Goal: Communication & Community: Answer question/provide support

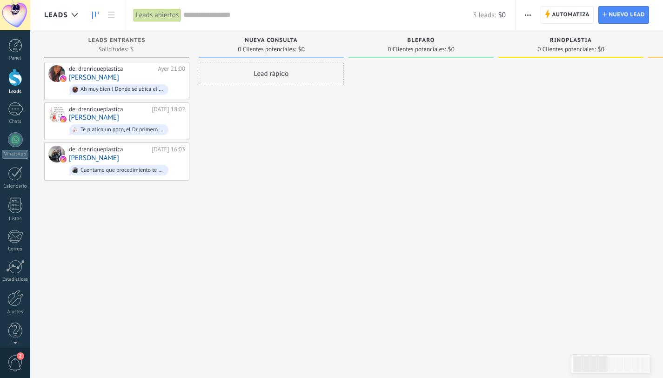
click at [13, 21] on div at bounding box center [15, 15] width 30 height 30
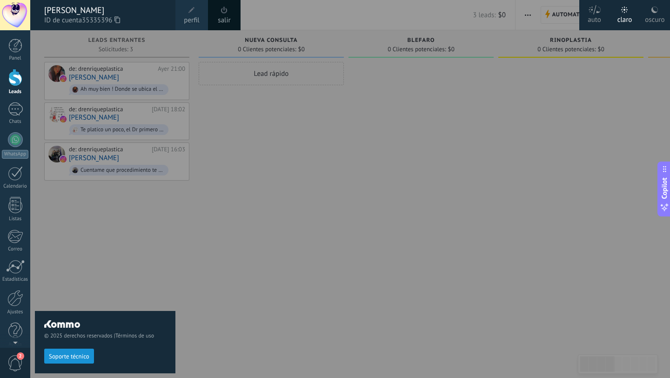
click at [192, 20] on span "perfil" at bounding box center [191, 20] width 15 height 10
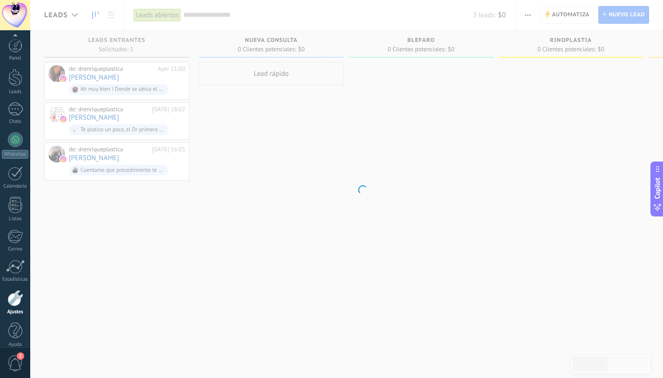
scroll to position [9, 0]
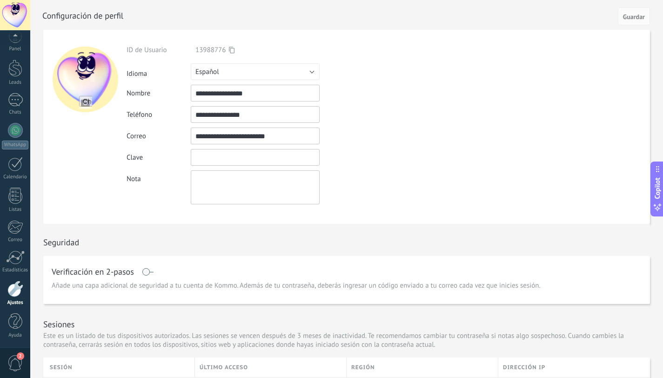
click at [217, 156] on input "textbox" at bounding box center [255, 157] width 129 height 17
click at [372, 176] on div "Nota" at bounding box center [277, 187] width 301 height 34
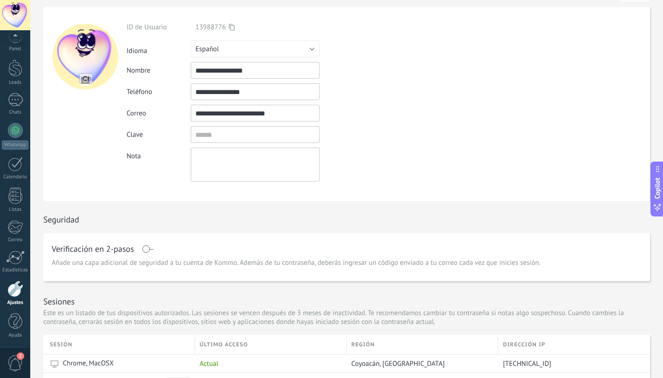
scroll to position [0, 0]
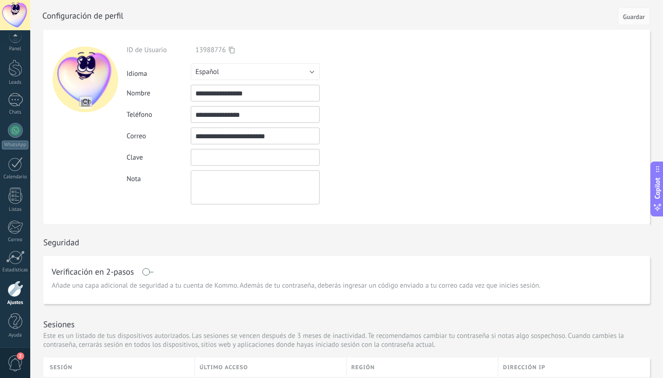
click at [272, 158] on input "textbox" at bounding box center [255, 157] width 129 height 17
click at [388, 134] on div "Ingrese una dirección de correo válida" at bounding box center [373, 136] width 107 height 8
click at [16, 68] on div at bounding box center [15, 68] width 14 height 17
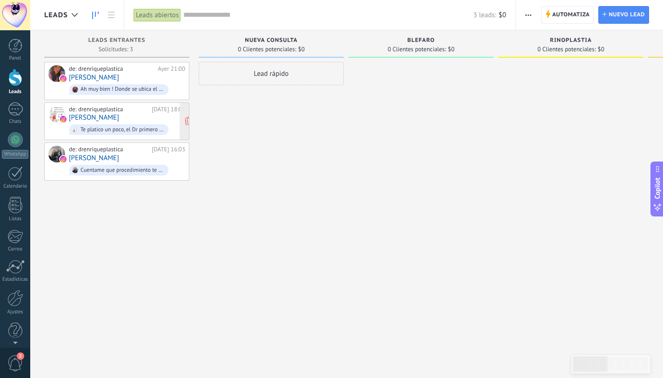
click at [100, 117] on link "[PERSON_NAME]" at bounding box center [94, 118] width 50 height 8
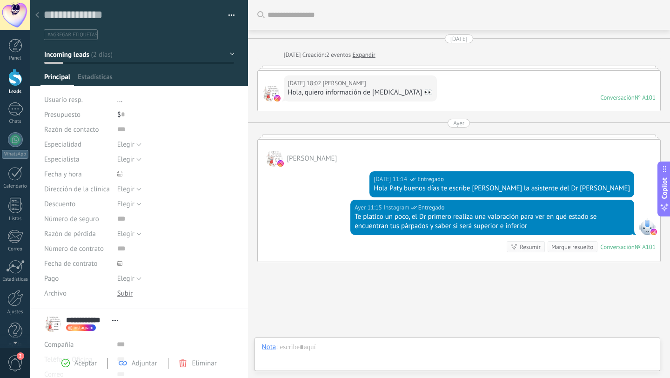
scroll to position [46, 0]
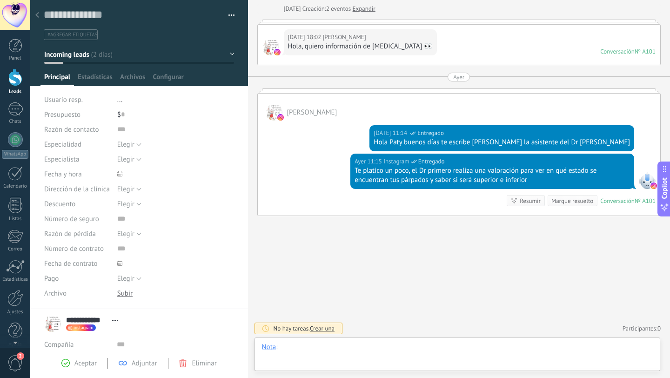
click at [337, 350] on div at bounding box center [457, 356] width 391 height 28
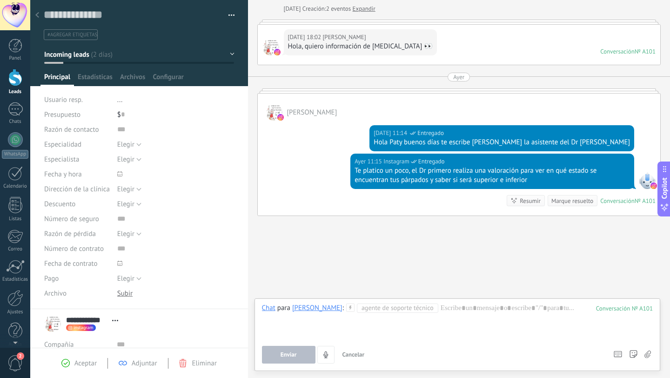
click at [439, 310] on div at bounding box center [457, 320] width 391 height 35
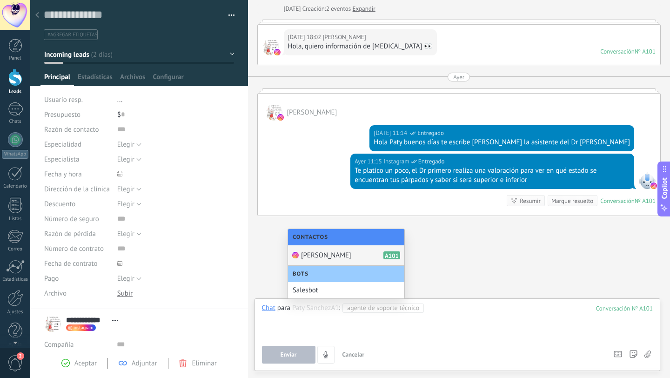
click at [367, 255] on div "Paty Sánchez A101" at bounding box center [346, 255] width 116 height 20
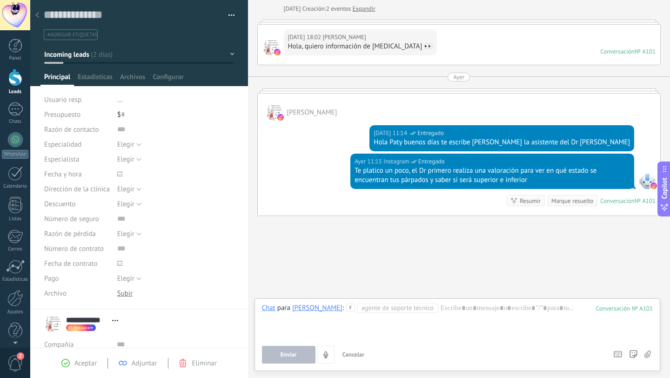
click at [363, 312] on span "Agente de soporte técnico" at bounding box center [397, 307] width 81 height 9
click at [451, 307] on div at bounding box center [457, 320] width 391 height 35
paste div
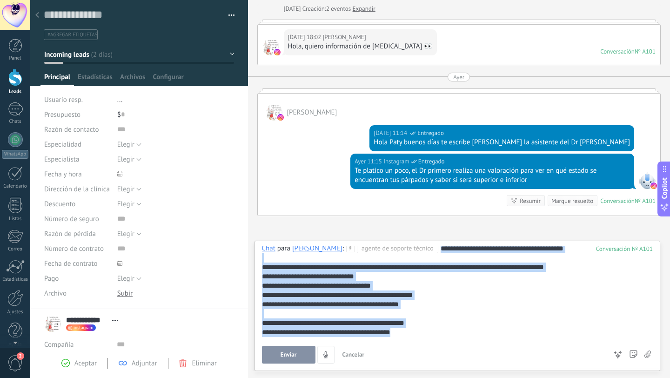
scroll to position [0, 0]
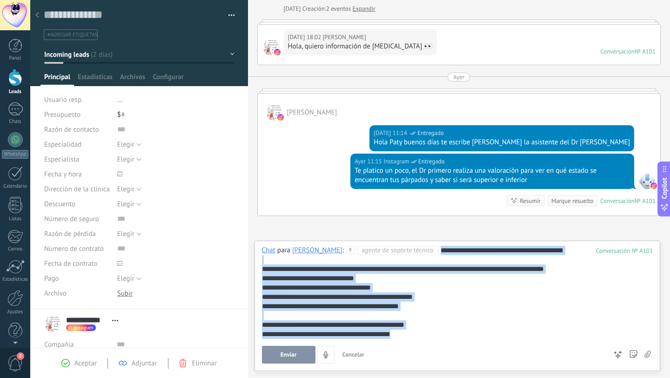
drag, startPoint x: 404, startPoint y: 336, endPoint x: 273, endPoint y: 233, distance: 166.6
click at [273, 233] on div "**********" at bounding box center [459, 189] width 422 height 378
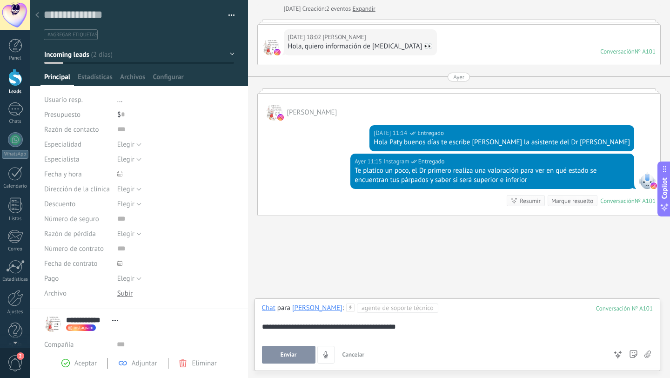
click at [83, 58] on span "Incoming leads" at bounding box center [66, 54] width 45 height 9
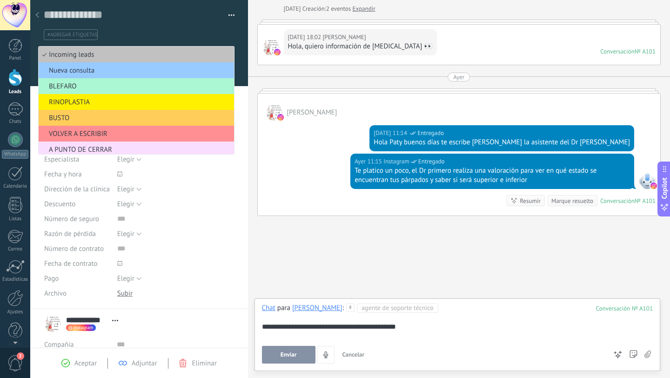
click at [85, 88] on span "BLEFARO" at bounding box center [135, 86] width 193 height 9
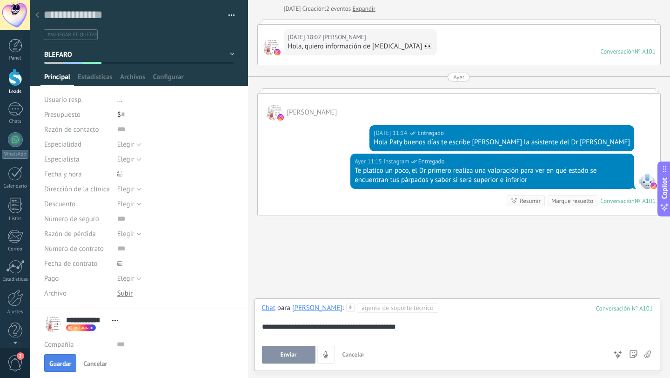
click at [63, 363] on span "Guardar" at bounding box center [60, 363] width 22 height 7
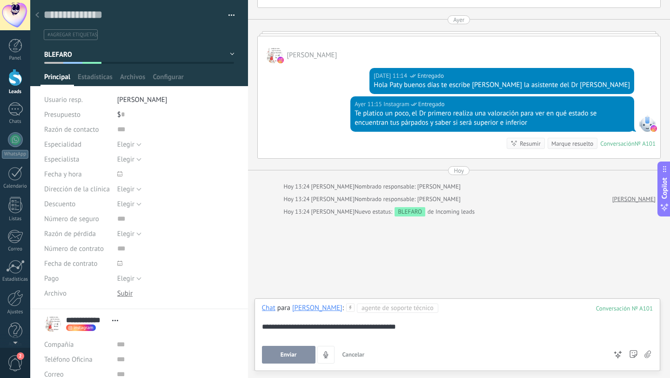
click at [38, 16] on icon at bounding box center [37, 15] width 4 height 6
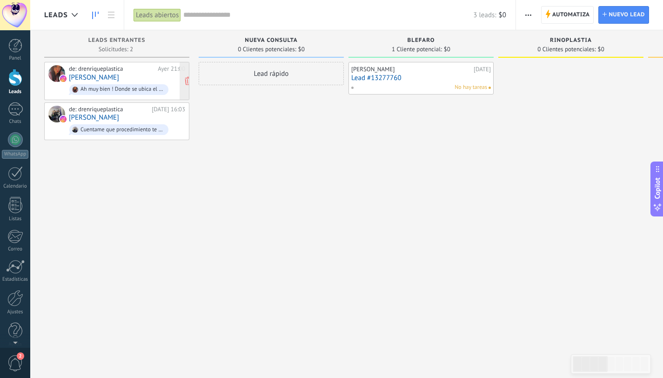
click at [99, 78] on link "[PERSON_NAME]" at bounding box center [94, 78] width 50 height 8
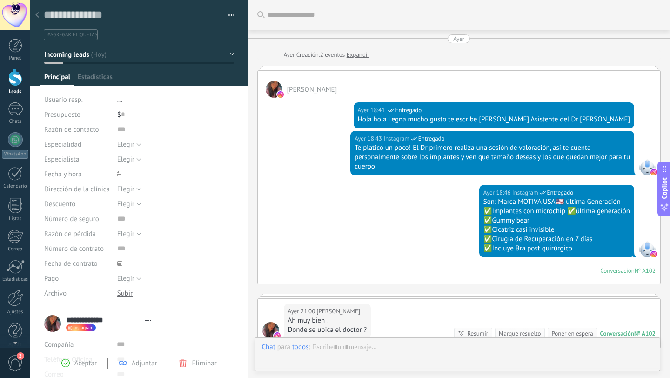
scroll to position [133, 0]
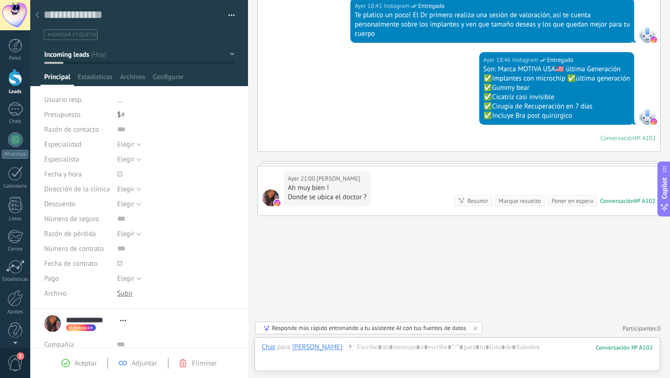
click at [154, 55] on button "Incoming leads" at bounding box center [139, 54] width 190 height 17
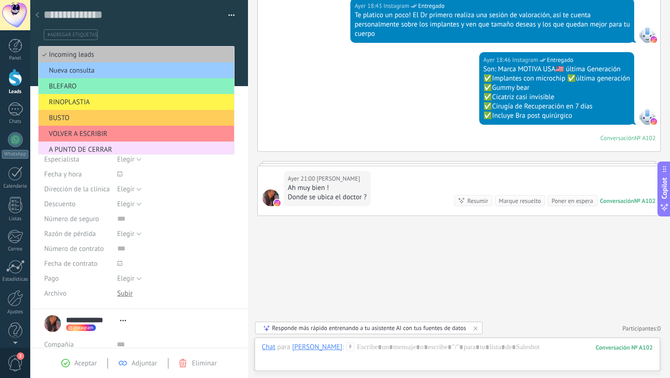
click at [115, 102] on span "RINOPLASTIA" at bounding box center [135, 102] width 193 height 9
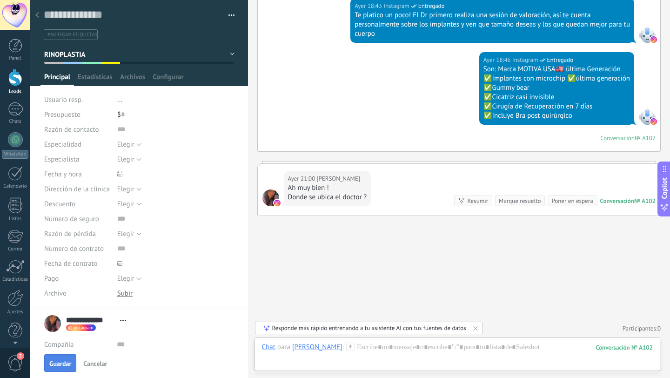
click at [67, 363] on span "Guardar" at bounding box center [60, 363] width 22 height 7
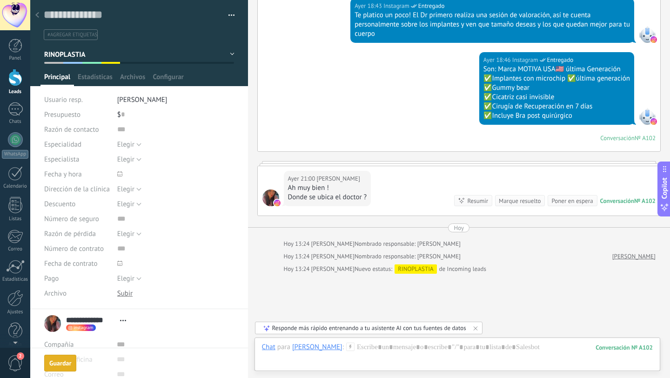
scroll to position [190, 0]
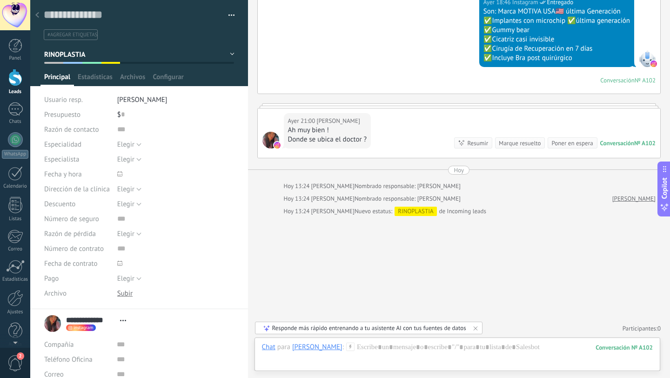
click at [36, 16] on use at bounding box center [37, 15] width 4 height 6
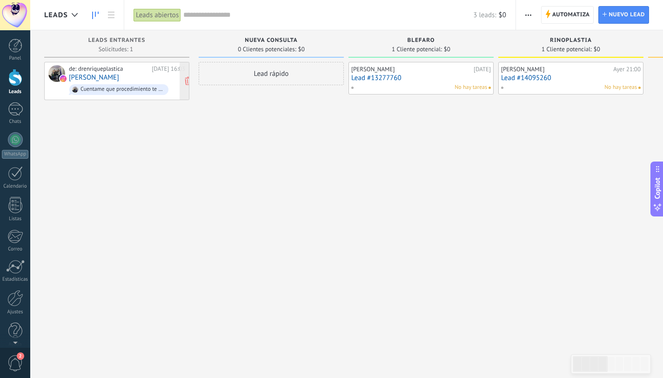
click at [91, 76] on link "Alfredo Castillo" at bounding box center [94, 78] width 50 height 8
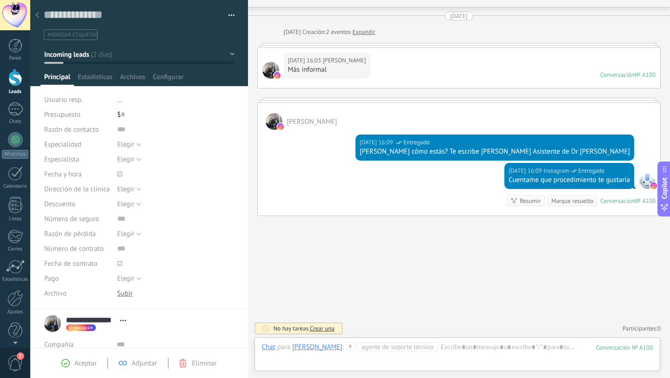
click at [38, 16] on icon at bounding box center [37, 15] width 4 height 6
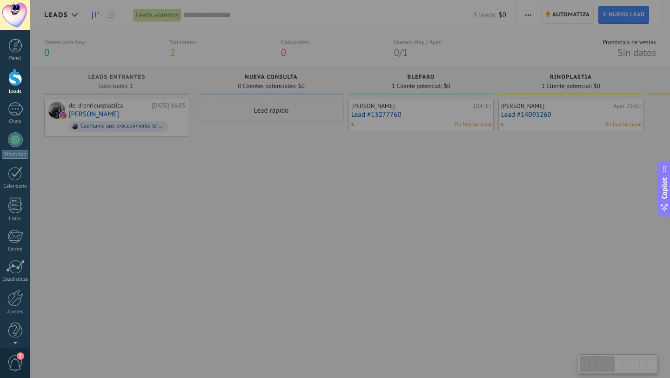
click at [136, 178] on div at bounding box center [365, 189] width 670 height 378
click at [539, 148] on div at bounding box center [365, 189] width 670 height 378
click at [518, 114] on div at bounding box center [365, 189] width 670 height 378
click at [482, 215] on div at bounding box center [365, 189] width 670 height 378
click at [470, 216] on div at bounding box center [365, 189] width 670 height 378
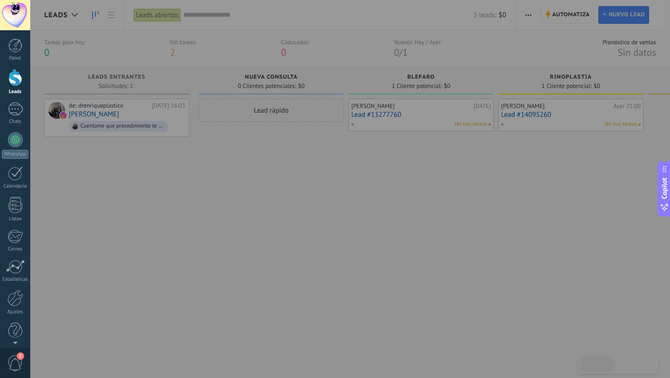
click at [470, 216] on div at bounding box center [365, 189] width 670 height 378
click at [54, 243] on div at bounding box center [365, 189] width 670 height 378
click at [14, 86] on div at bounding box center [15, 77] width 14 height 17
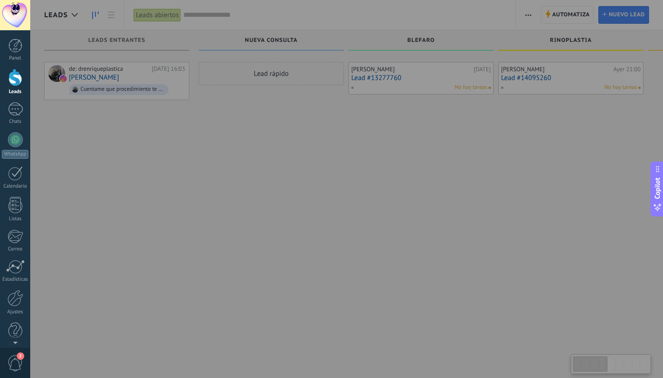
click at [434, 264] on div at bounding box center [361, 189] width 663 height 378
click at [12, 79] on div at bounding box center [15, 77] width 14 height 17
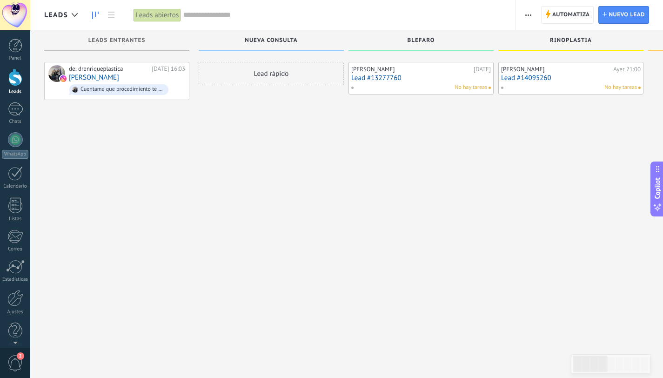
click at [526, 76] on link "Lead #14095260" at bounding box center [571, 78] width 140 height 8
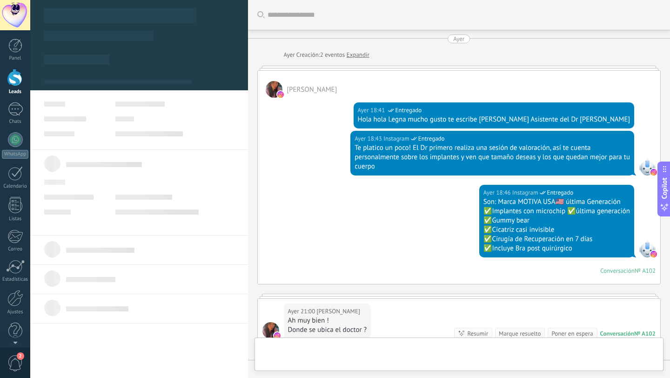
scroll to position [190, 0]
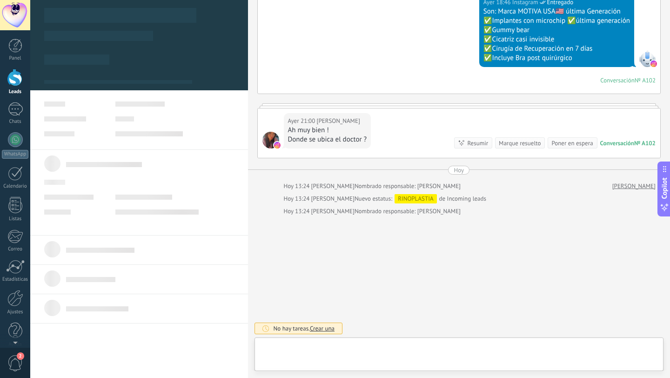
click at [355, 346] on div at bounding box center [459, 356] width 395 height 28
type textarea "**********"
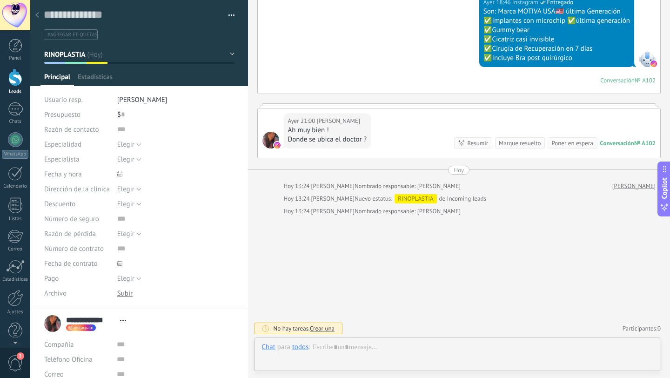
scroll to position [14, 0]
click at [304, 348] on div "todos" at bounding box center [300, 346] width 16 height 8
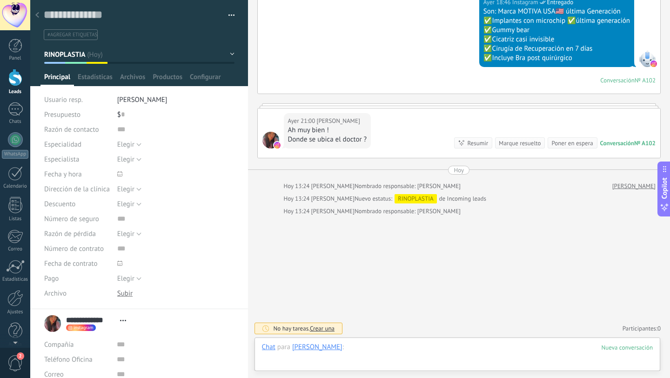
click at [377, 348] on div at bounding box center [457, 356] width 391 height 28
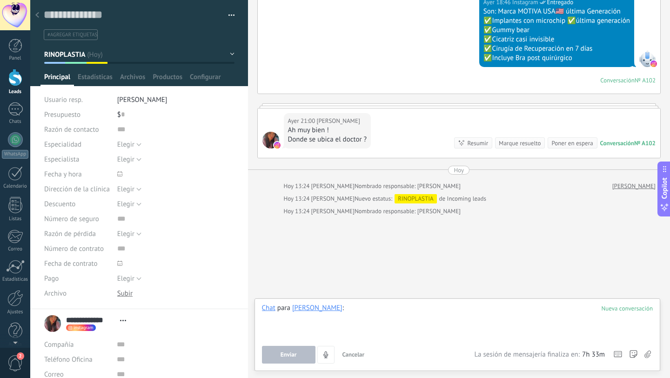
paste div
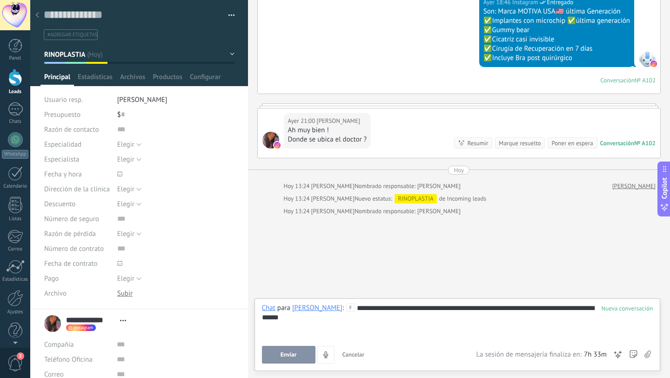
click at [300, 350] on button "Enviar" at bounding box center [288, 355] width 53 height 18
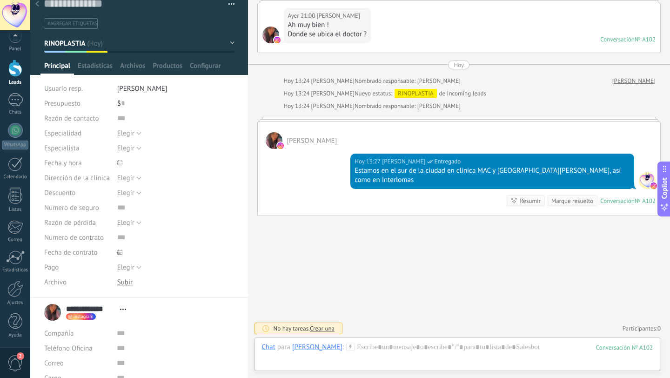
scroll to position [0, 0]
click at [16, 10] on div at bounding box center [15, 15] width 30 height 30
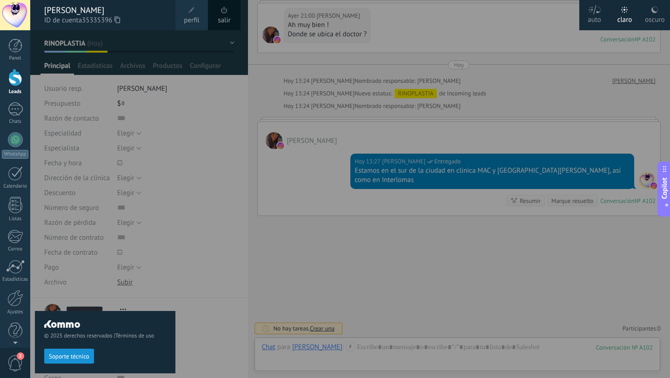
click at [219, 339] on div at bounding box center [365, 189] width 670 height 378
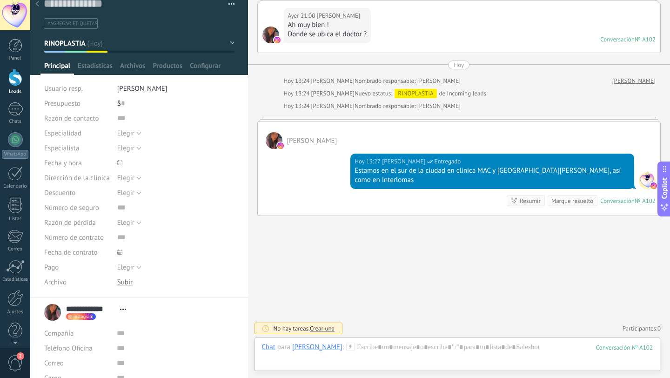
click at [14, 19] on div at bounding box center [15, 15] width 30 height 30
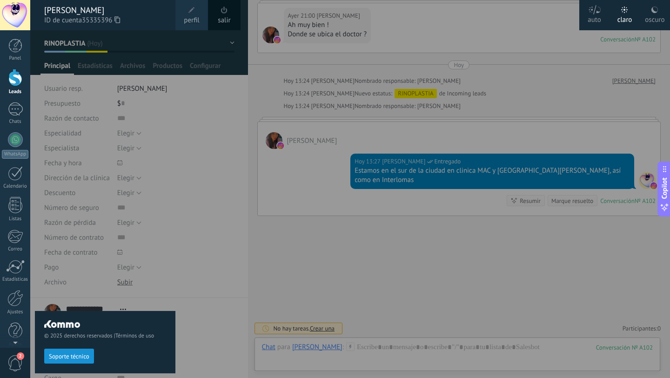
click at [11, 18] on div at bounding box center [15, 15] width 30 height 30
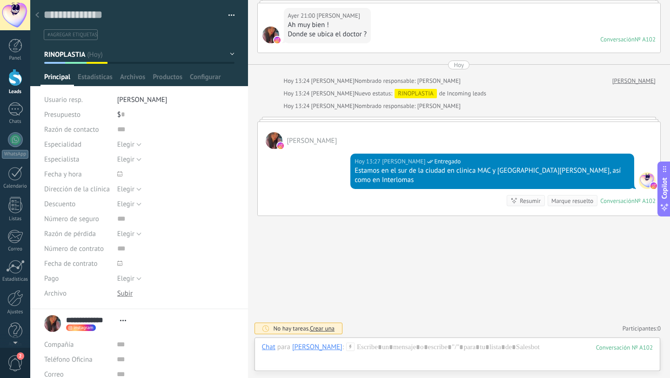
click at [17, 84] on div at bounding box center [15, 77] width 14 height 17
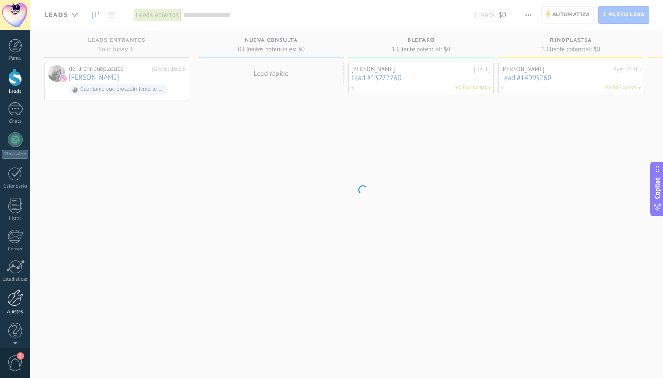
click at [14, 299] on div at bounding box center [15, 298] width 16 height 16
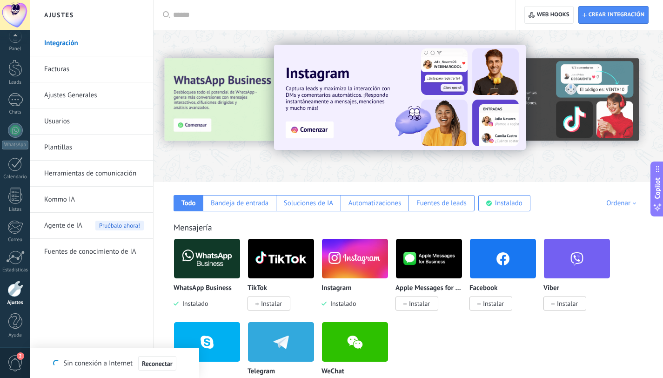
click at [228, 20] on div at bounding box center [337, 15] width 329 height 30
click at [227, 22] on div at bounding box center [337, 15] width 329 height 30
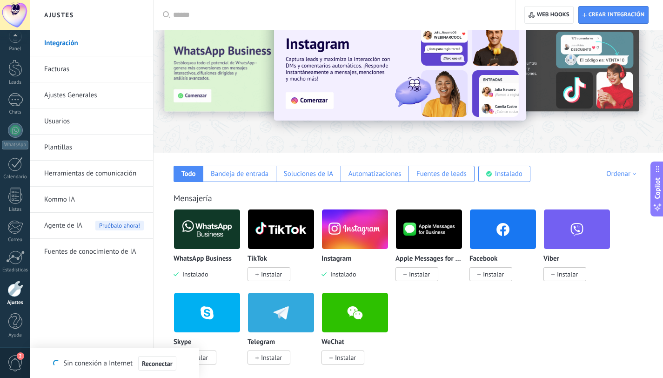
scroll to position [25, 0]
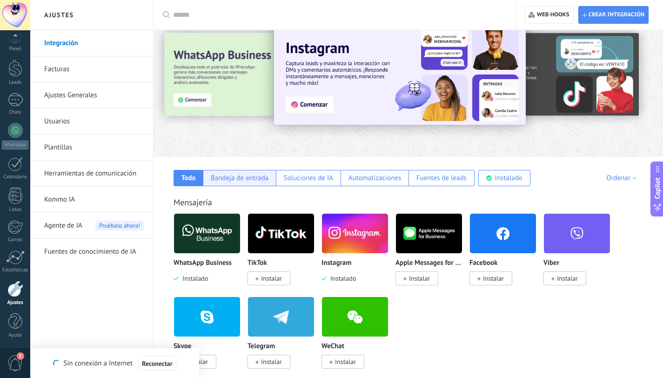
click at [250, 178] on div "Bandeja de entrada" at bounding box center [240, 178] width 58 height 9
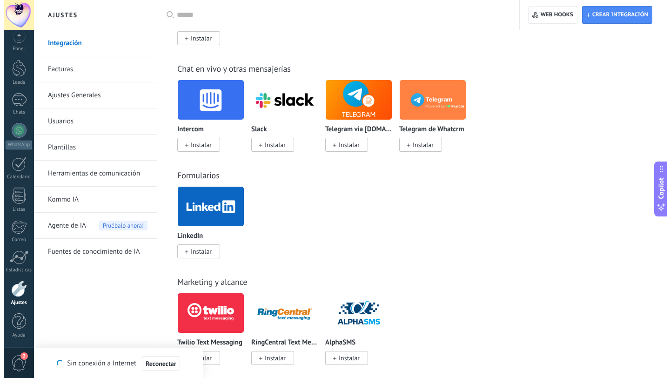
scroll to position [575, 0]
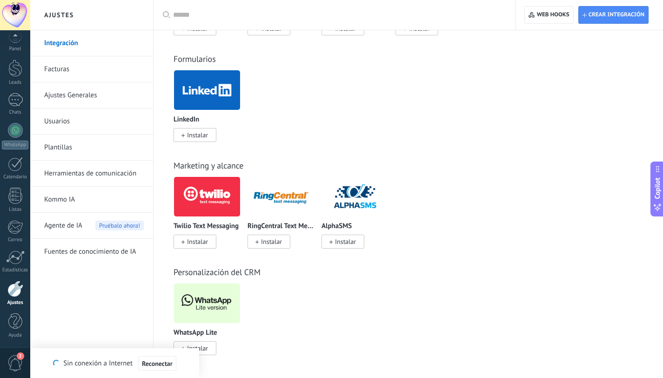
click at [210, 348] on span "Instalar" at bounding box center [195, 348] width 43 height 14
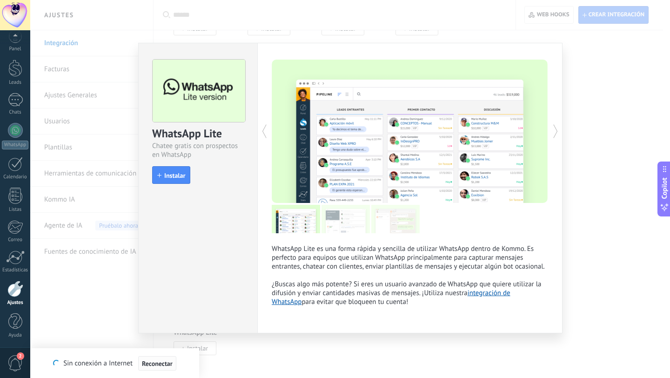
click at [155, 363] on span "Reconectar" at bounding box center [157, 363] width 31 height 7
click at [180, 173] on span "Instalar" at bounding box center [174, 175] width 21 height 7
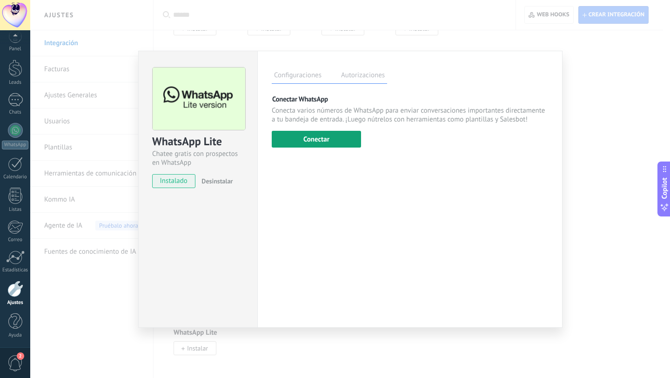
click at [331, 139] on button "Conectar" at bounding box center [316, 139] width 89 height 17
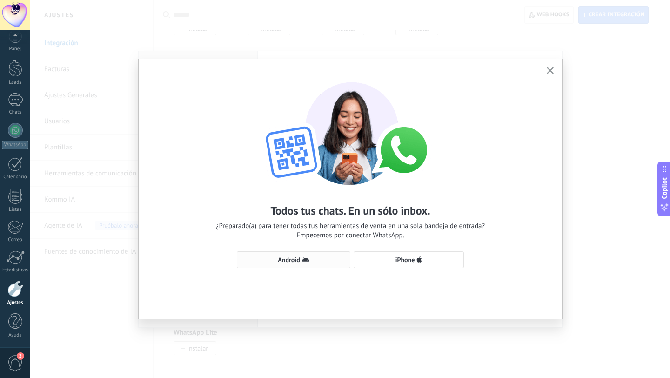
click at [288, 258] on span "Android" at bounding box center [289, 259] width 22 height 7
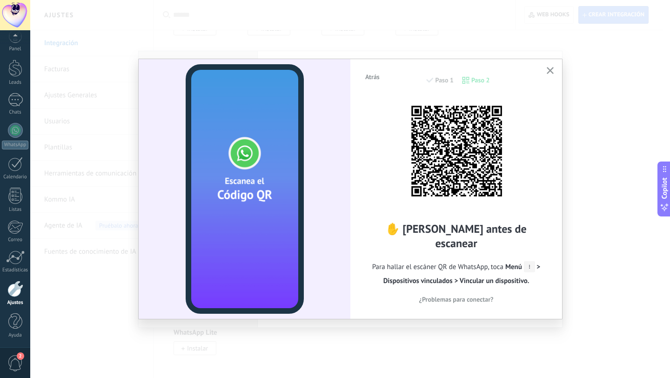
click at [289, 258] on video at bounding box center [245, 188] width 118 height 249
click at [293, 269] on video at bounding box center [245, 188] width 118 height 249
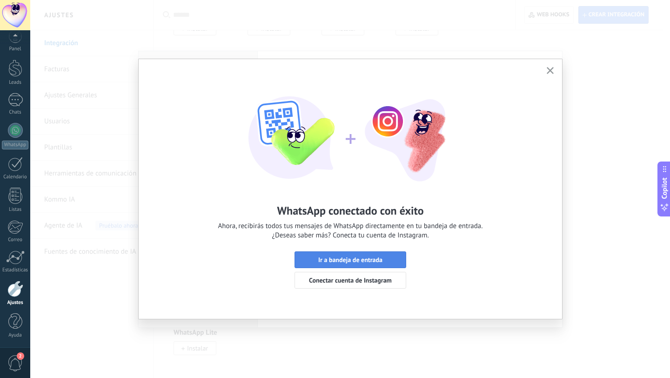
click at [337, 259] on span "Ir a bandeja de entrada" at bounding box center [350, 259] width 64 height 7
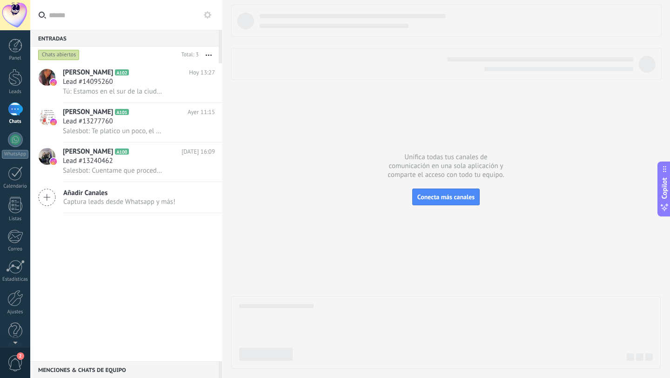
click at [99, 256] on div "Legna Moncayo A102 Hoy 13:27 Lead #14095260 Tú: Estamos en el sur de la ciudad …" at bounding box center [126, 212] width 192 height 298
click at [15, 140] on div at bounding box center [15, 139] width 15 height 15
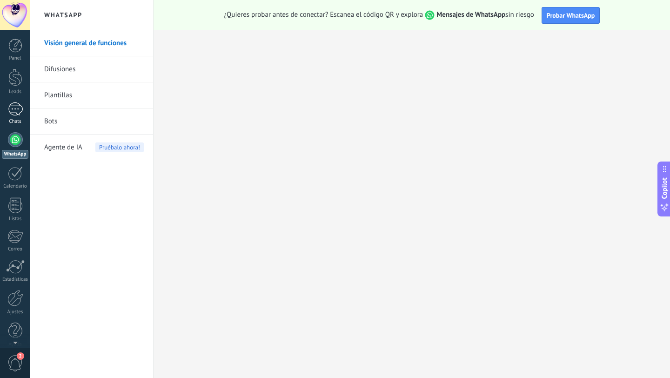
click at [14, 114] on div at bounding box center [15, 108] width 15 height 13
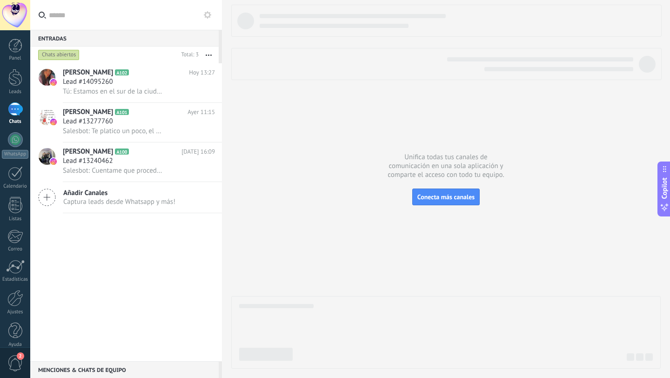
click at [16, 112] on div at bounding box center [15, 108] width 15 height 13
click at [123, 280] on div "Legna Moncayo A102 Hoy 13:27 Lead #14095260 Tú: Estamos en el sur de la ciudad …" at bounding box center [126, 212] width 192 height 298
click at [17, 80] on div at bounding box center [15, 77] width 14 height 17
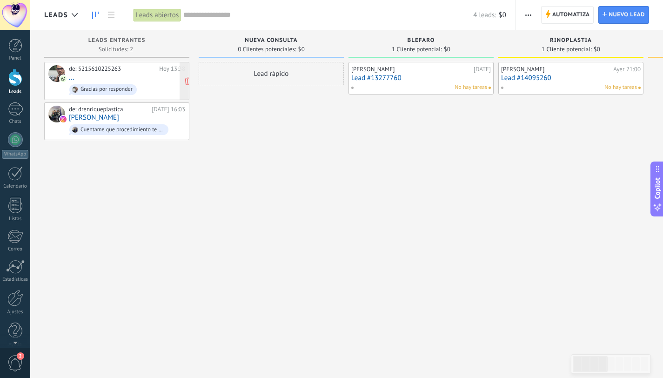
click at [83, 70] on div "de: 5215610225263" at bounding box center [112, 68] width 87 height 7
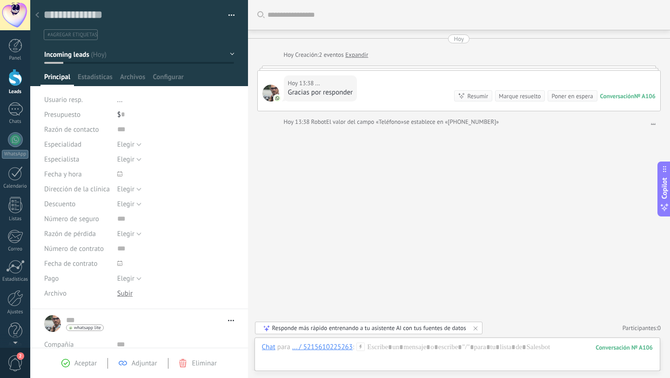
click at [363, 81] on div "Hoy 13:38 ... Gracias por responder Conversación № A106 Conversación № A106 Res…" at bounding box center [459, 91] width 403 height 40
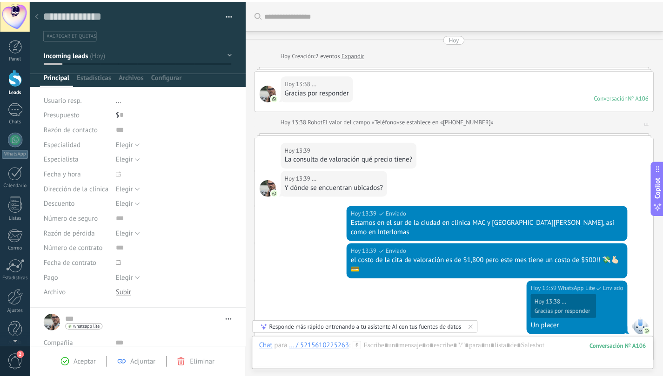
scroll to position [147, 0]
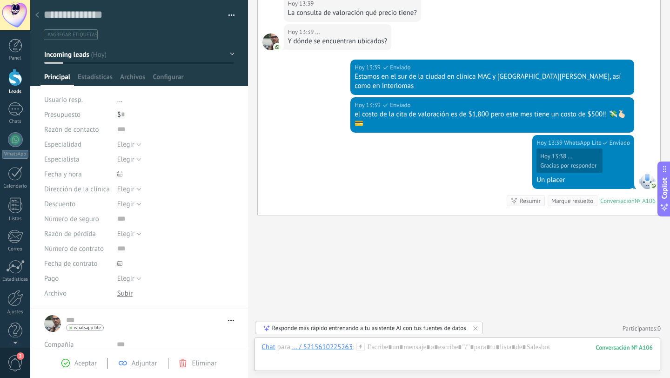
click at [14, 82] on div at bounding box center [15, 77] width 14 height 17
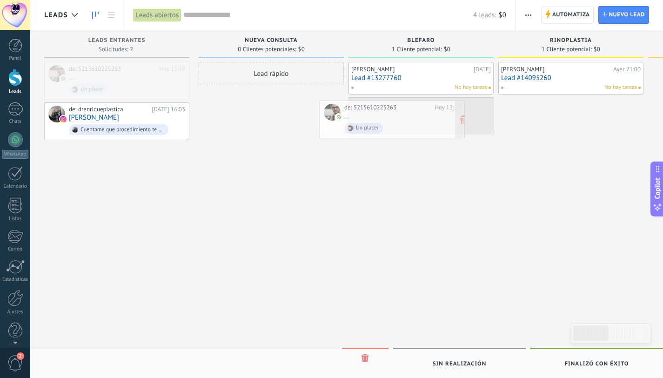
drag, startPoint x: 102, startPoint y: 74, endPoint x: 380, endPoint y: 110, distance: 280.0
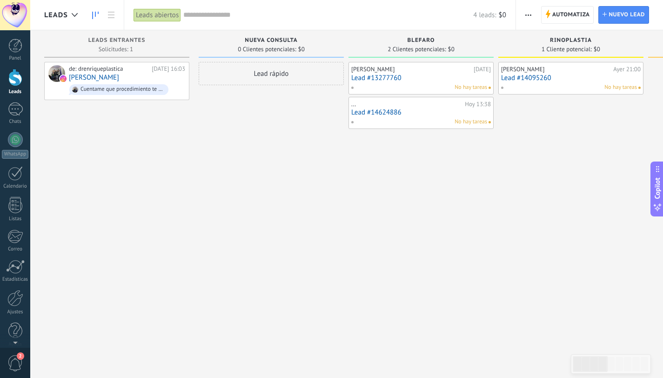
click at [361, 224] on div "Paty Sánchez 10.10.2025 Lead #13277760 No hay tareas ... Hoy 13:38 Lead #146248…" at bounding box center [420, 190] width 145 height 256
click at [17, 102] on div "1" at bounding box center [15, 108] width 15 height 13
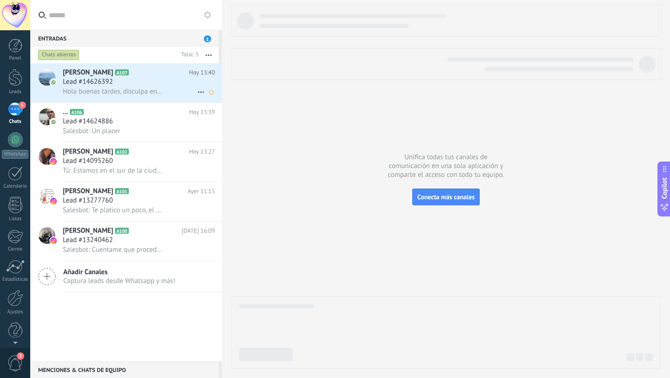
click at [121, 89] on span "Hola buenas tardes, disculpa en donde se encuentra el Dr. ?" at bounding box center [113, 91] width 101 height 9
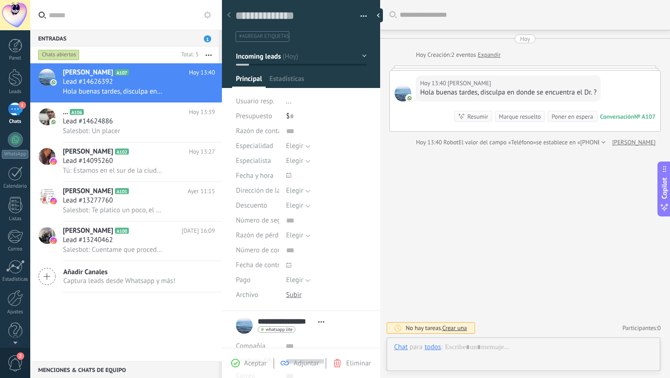
scroll to position [14, 0]
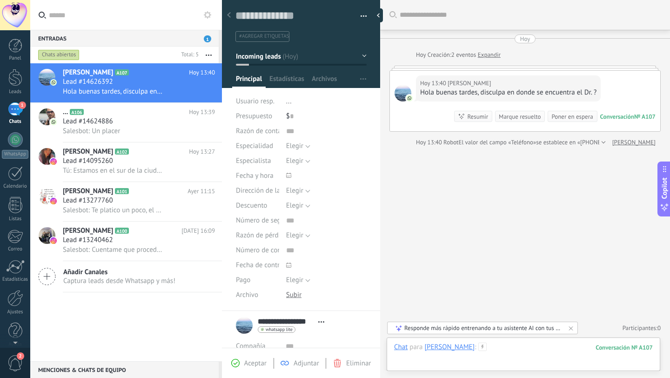
click at [508, 351] on div at bounding box center [523, 356] width 259 height 28
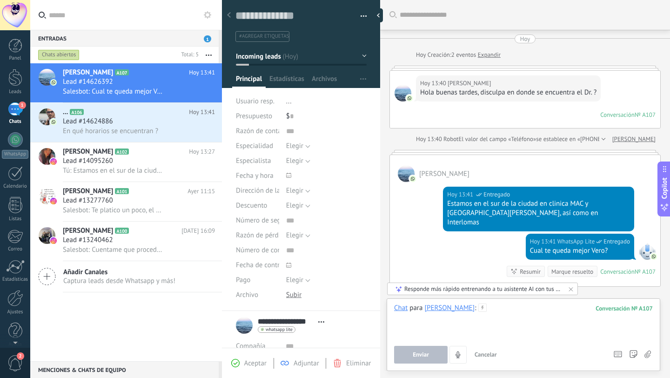
scroll to position [61, 0]
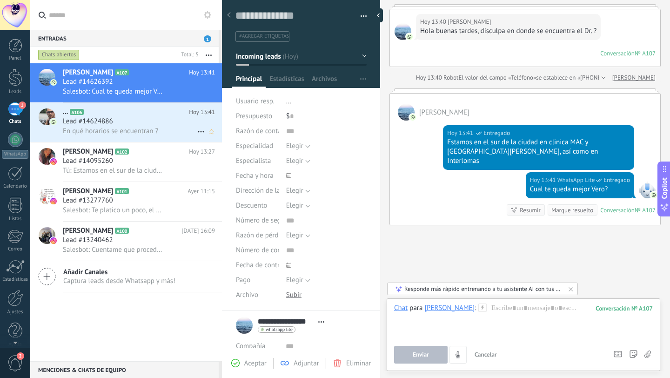
click at [140, 124] on div "Lead #14624886" at bounding box center [139, 121] width 152 height 9
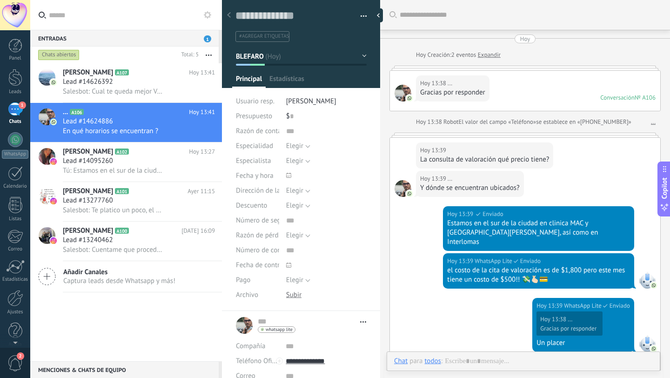
type textarea "**********"
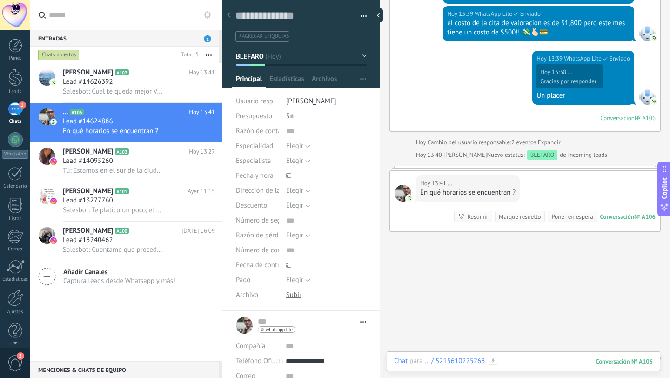
click at [504, 360] on div at bounding box center [523, 370] width 259 height 28
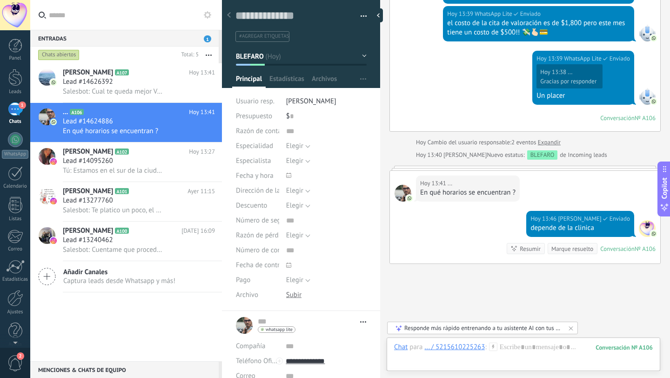
scroll to position [286, 0]
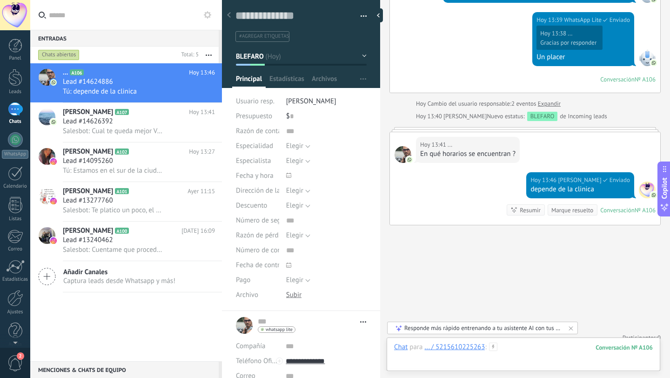
click at [540, 353] on div at bounding box center [523, 356] width 259 height 28
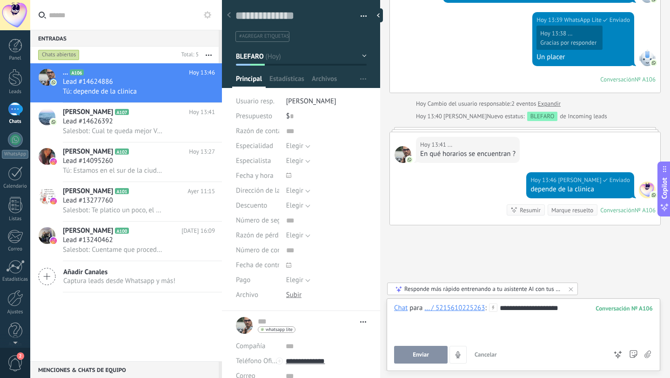
click at [417, 352] on span "Enviar" at bounding box center [421, 354] width 16 height 7
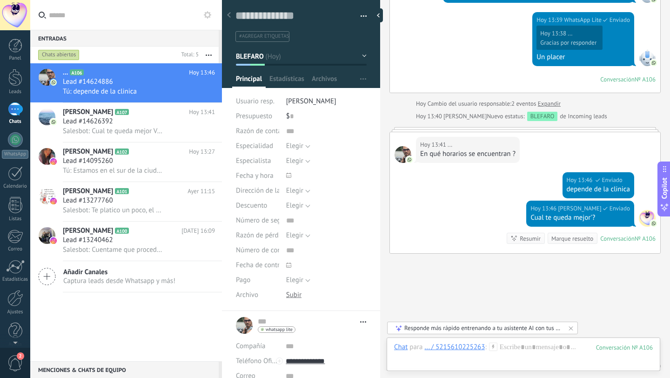
scroll to position [314, 0]
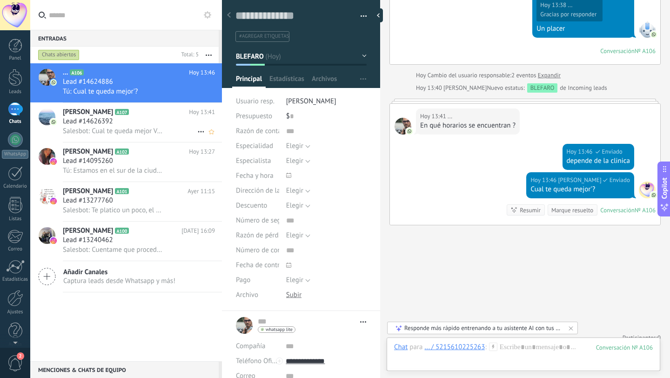
click at [141, 122] on div "Lead #14626392" at bounding box center [139, 121] width 152 height 9
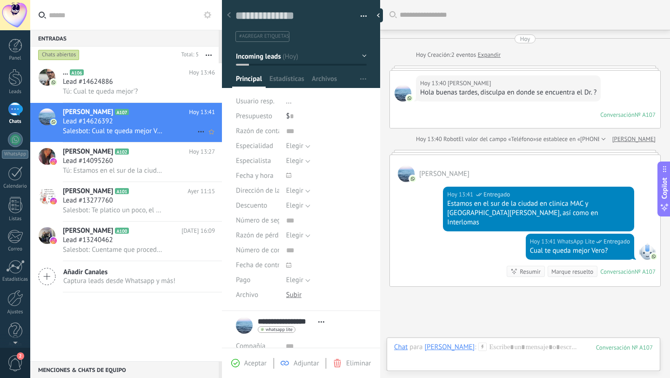
scroll to position [14, 0]
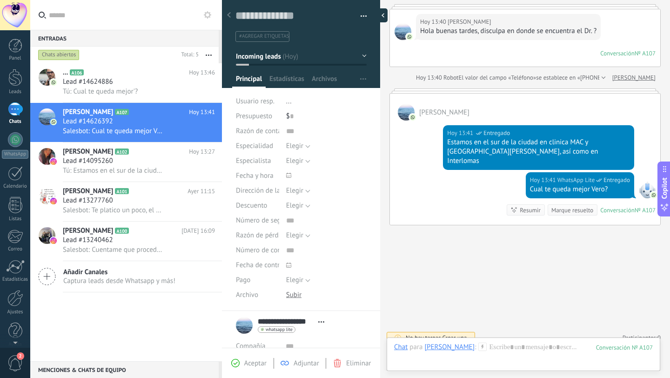
click at [381, 14] on div at bounding box center [381, 15] width 14 height 14
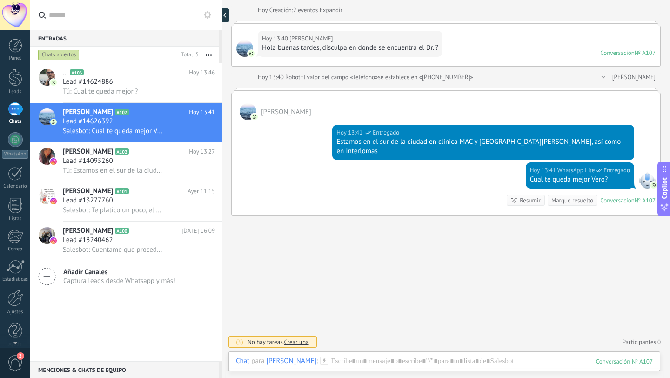
type textarea "**********"
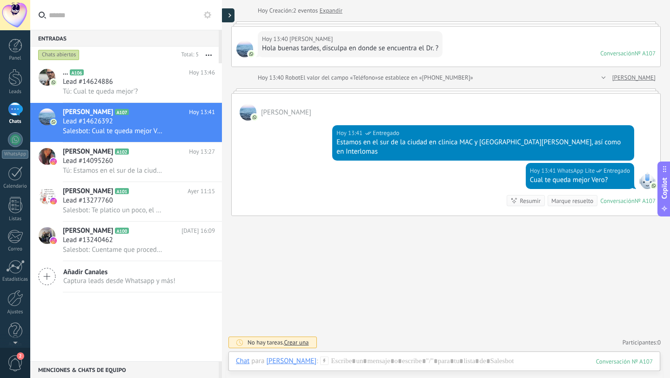
scroll to position [35, 0]
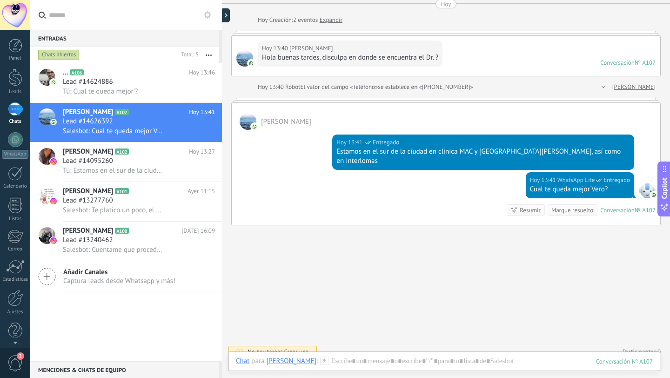
click at [120, 310] on div "... A106 Hoy 13:46 Lead #14624886 Tú: Cual te queda mejor'? Verónica Esquivel A…" at bounding box center [126, 212] width 192 height 298
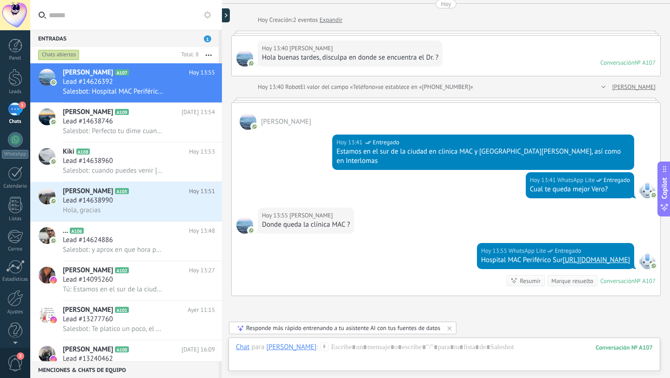
scroll to position [106, 0]
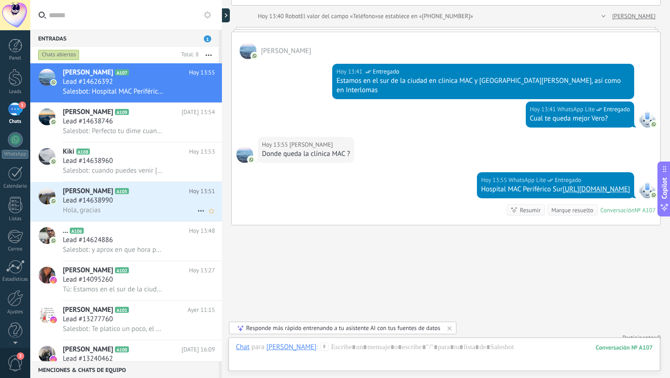
click at [117, 211] on div "Hola, gracias" at bounding box center [139, 210] width 152 height 10
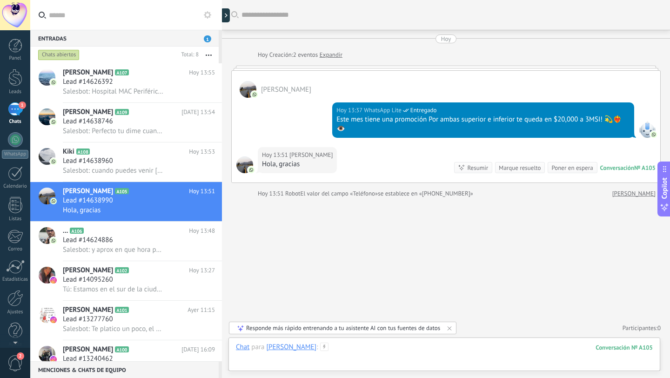
click at [396, 349] on div at bounding box center [444, 356] width 417 height 28
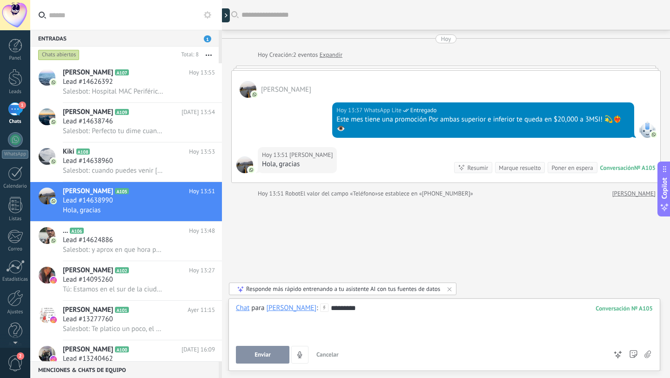
click at [272, 353] on button "Enviar" at bounding box center [262, 355] width 53 height 18
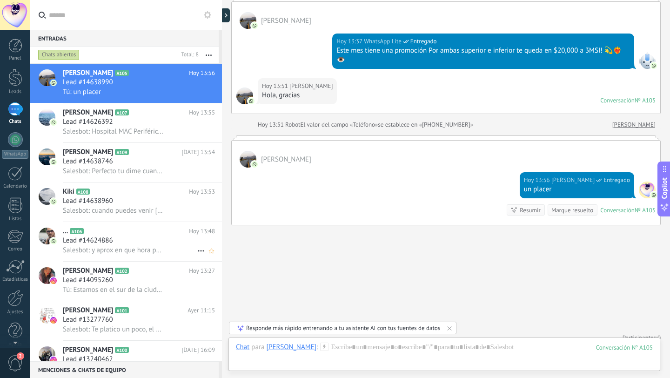
scroll to position [53, 0]
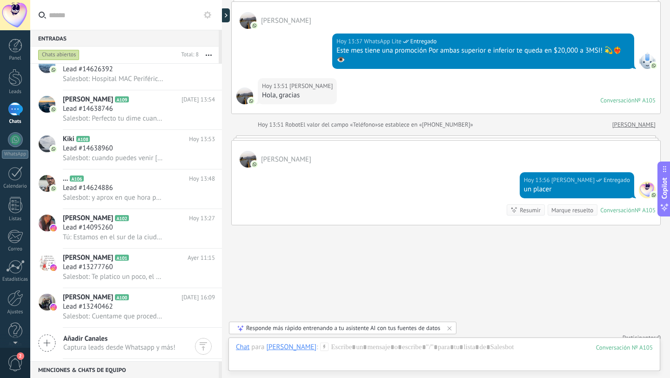
click at [358, 281] on div "Buscar Carga más Hoy Hoy Creación: 2 eventos Expandir Blanca edith Herrera Rodr…" at bounding box center [446, 159] width 448 height 456
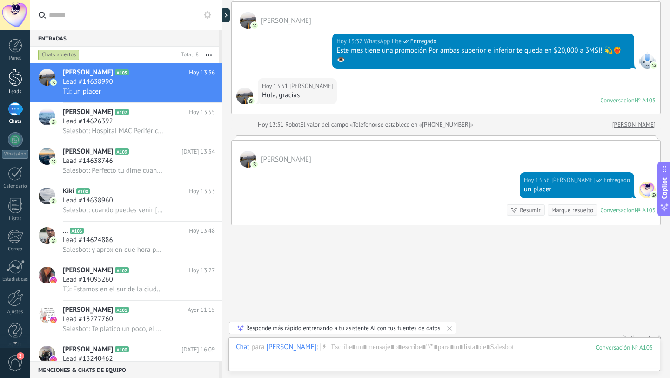
click at [16, 74] on div at bounding box center [15, 77] width 14 height 17
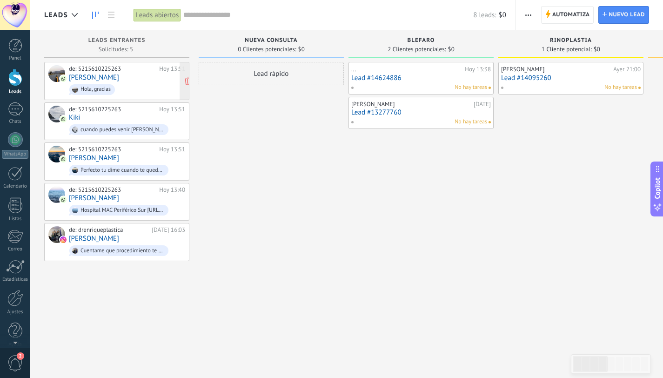
click at [119, 76] on link "[PERSON_NAME]" at bounding box center [94, 78] width 50 height 8
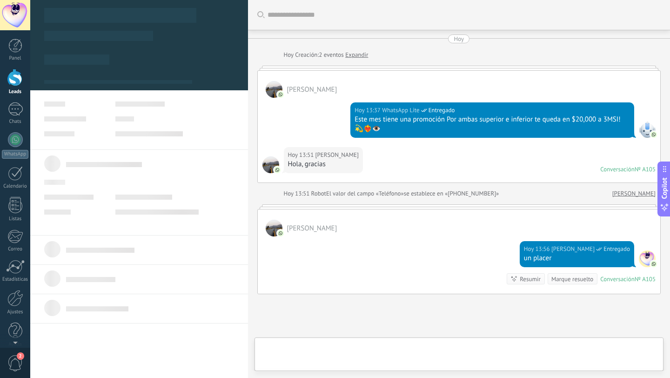
scroll to position [14, 0]
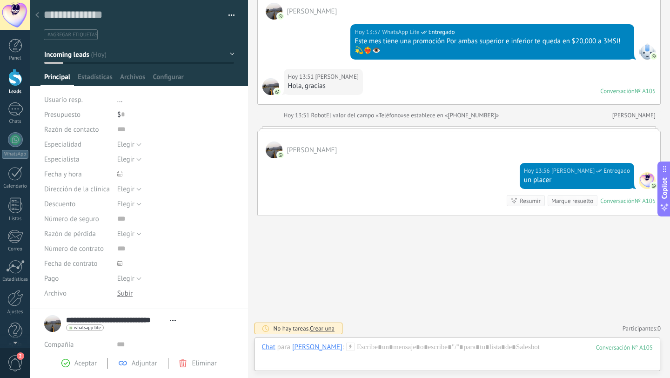
click at [115, 57] on button "Incoming leads" at bounding box center [139, 54] width 190 height 17
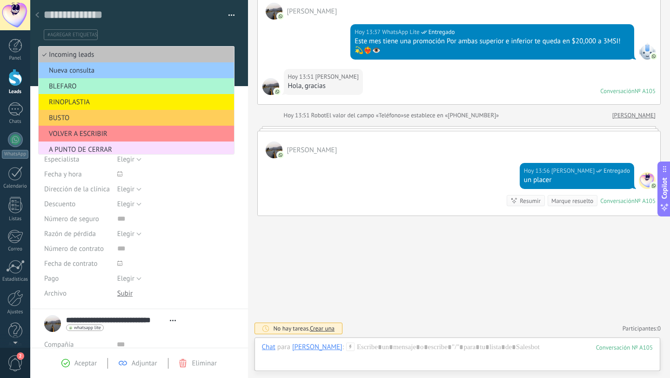
click at [97, 88] on span "BLEFARO" at bounding box center [135, 86] width 193 height 9
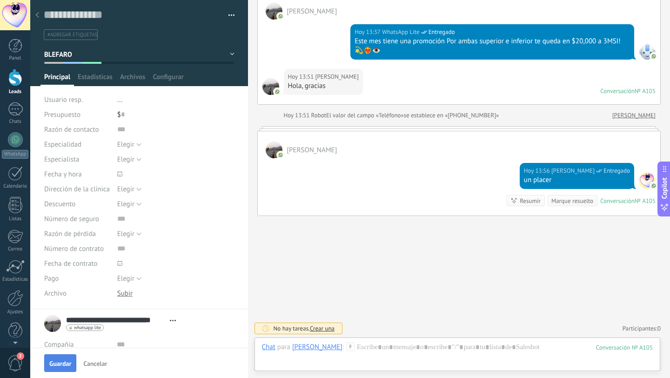
click at [62, 368] on button "Guardar" at bounding box center [60, 363] width 32 height 18
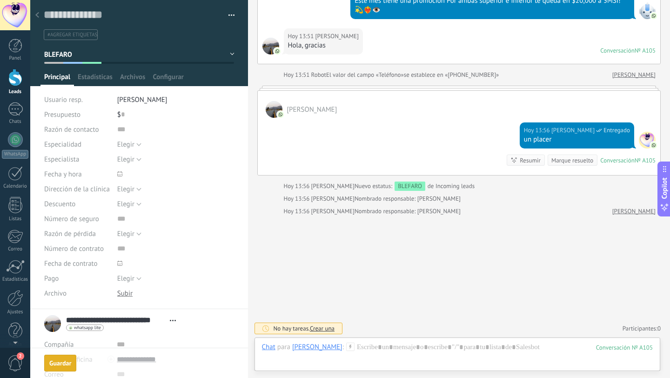
click at [38, 17] on use at bounding box center [37, 15] width 4 height 6
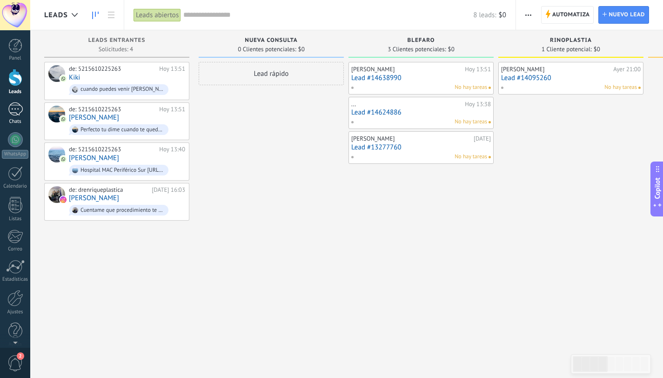
click at [14, 113] on div "1" at bounding box center [15, 108] width 15 height 13
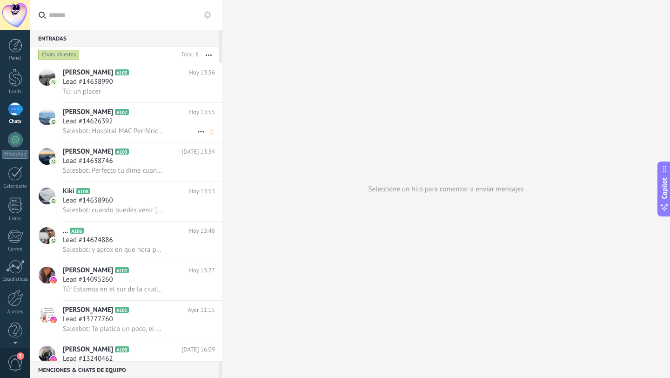
click at [150, 122] on div "Lead #14626392" at bounding box center [139, 121] width 152 height 9
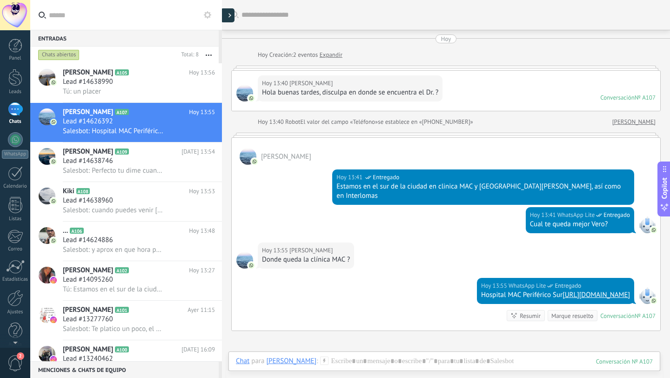
click at [228, 17] on icon at bounding box center [229, 15] width 3 height 5
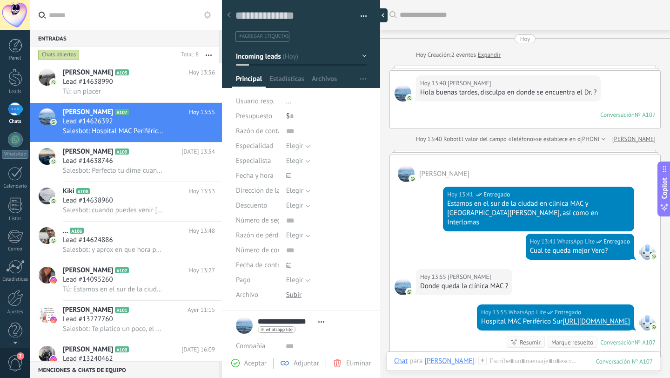
scroll to position [14, 0]
click at [311, 57] on button "Incoming leads" at bounding box center [301, 56] width 131 height 17
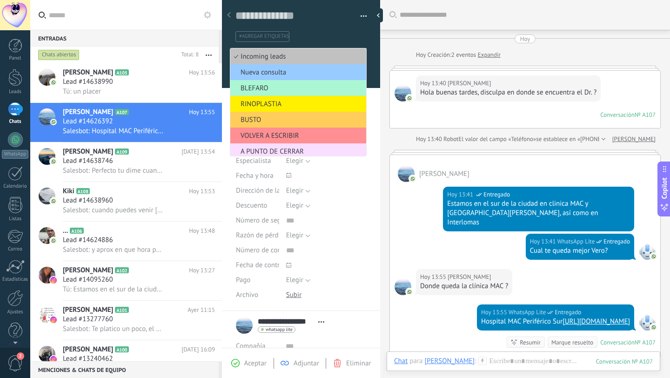
click at [275, 93] on span "BLEFARO" at bounding box center [296, 88] width 133 height 9
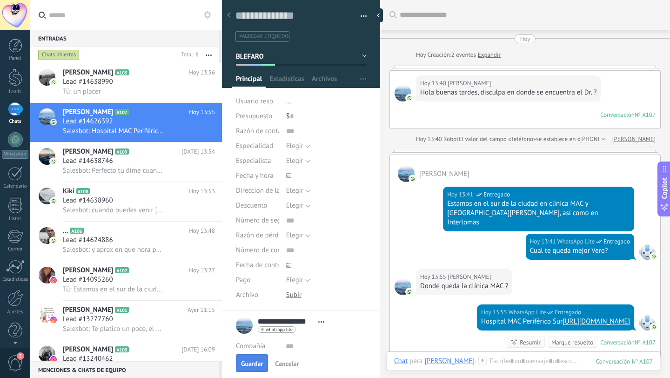
click at [255, 366] on span "Guardar" at bounding box center [252, 363] width 22 height 7
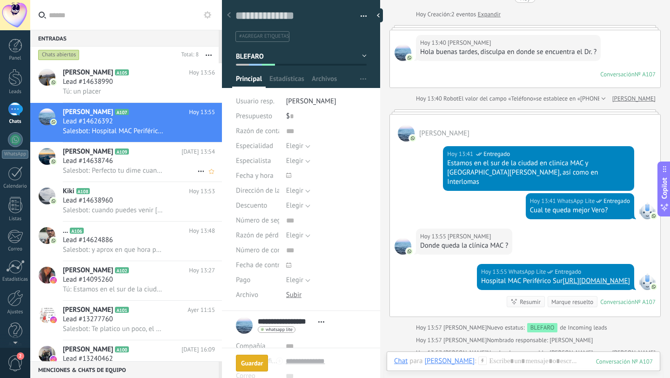
click at [126, 165] on div "Lead #14638746" at bounding box center [139, 160] width 152 height 9
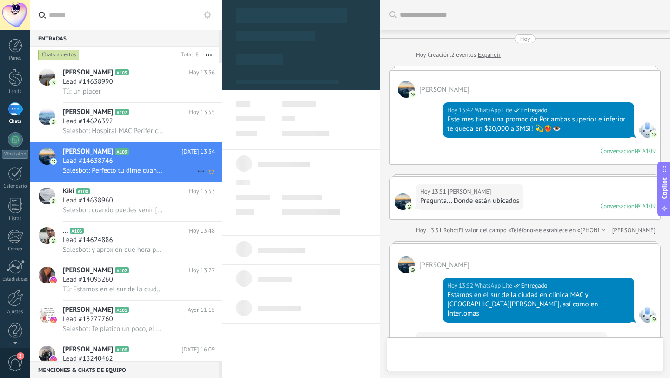
scroll to position [242, 0]
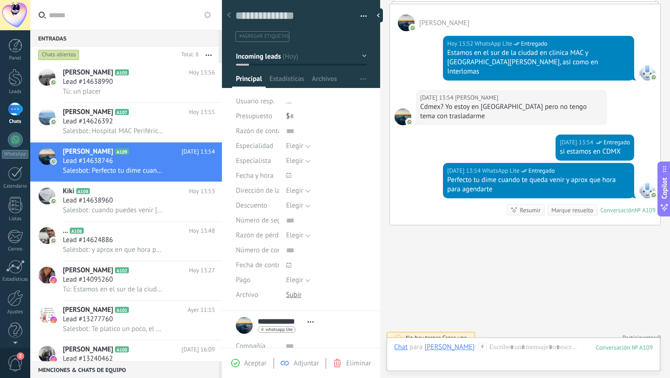
click at [304, 57] on button "Incoming leads" at bounding box center [301, 56] width 131 height 17
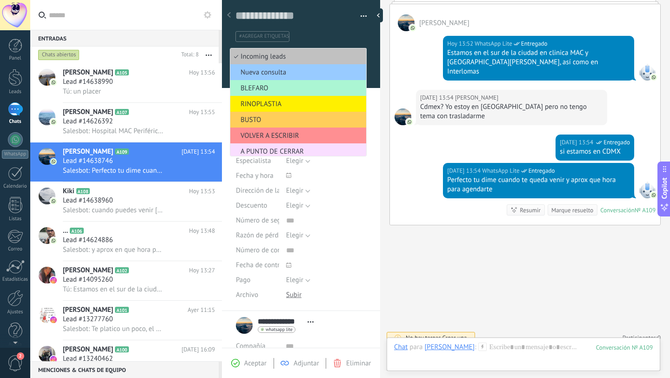
click at [288, 88] on span "BLEFARO" at bounding box center [296, 88] width 133 height 9
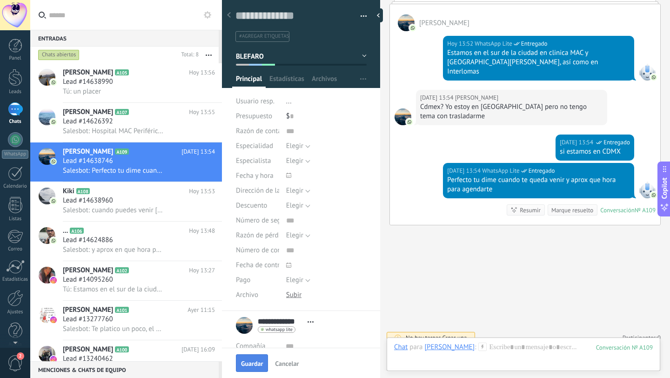
click at [257, 361] on span "Guardar" at bounding box center [252, 363] width 22 height 7
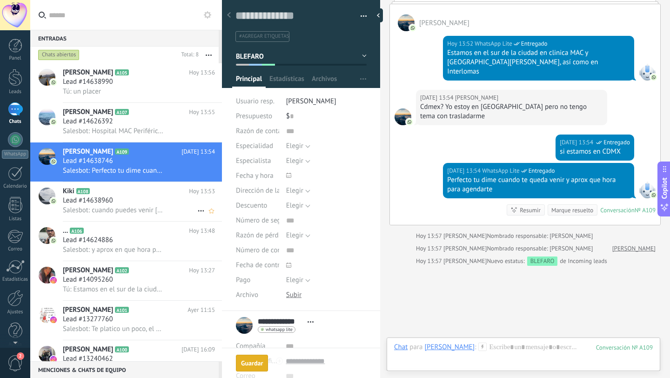
scroll to position [282, 0]
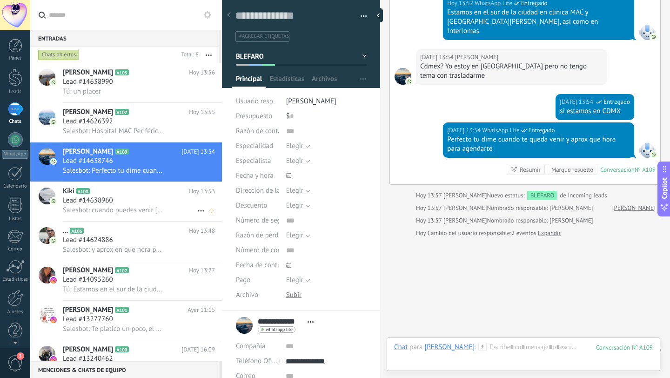
click at [113, 201] on span "Lead #14638960" at bounding box center [88, 200] width 50 height 9
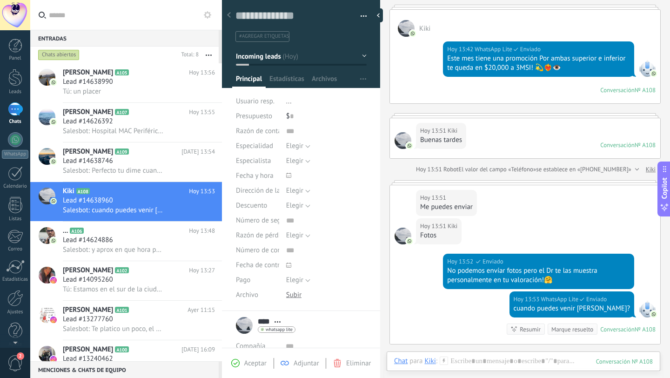
scroll to position [59, 0]
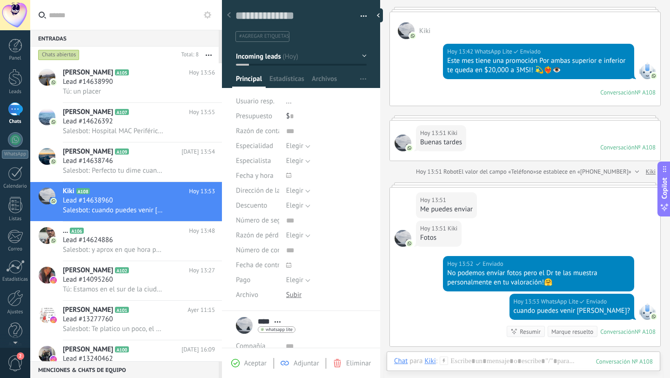
click at [305, 57] on button "Incoming leads" at bounding box center [301, 56] width 131 height 17
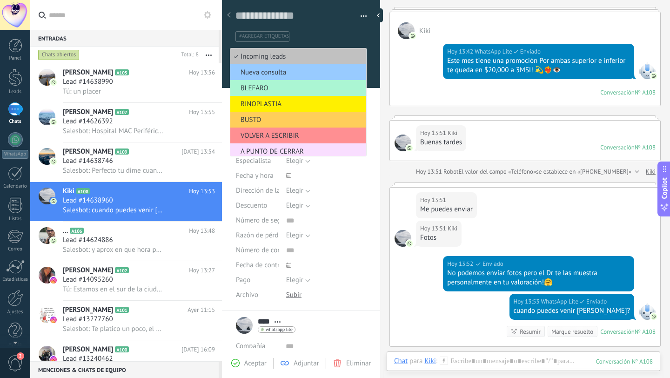
click at [276, 86] on span "BLEFARO" at bounding box center [296, 88] width 133 height 9
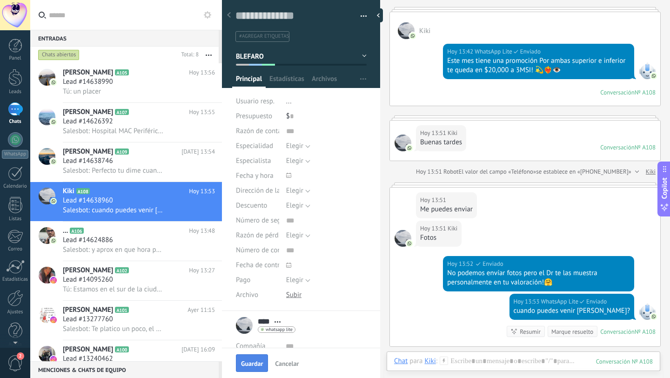
click at [255, 366] on span "Guardar" at bounding box center [252, 363] width 22 height 7
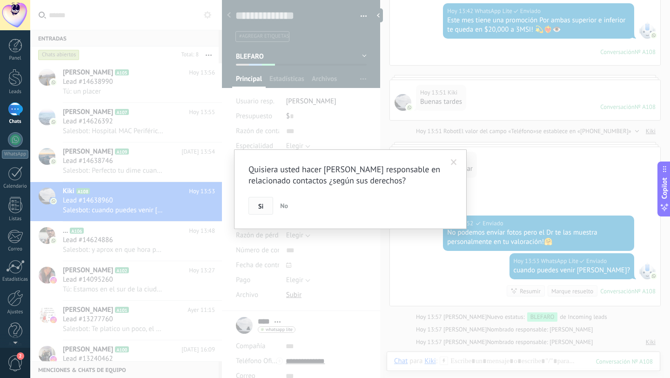
click at [257, 209] on button "Si" at bounding box center [260, 206] width 25 height 18
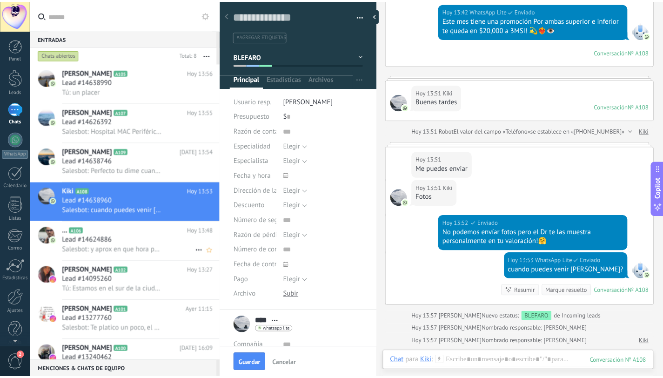
scroll to position [23, 0]
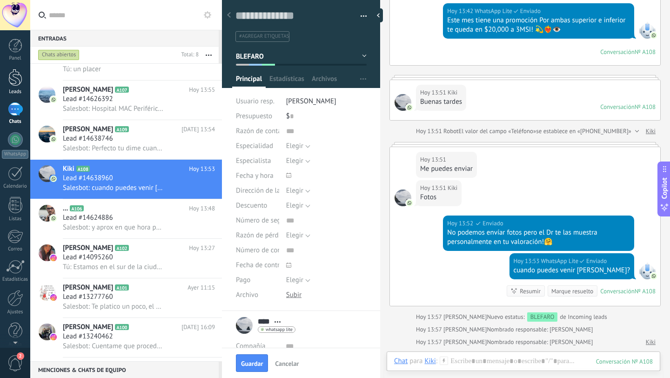
click at [14, 80] on div at bounding box center [15, 77] width 14 height 17
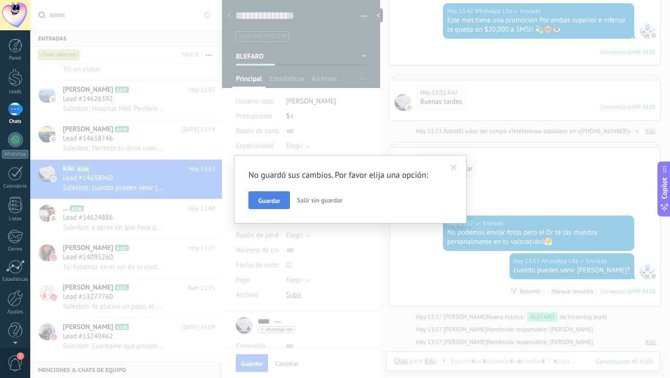
click at [269, 198] on span "Guardar" at bounding box center [269, 200] width 22 height 7
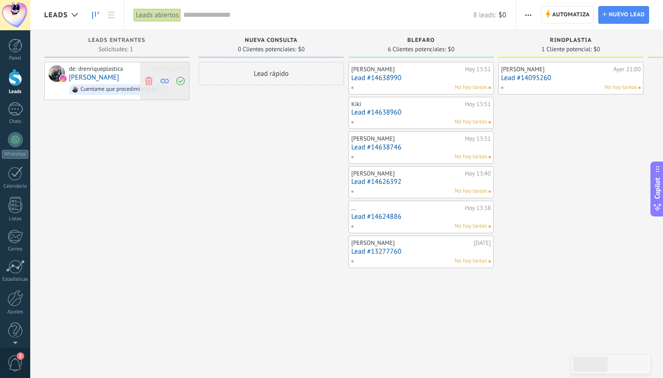
click at [149, 79] on use at bounding box center [148, 80] width 7 height 8
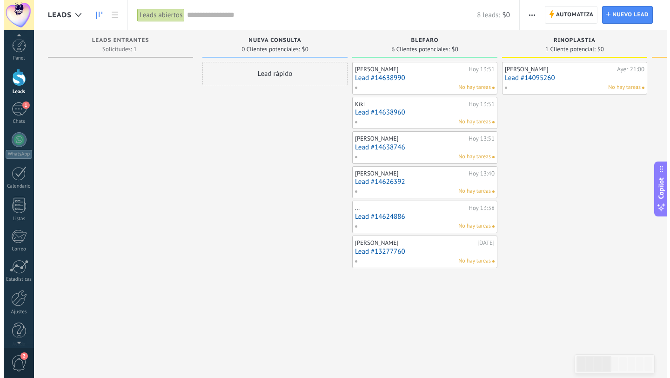
scroll to position [9, 0]
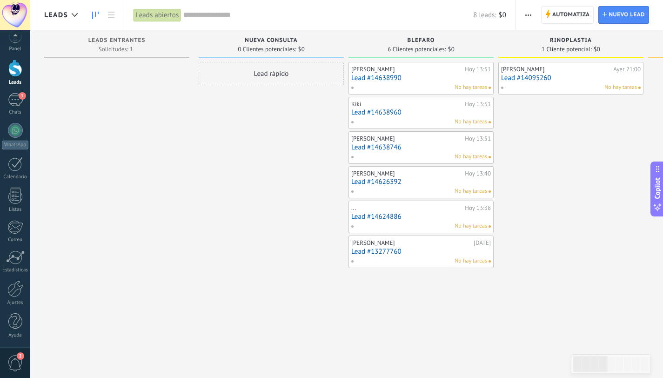
click at [14, 359] on span "2" at bounding box center [15, 363] width 16 height 16
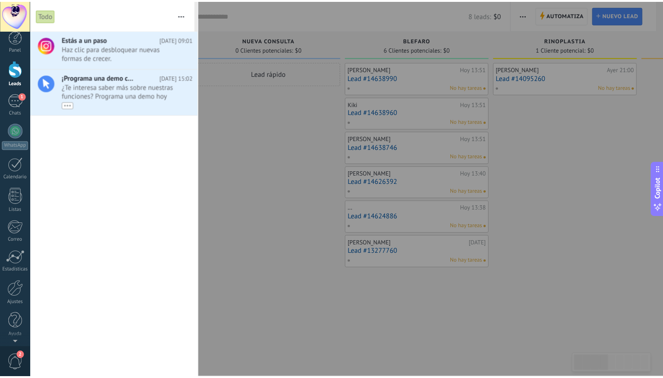
scroll to position [0, 0]
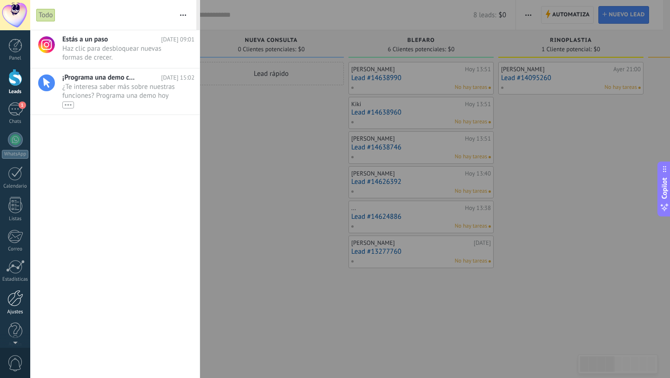
click at [12, 303] on div at bounding box center [15, 298] width 16 height 16
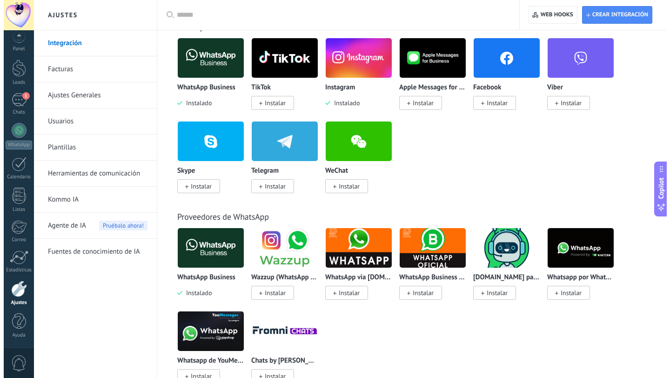
scroll to position [167, 0]
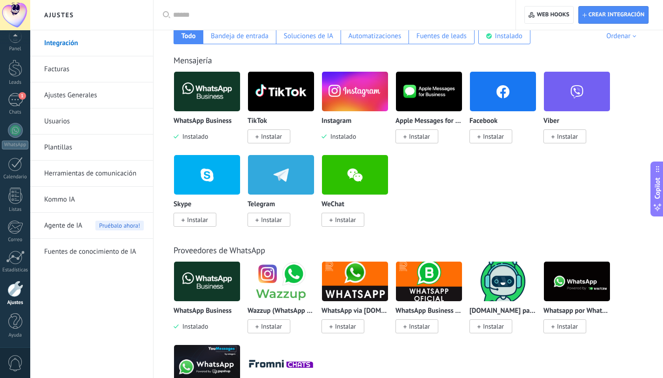
click at [490, 137] on span "Instalar" at bounding box center [493, 136] width 21 height 8
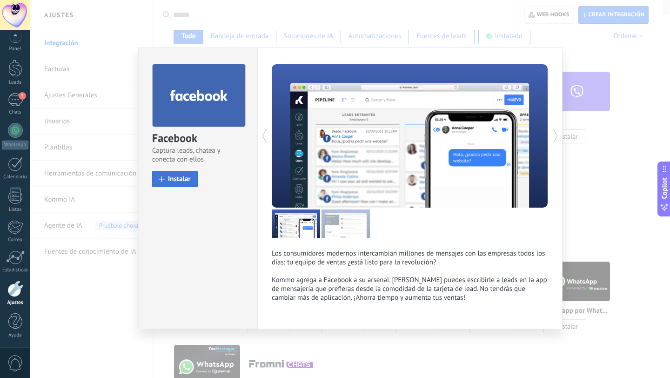
click at [184, 179] on span "Instalar" at bounding box center [179, 178] width 23 height 7
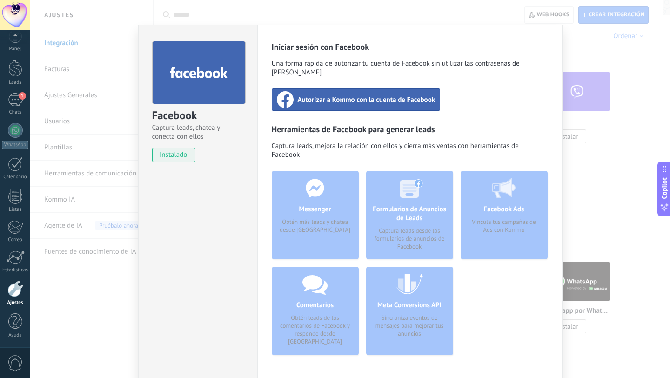
scroll to position [0, 0]
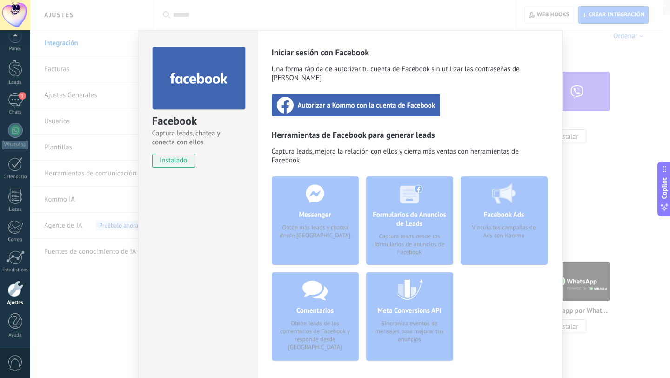
click at [358, 100] on span "Autorizar a Kommo con la cuenta de Facebook" at bounding box center [367, 104] width 138 height 9
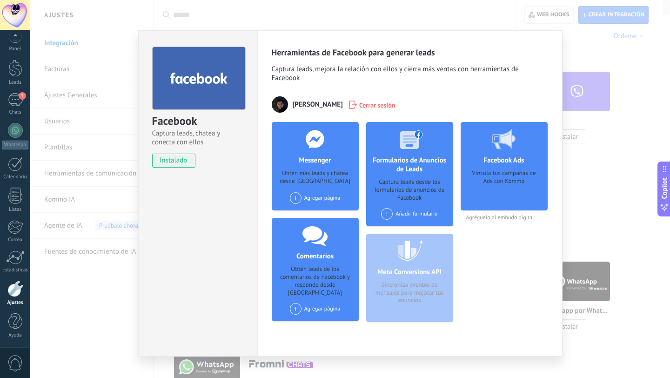
click at [597, 156] on div "Facebook Captura leads, chatea y conecta con ellos instalado Desinstalar Herram…" at bounding box center [350, 189] width 640 height 378
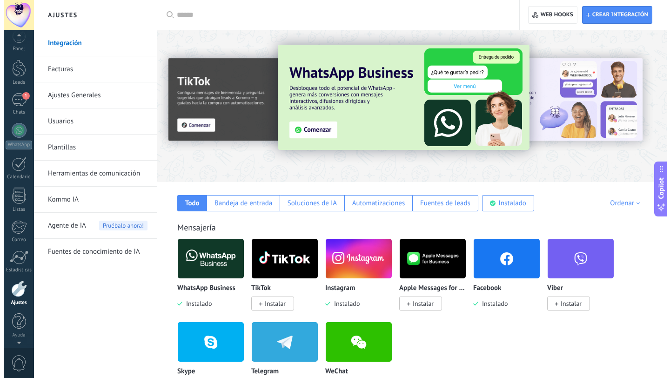
scroll to position [1, 0]
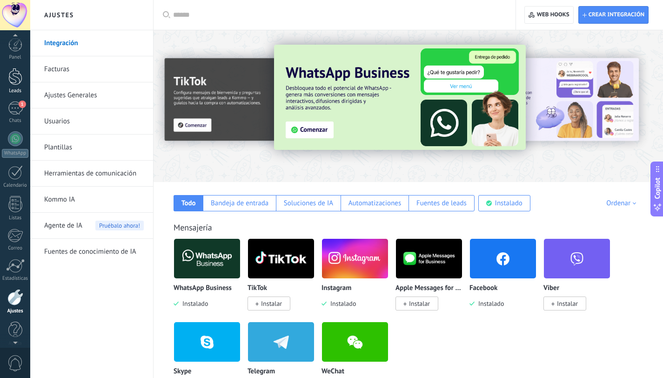
click at [15, 77] on div at bounding box center [15, 76] width 14 height 17
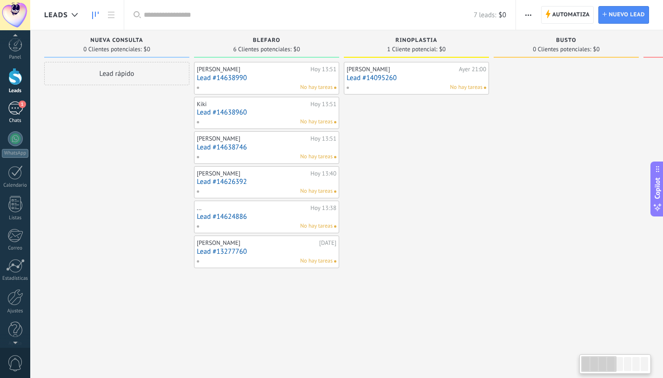
click at [18, 108] on div "1" at bounding box center [15, 107] width 15 height 13
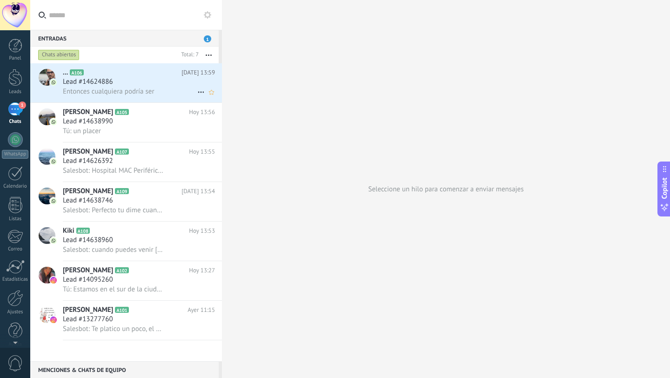
click at [112, 84] on span "Lead #14624886" at bounding box center [88, 81] width 50 height 9
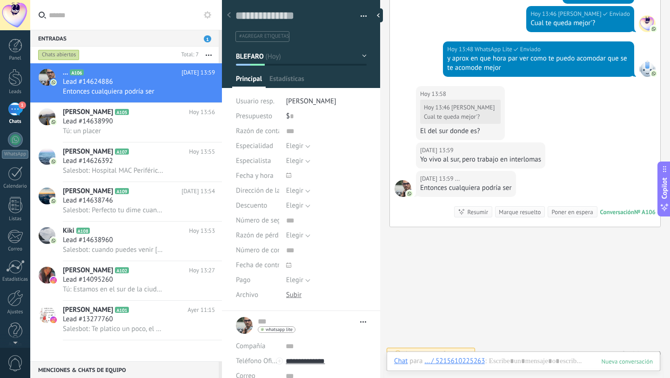
scroll to position [14, 0]
click at [508, 365] on div at bounding box center [523, 370] width 259 height 28
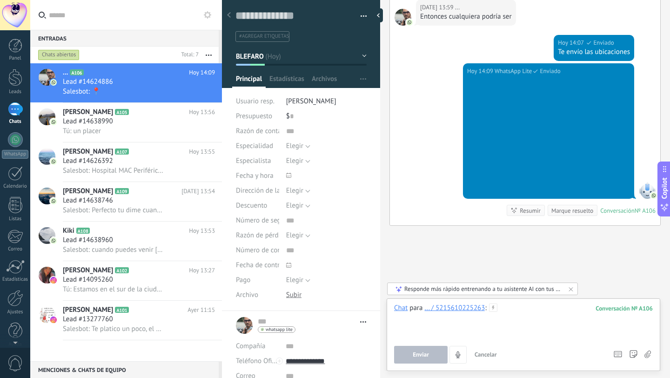
scroll to position [689, 0]
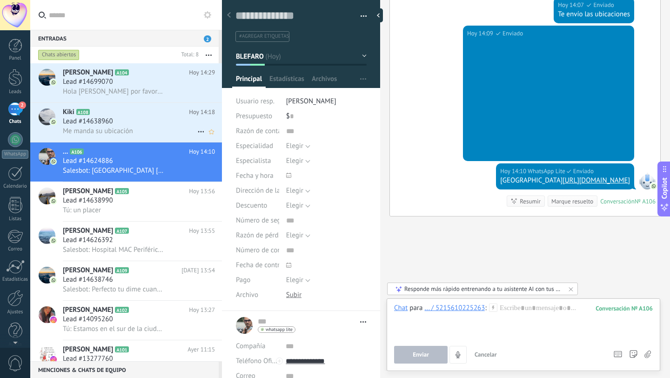
click at [126, 129] on span "Me manda su ubicación" at bounding box center [98, 131] width 70 height 9
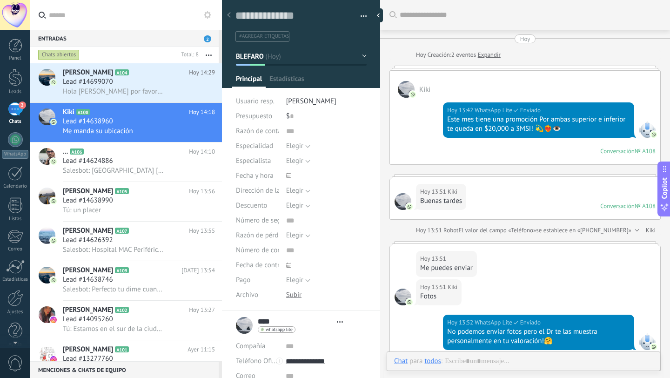
type textarea "**********"
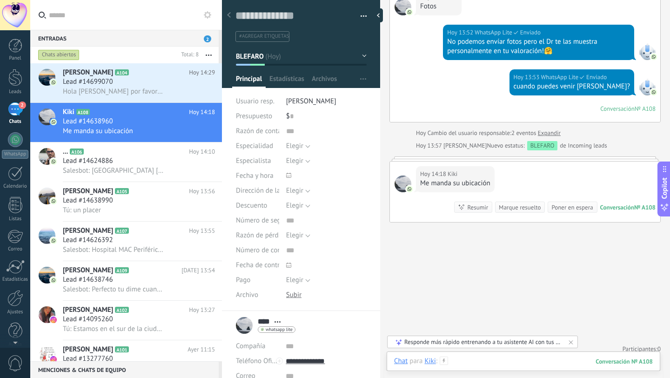
click at [481, 362] on div at bounding box center [523, 370] width 259 height 28
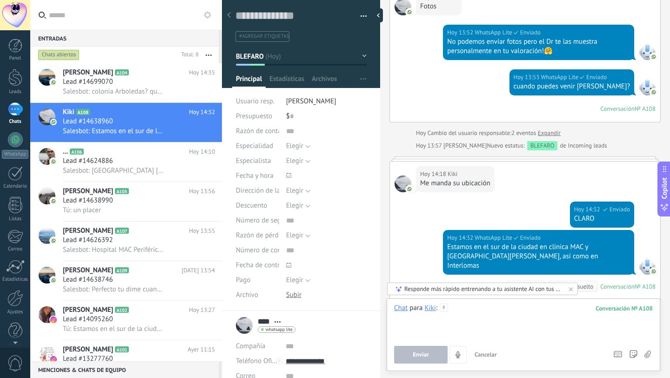
scroll to position [366, 0]
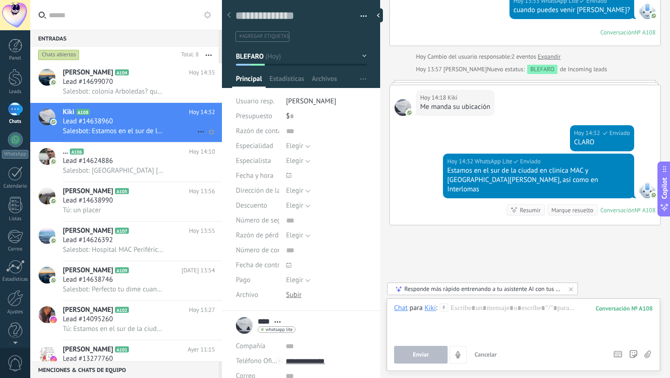
click at [151, 122] on div "Lead #14638960" at bounding box center [139, 121] width 152 height 9
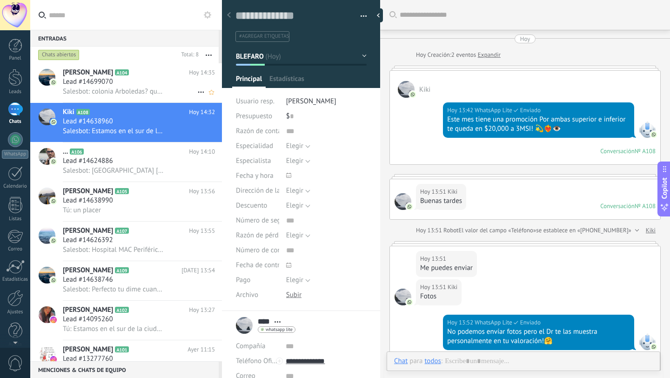
scroll to position [361, 0]
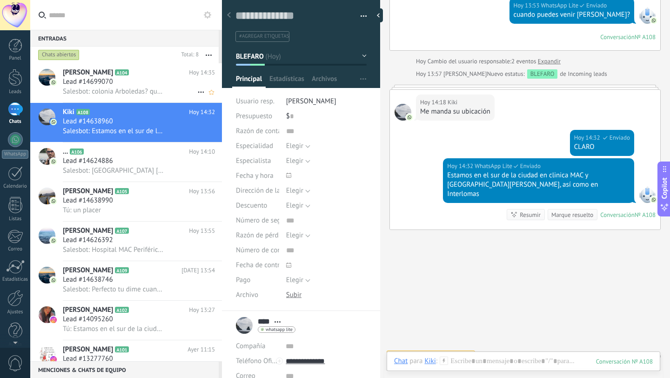
click at [150, 83] on div "Lead #14699070" at bounding box center [139, 81] width 152 height 9
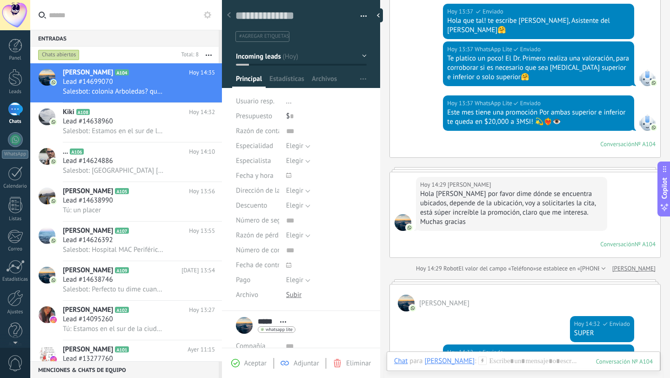
scroll to position [97, 0]
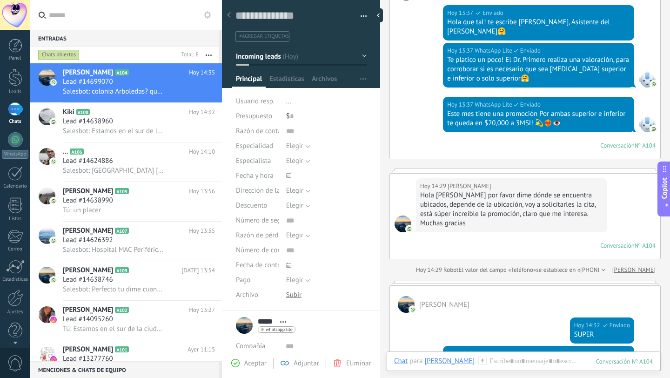
click at [301, 55] on button "Incoming leads" at bounding box center [301, 56] width 131 height 17
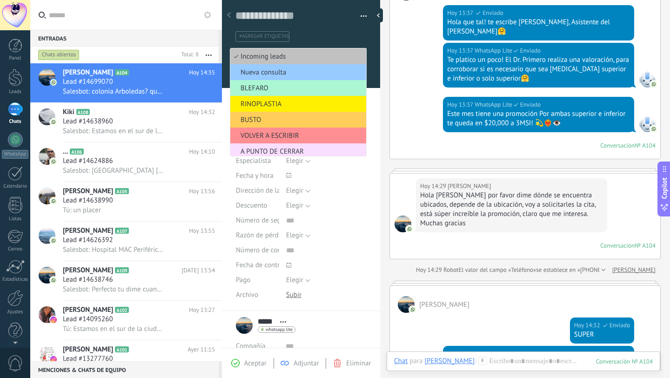
click at [270, 90] on span "BLEFARO" at bounding box center [296, 88] width 133 height 9
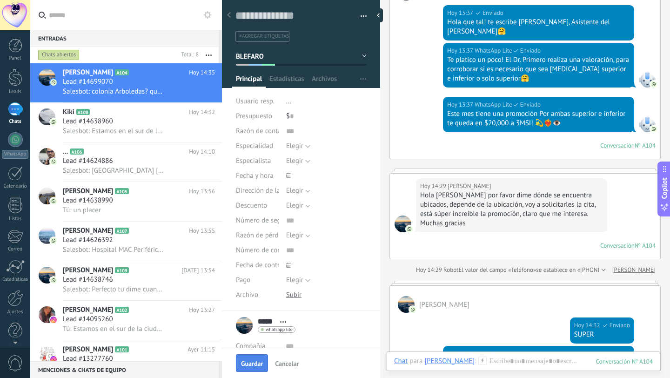
click at [258, 366] on span "Guardar" at bounding box center [252, 363] width 22 height 7
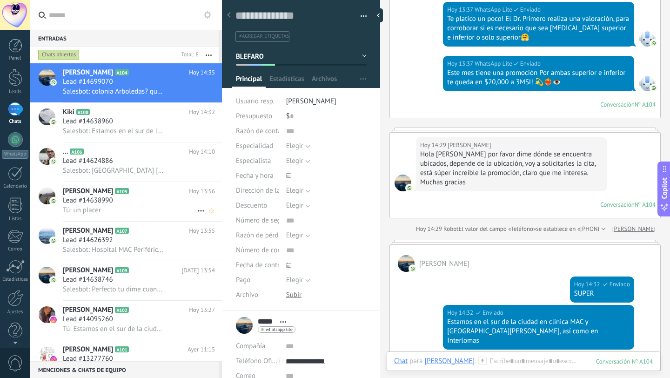
click at [123, 205] on div "Lead #14638990" at bounding box center [139, 200] width 152 height 9
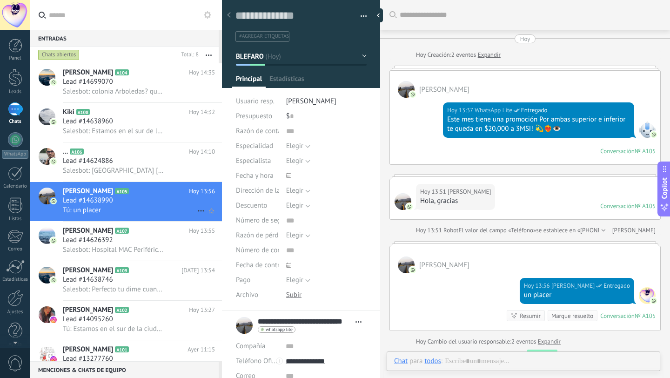
scroll to position [97, 0]
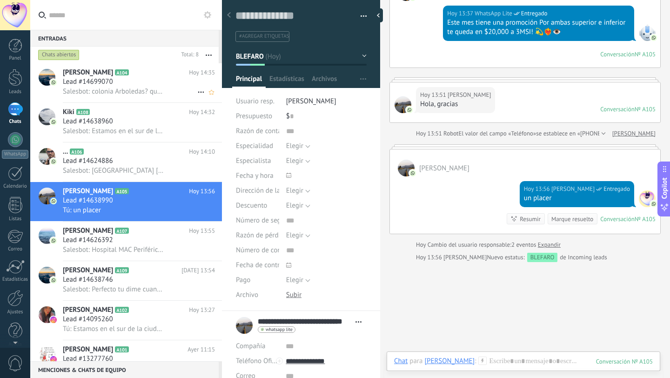
click at [132, 87] on span "Salesbot: colonia Arboledas? que alcaldía?" at bounding box center [113, 91] width 101 height 9
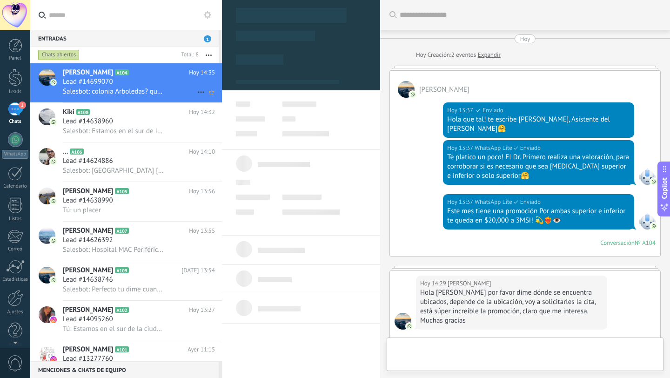
type textarea "**********"
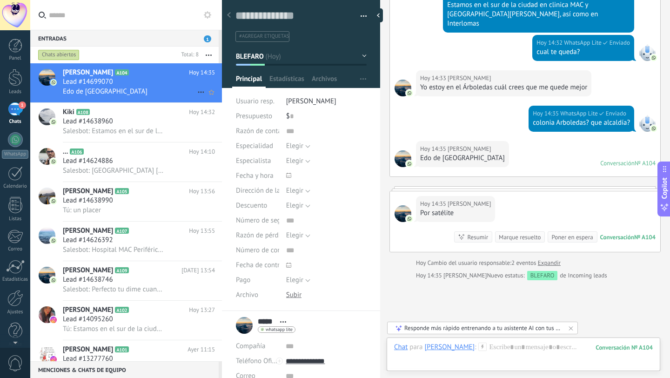
scroll to position [428, 0]
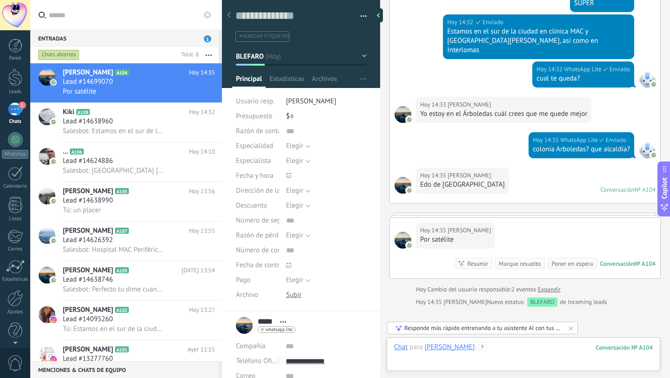
click at [468, 351] on div at bounding box center [523, 356] width 259 height 28
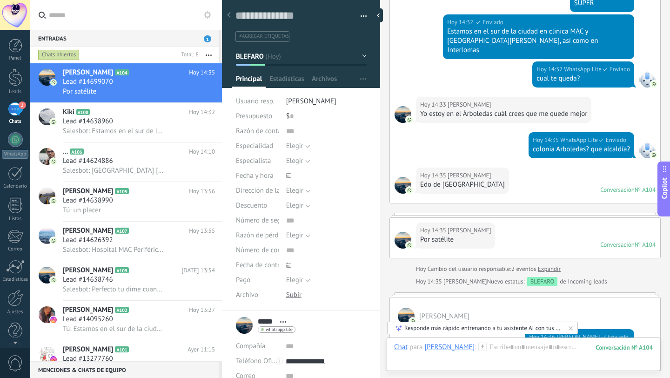
scroll to position [483, 0]
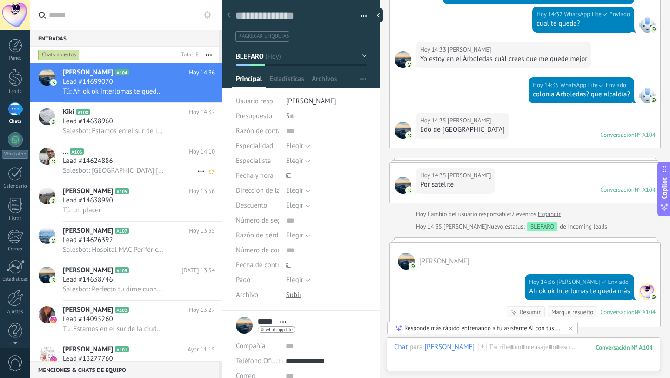
click at [122, 172] on span "Salesbot: [GEOGRAPHIC_DATA] [URL][DOMAIN_NAME]" at bounding box center [113, 170] width 101 height 9
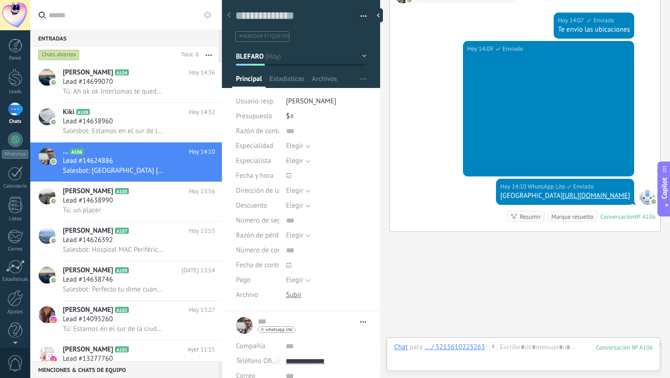
scroll to position [689, 0]
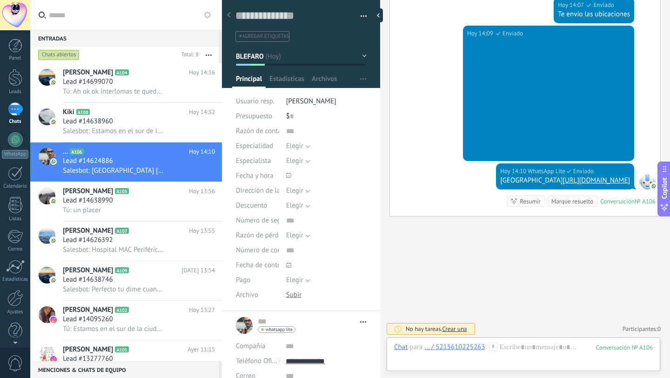
drag, startPoint x: 578, startPoint y: 181, endPoint x: 442, endPoint y: 167, distance: 137.1
click at [496, 167] on div "Hoy 14:10 WhatsApp Lite Enviado Zafir Medical Center https://share.google/wR2SK…" at bounding box center [565, 176] width 138 height 26
copy div "Zafir Medical Center https://share.google/wR2SK21US7yadfyqU"
click at [150, 93] on span "Tú: Ah ok ok Interlomas te queda más" at bounding box center [113, 91] width 101 height 9
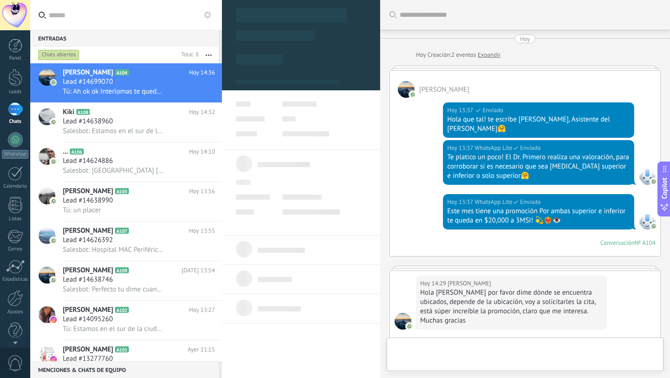
type textarea "**********"
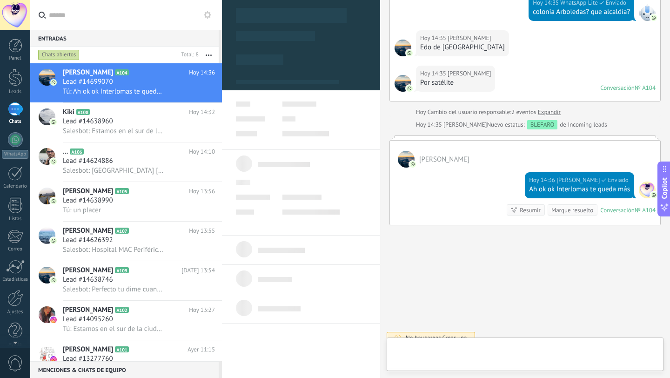
scroll to position [14, 0]
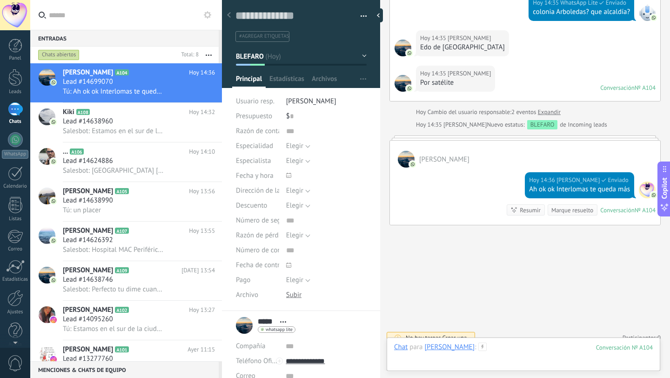
click at [503, 347] on div at bounding box center [523, 356] width 259 height 28
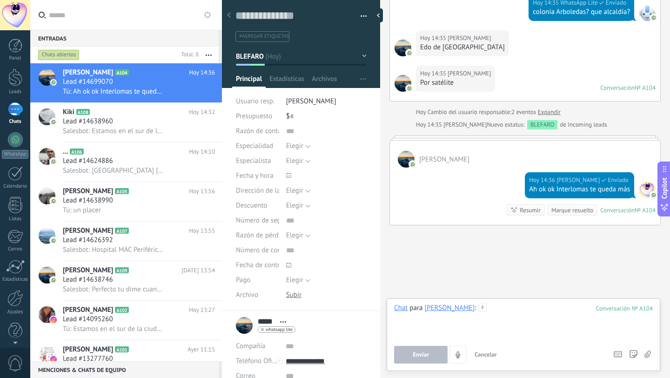
paste div
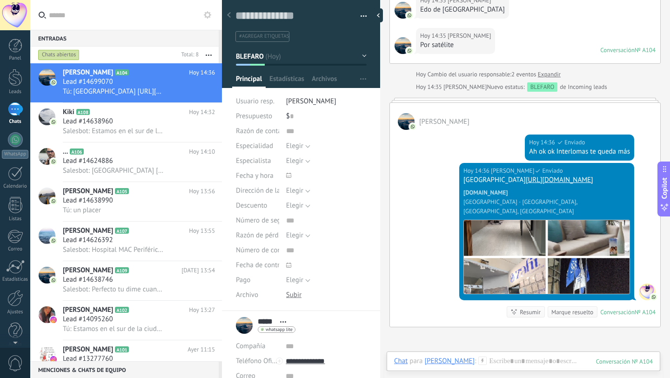
scroll to position [613, 0]
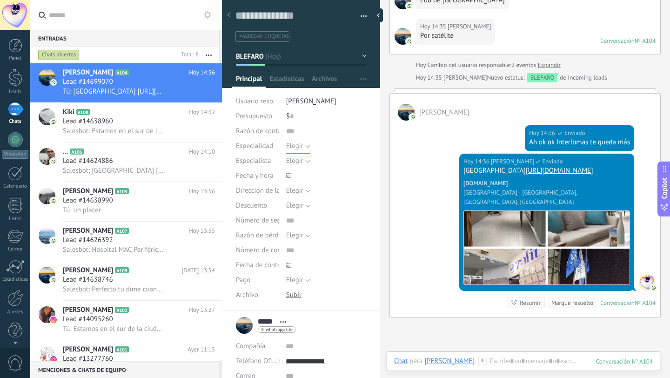
click at [304, 146] on button "Elegir" at bounding box center [298, 146] width 24 height 15
click at [304, 146] on span "Elegir" at bounding box center [317, 146] width 83 height 9
click at [304, 161] on button "Elegir" at bounding box center [298, 161] width 24 height 15
click at [304, 161] on span "Elegir" at bounding box center [317, 161] width 83 height 9
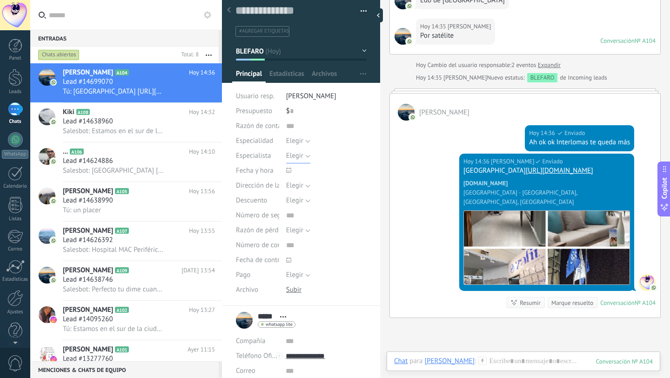
scroll to position [0, 0]
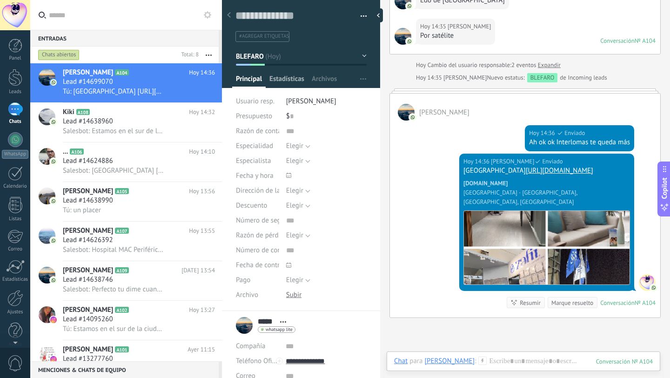
click at [296, 81] on span "Estadísticas" at bounding box center [286, 80] width 35 height 13
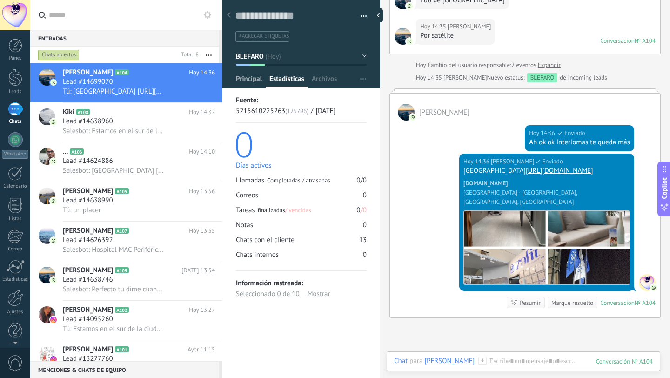
click at [252, 81] on span "Principal" at bounding box center [249, 80] width 26 height 13
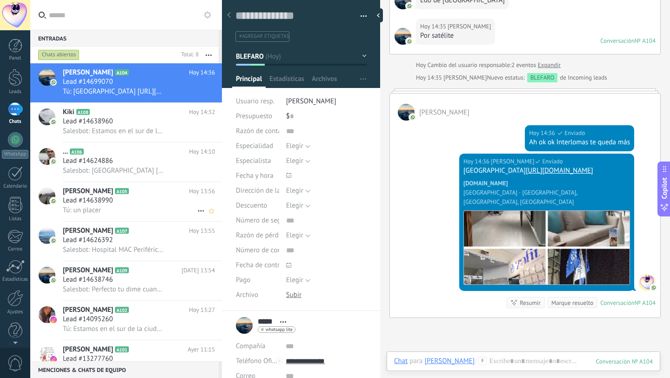
click at [159, 220] on div "Blanca edith Herrera Rodriguez A105 Hoy 13:56 Lead #14638990 Tú: un placer" at bounding box center [142, 201] width 159 height 39
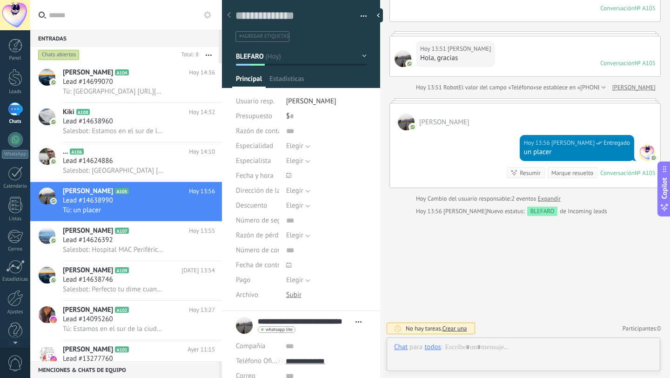
scroll to position [14, 0]
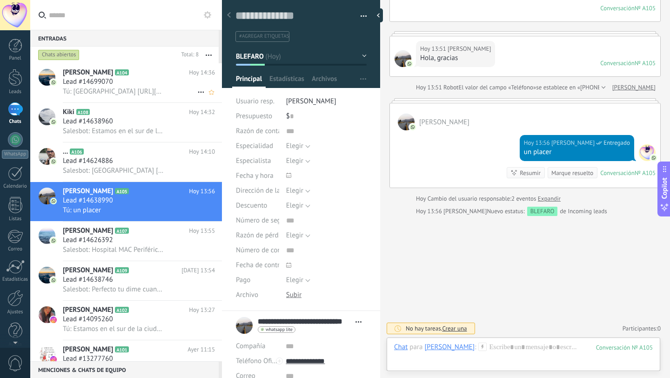
click at [105, 90] on span "Tú: Zafir Medical Center https://share.google/wR2SK21US7yadfyqU" at bounding box center [113, 91] width 101 height 9
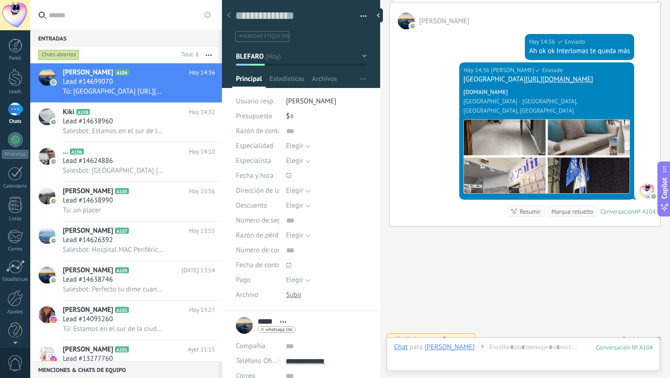
scroll to position [705, 0]
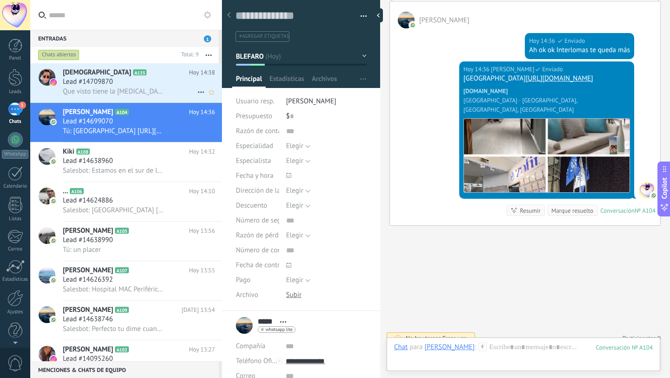
click at [144, 86] on div "Lead #14709870" at bounding box center [139, 81] width 152 height 9
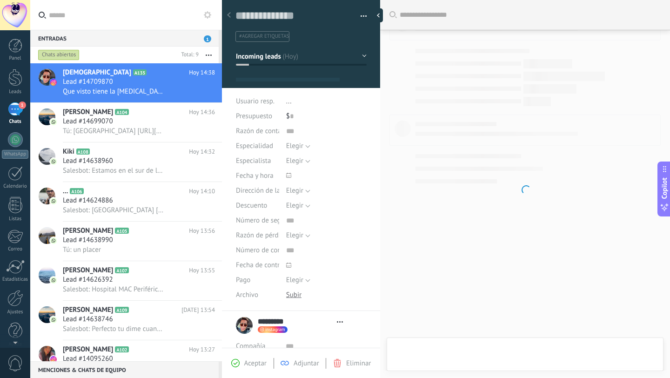
type textarea "**********"
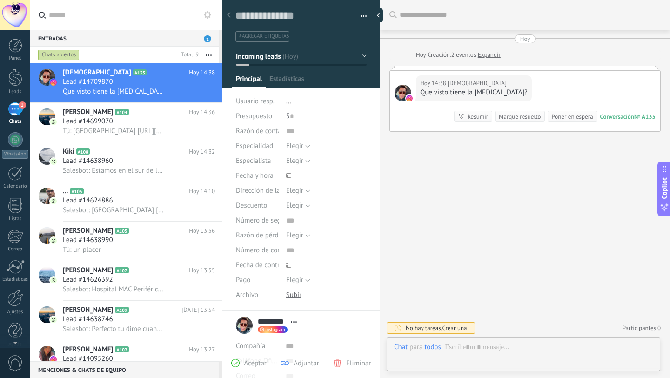
scroll to position [14, 0]
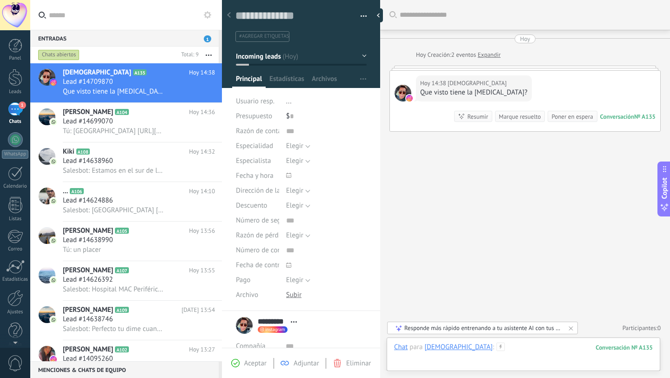
click at [478, 353] on div at bounding box center [523, 356] width 259 height 28
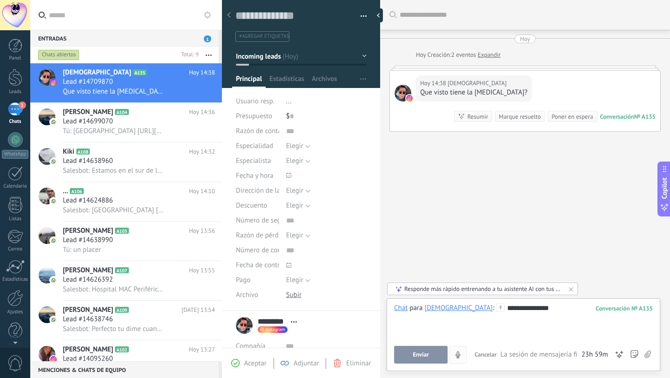
click at [430, 353] on button "Enviar" at bounding box center [420, 355] width 53 height 18
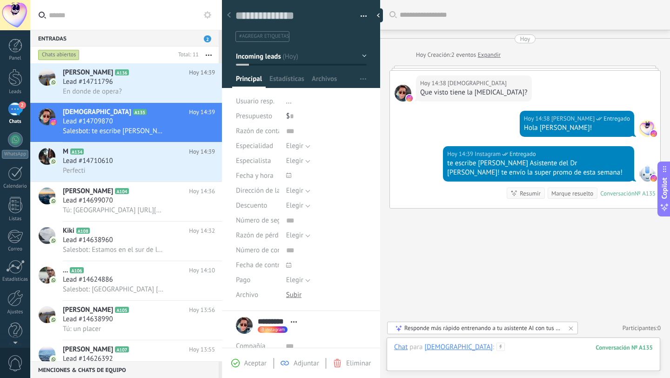
click at [479, 349] on div at bounding box center [523, 356] width 259 height 28
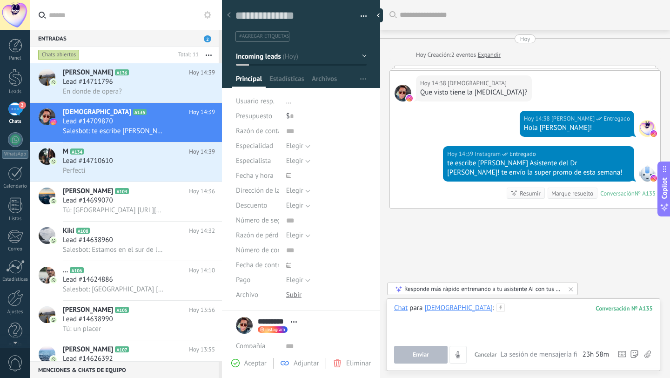
paste div
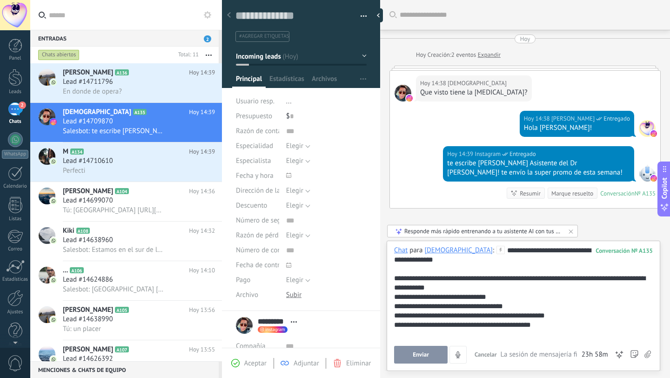
click at [425, 354] on span "Enviar" at bounding box center [421, 354] width 16 height 7
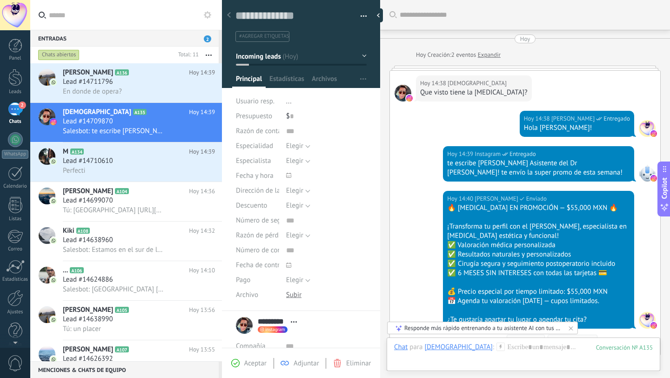
scroll to position [140, 0]
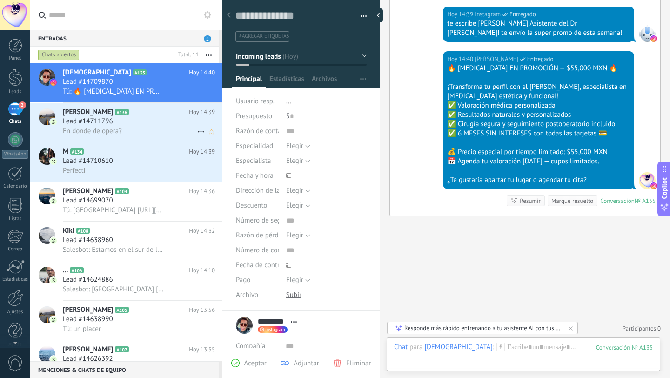
click at [139, 123] on div "Lead #14711796" at bounding box center [139, 121] width 152 height 9
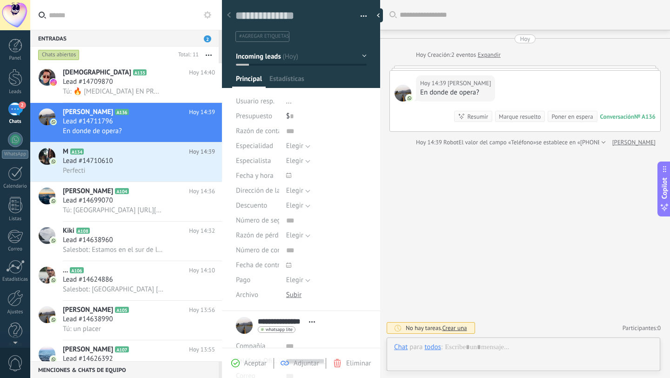
scroll to position [14, 0]
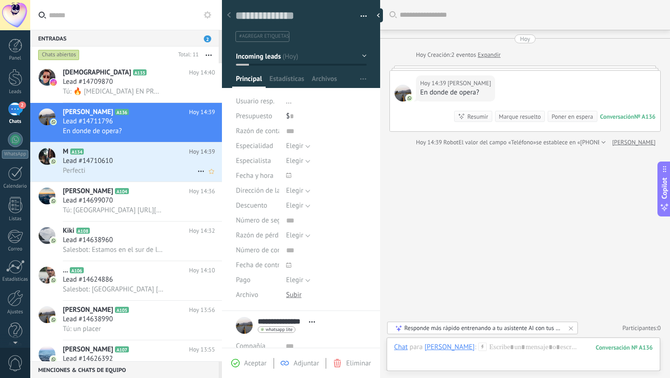
click at [153, 163] on div "Lead #14710610" at bounding box center [139, 160] width 152 height 9
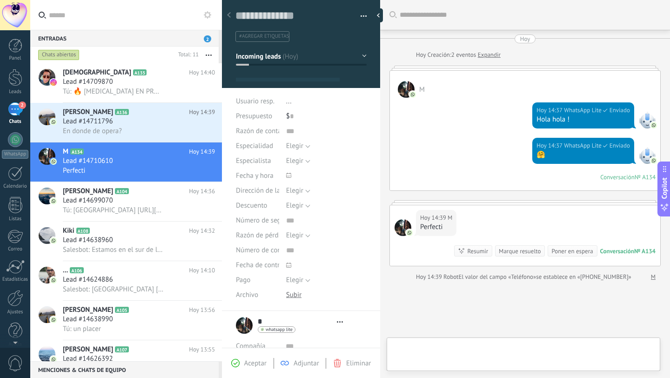
type textarea "**********"
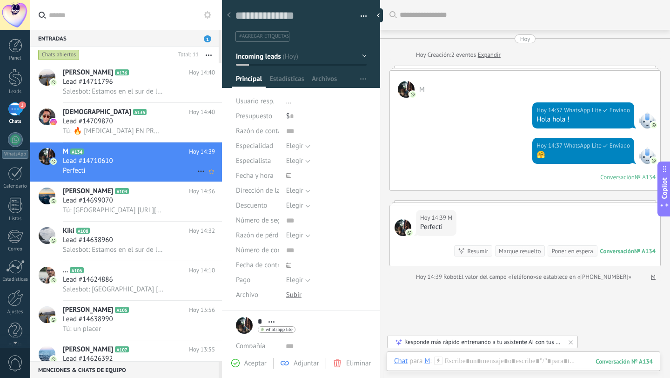
click at [141, 156] on h2 "M A134" at bounding box center [126, 151] width 126 height 9
click at [340, 59] on button "Incoming leads" at bounding box center [301, 56] width 131 height 17
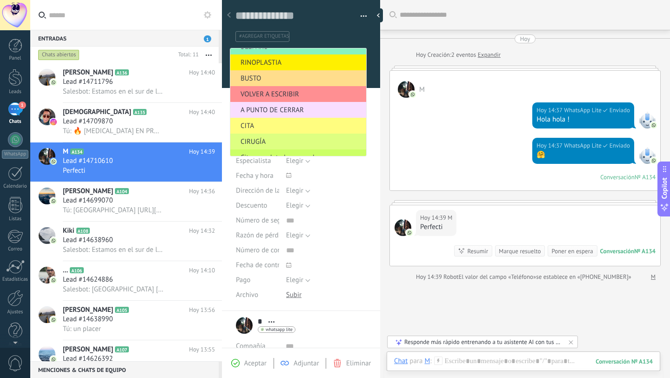
scroll to position [42, 0]
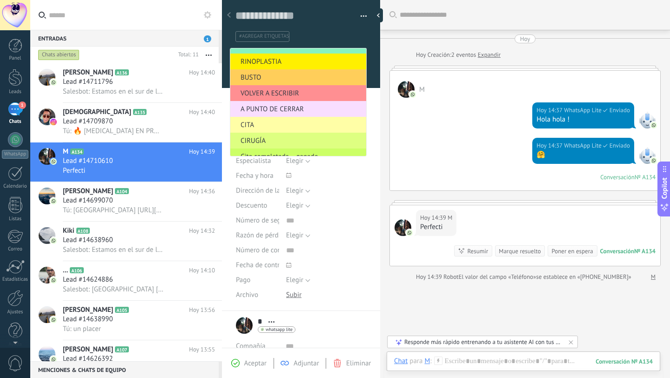
click at [271, 129] on span "CITA" at bounding box center [296, 124] width 133 height 9
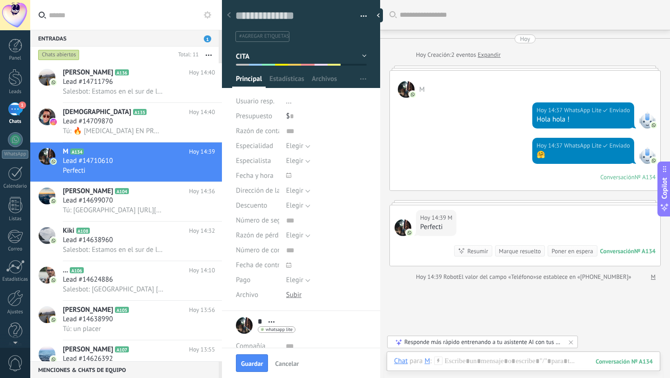
click at [265, 37] on span "#agregar etiquetas" at bounding box center [264, 36] width 50 height 7
click at [361, 16] on button "button" at bounding box center [360, 16] width 13 height 14
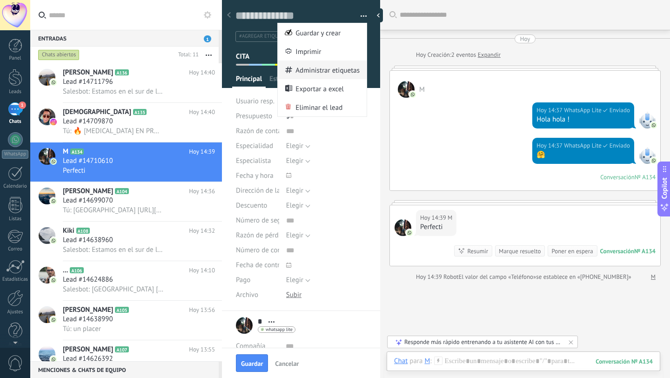
click at [315, 72] on span "Administrar etiquetas" at bounding box center [327, 69] width 64 height 19
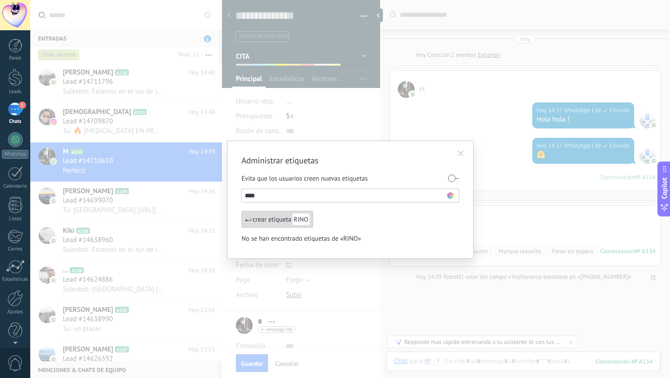
type input "****"
click at [282, 221] on div "crear etiqueta RINO" at bounding box center [277, 219] width 72 height 17
type input "*******"
click at [278, 222] on div "crear etiqueta BLEFARO" at bounding box center [282, 219] width 83 height 17
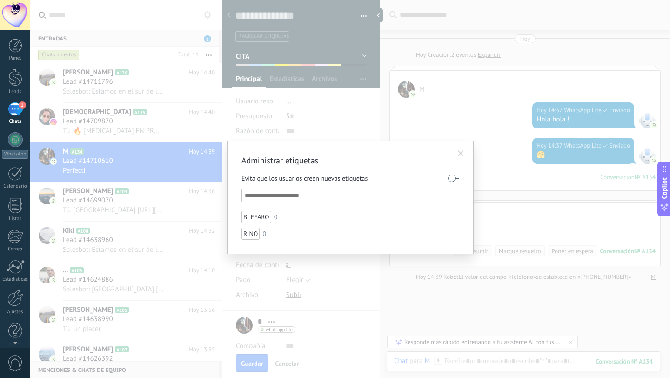
click at [282, 196] on input "text" at bounding box center [351, 195] width 212 height 11
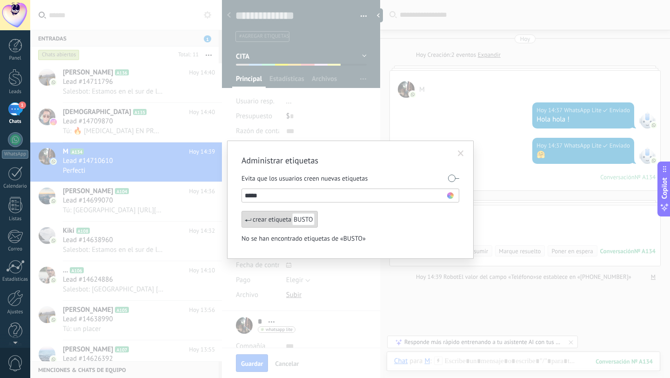
type input "*****"
click at [279, 221] on div "crear etiqueta BUSTO" at bounding box center [279, 219] width 76 height 17
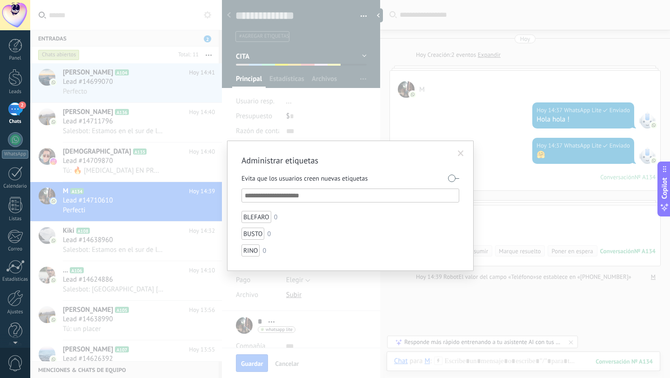
click at [473, 122] on div "Administrar etiquetas Evita que los usuarios creen nuevas etiquetas BLEFARO 0 B…" at bounding box center [350, 189] width 640 height 378
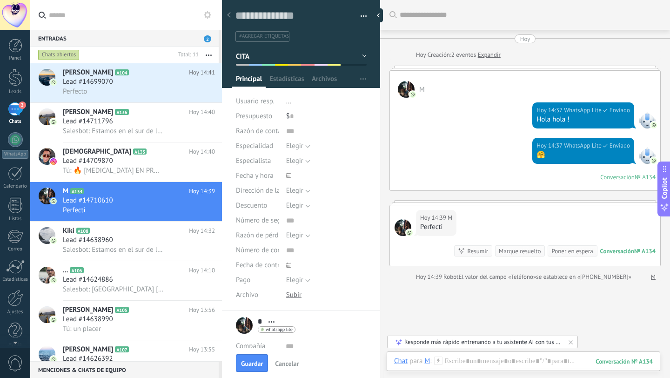
click at [278, 33] on span "#agregar etiquetas" at bounding box center [264, 36] width 50 height 7
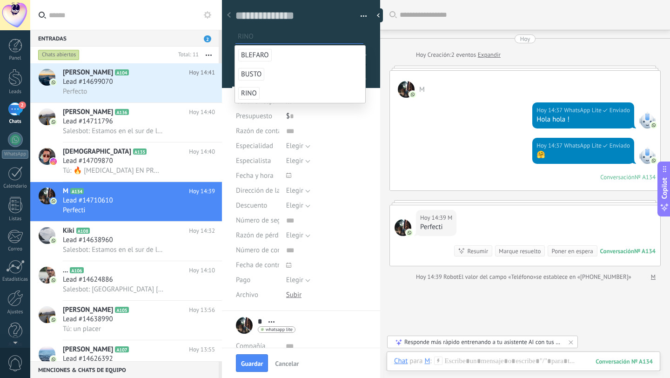
click at [252, 92] on span "RINO" at bounding box center [248, 93] width 21 height 13
click at [339, 328] on div "* M * M Apellido Abrir detalle Copie el nombre Desatar" at bounding box center [301, 325] width 130 height 23
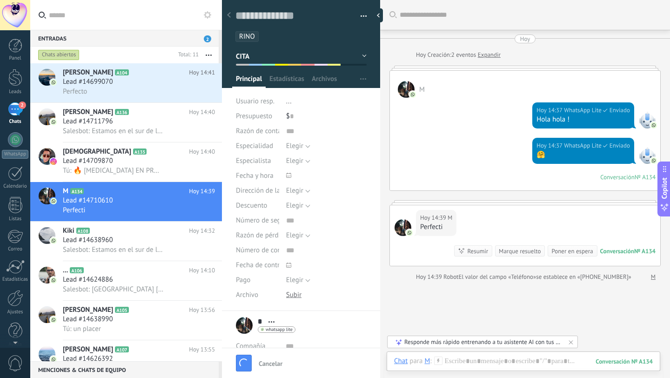
scroll to position [40, 0]
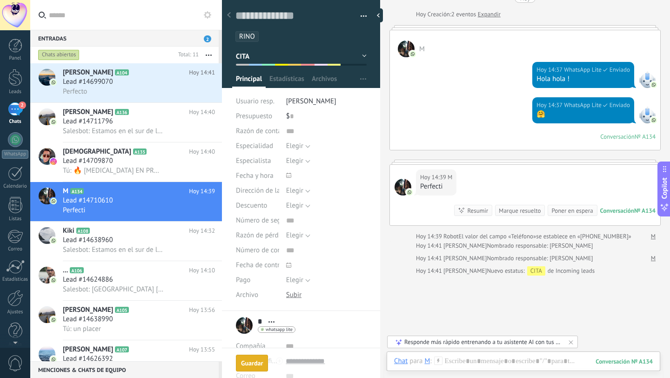
click at [246, 363] on div "Guardar" at bounding box center [252, 363] width 22 height 7
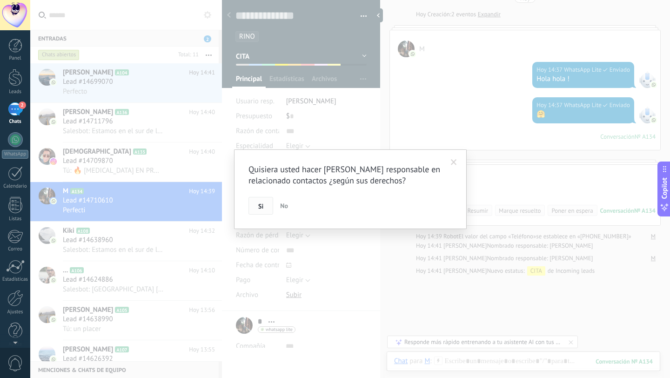
click at [262, 203] on span "Si" at bounding box center [260, 206] width 5 height 7
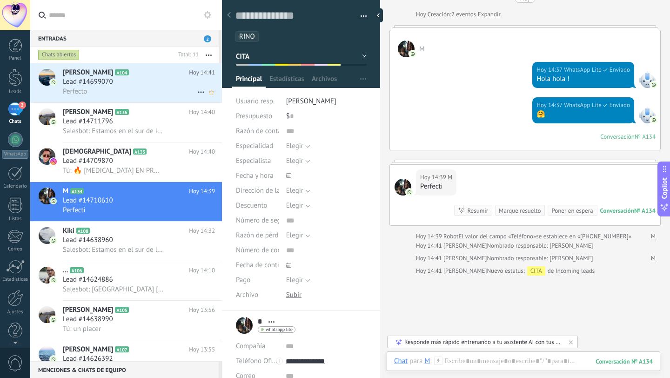
click at [140, 84] on div "Lead #14699070" at bounding box center [139, 81] width 152 height 9
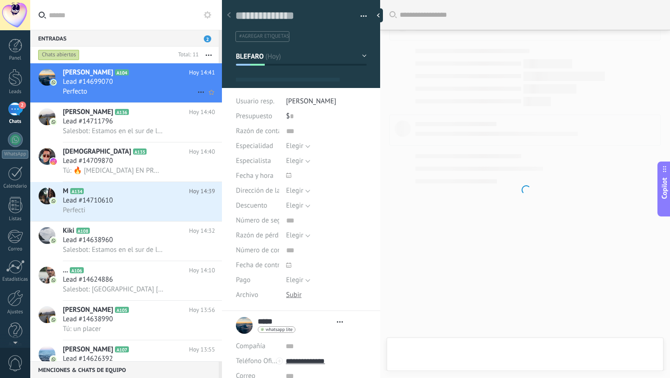
type textarea "**********"
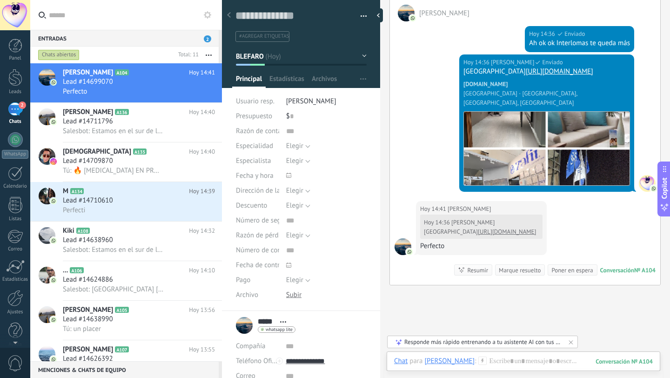
scroll to position [713, 0]
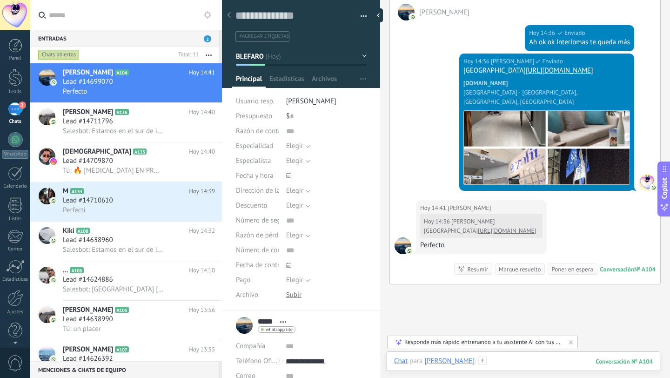
click at [514, 361] on div at bounding box center [523, 370] width 259 height 28
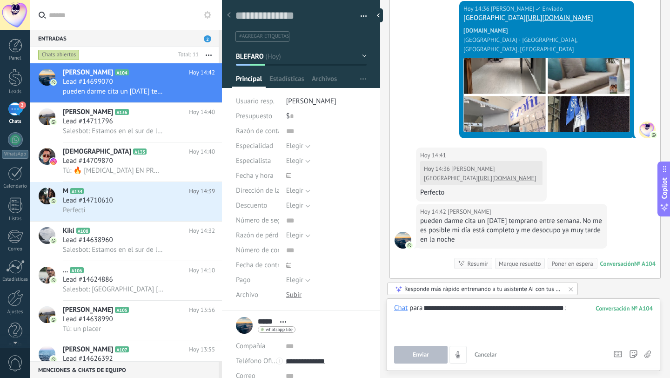
scroll to position [0, 64]
type input "**********"
click at [427, 350] on button "Enviar" at bounding box center [420, 355] width 53 height 18
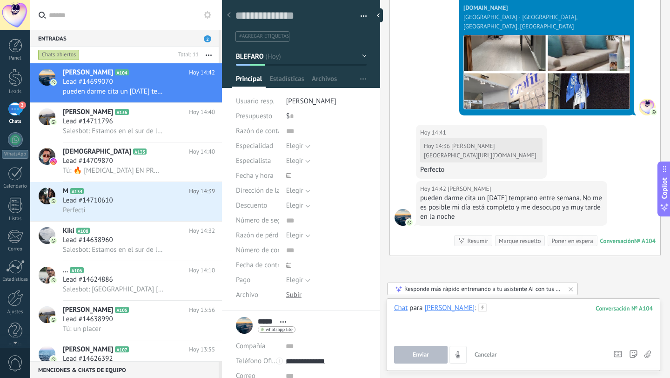
scroll to position [818, 0]
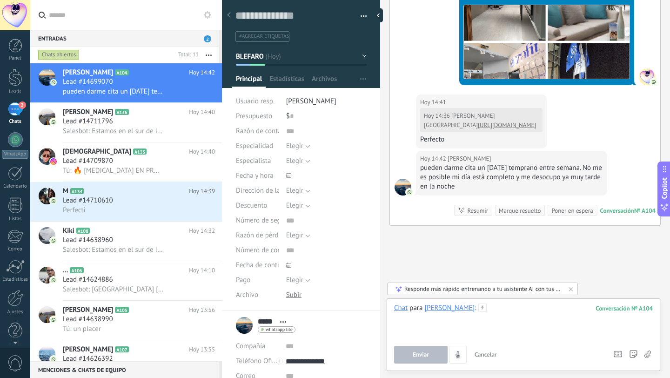
click at [492, 311] on div at bounding box center [523, 320] width 259 height 35
click at [551, 309] on div "**********" at bounding box center [523, 320] width 259 height 35
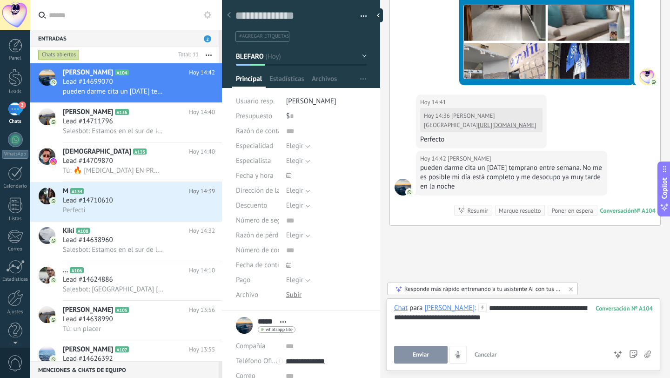
click at [420, 357] on span "Enviar" at bounding box center [421, 354] width 16 height 7
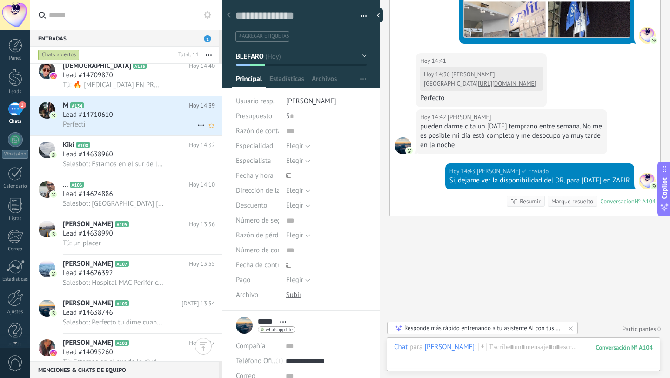
scroll to position [0, 0]
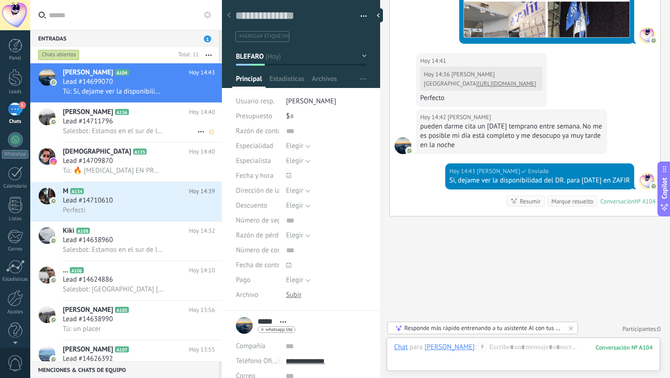
click at [136, 117] on div "Patricia Arroyo A136 Hoy 14:40 Lead #14711796 Salesbot: Estamos en el sur de la…" at bounding box center [142, 122] width 159 height 39
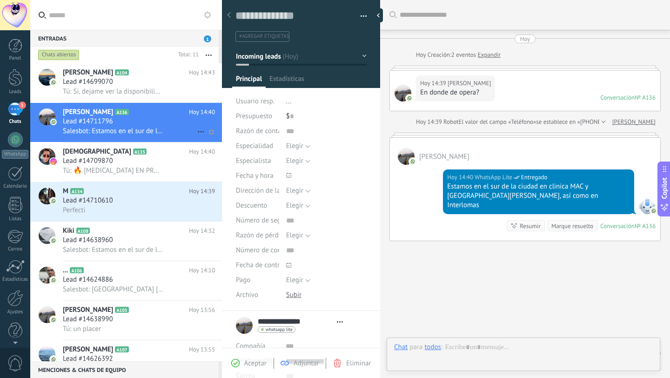
scroll to position [16, 0]
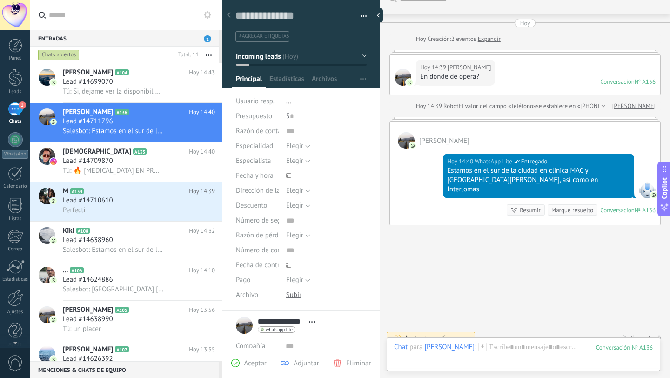
click at [282, 65] on div at bounding box center [281, 65] width 13 height 2
click at [282, 63] on button "Incoming leads" at bounding box center [301, 56] width 131 height 17
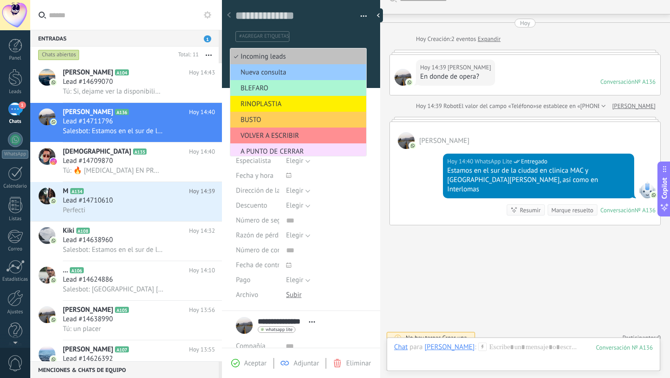
click at [272, 91] on span "BLEFARO" at bounding box center [296, 88] width 133 height 9
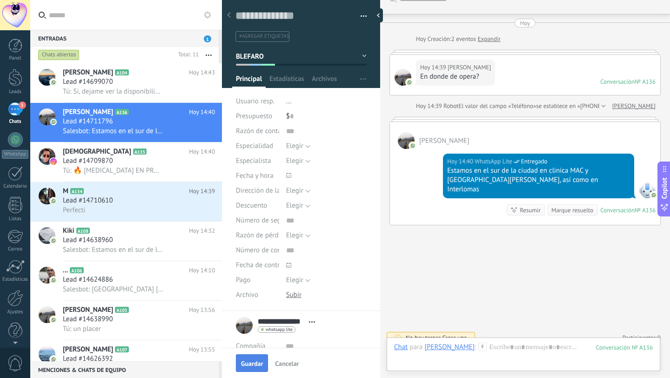
click at [258, 365] on span "Guardar" at bounding box center [252, 363] width 22 height 7
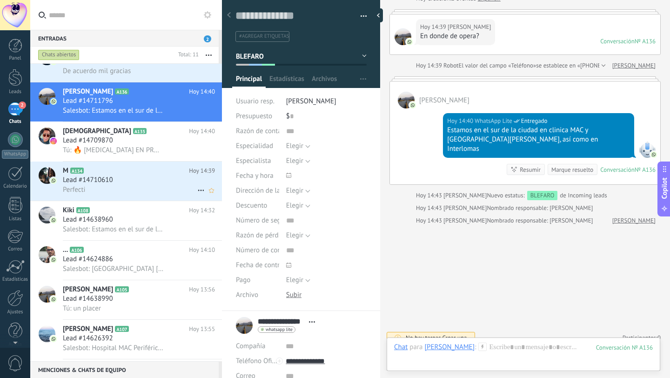
scroll to position [0, 0]
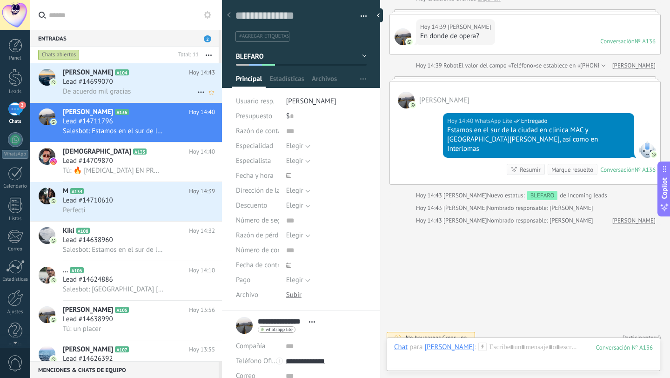
click at [120, 89] on span "De acuerdo mil gracias" at bounding box center [97, 91] width 68 height 9
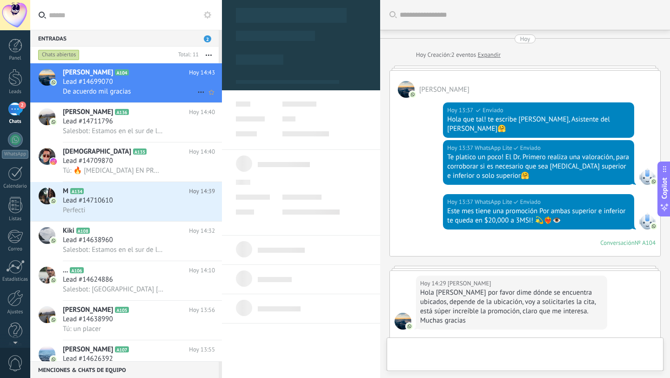
type textarea "**********"
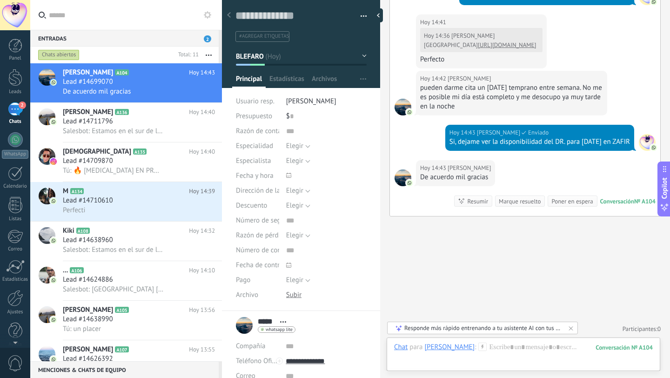
click at [310, 59] on button "BLEFARO" at bounding box center [301, 56] width 131 height 17
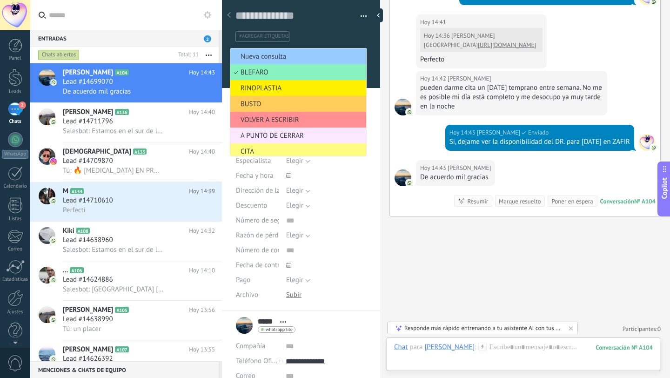
click at [272, 136] on span "A PUNTO DE CERRAR" at bounding box center [296, 135] width 133 height 9
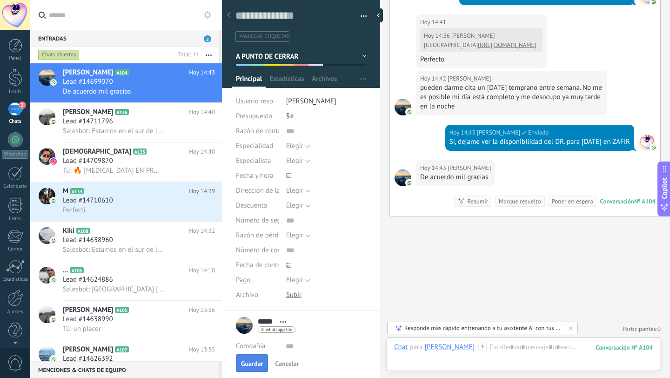
click at [257, 370] on button "Guardar" at bounding box center [252, 363] width 32 height 18
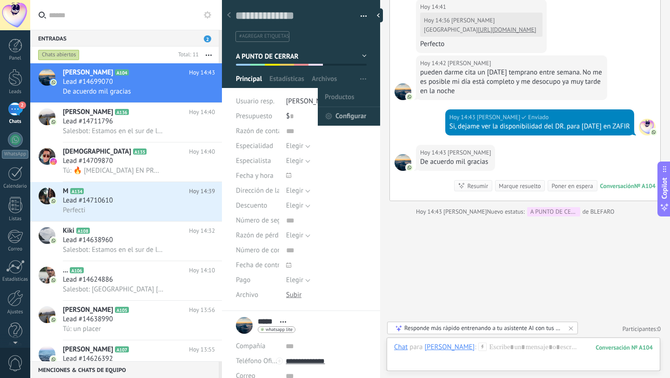
click at [343, 117] on span "Configurar" at bounding box center [350, 116] width 31 height 19
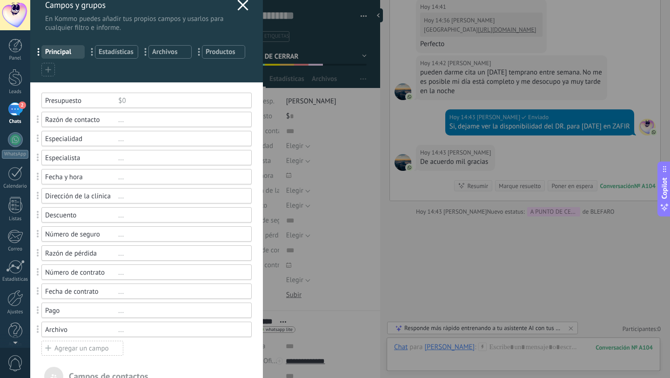
scroll to position [0, 0]
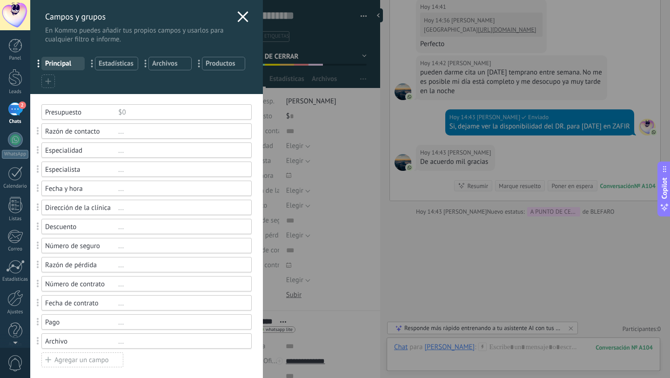
click at [111, 321] on div "Pago" at bounding box center [81, 322] width 73 height 9
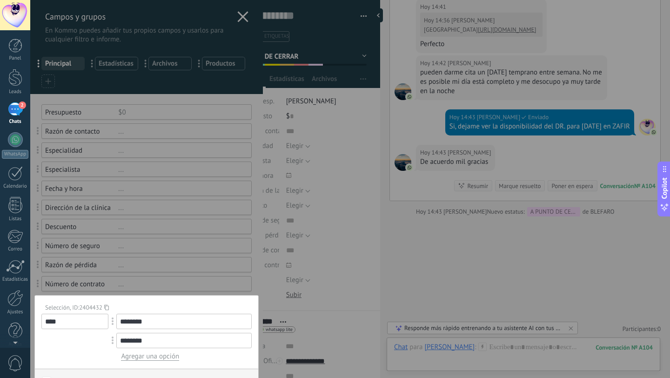
click at [109, 282] on div at bounding box center [146, 326] width 233 height 653
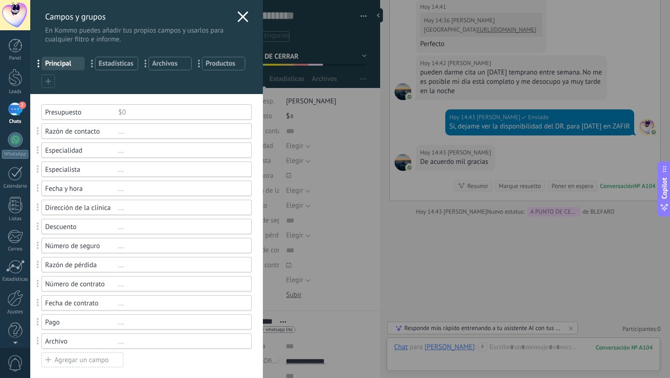
click at [120, 210] on div "..." at bounding box center [180, 207] width 125 height 9
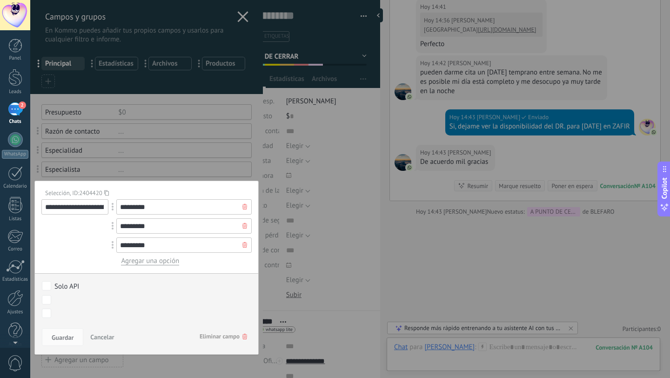
click at [157, 374] on div at bounding box center [146, 326] width 233 height 653
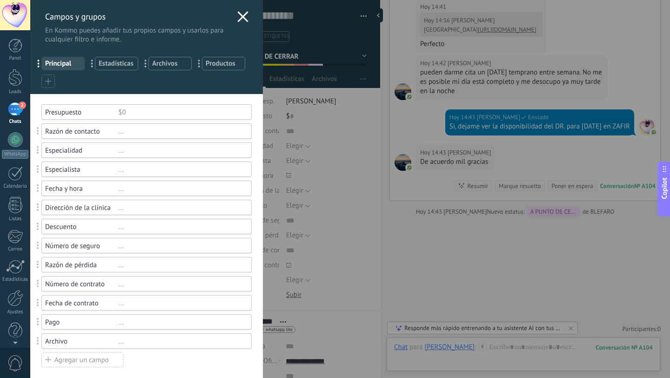
click at [159, 339] on div "..." at bounding box center [180, 341] width 125 height 9
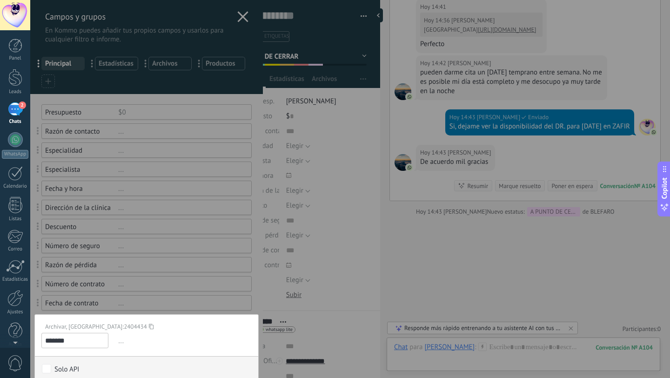
click at [175, 303] on div at bounding box center [146, 326] width 233 height 653
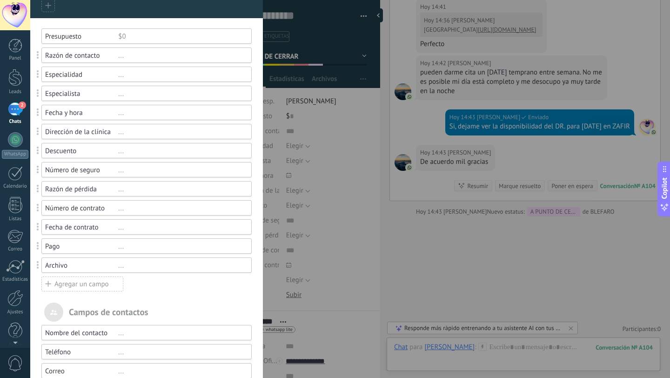
scroll to position [77, 0]
click at [182, 229] on div "..." at bounding box center [180, 225] width 125 height 9
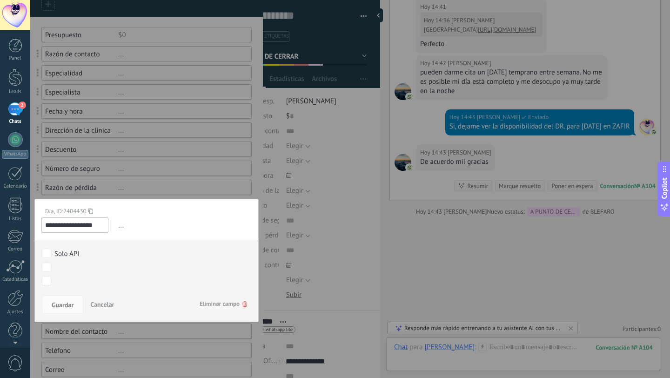
click at [229, 305] on span "Eliminar campo" at bounding box center [223, 303] width 47 height 17
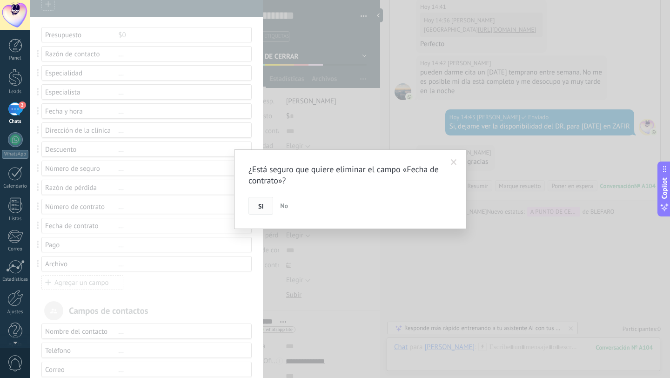
click at [257, 209] on button "Si" at bounding box center [260, 206] width 25 height 18
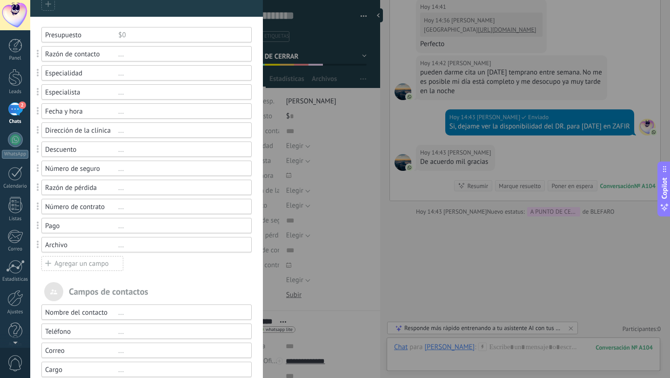
click at [156, 53] on div "..." at bounding box center [180, 54] width 125 height 9
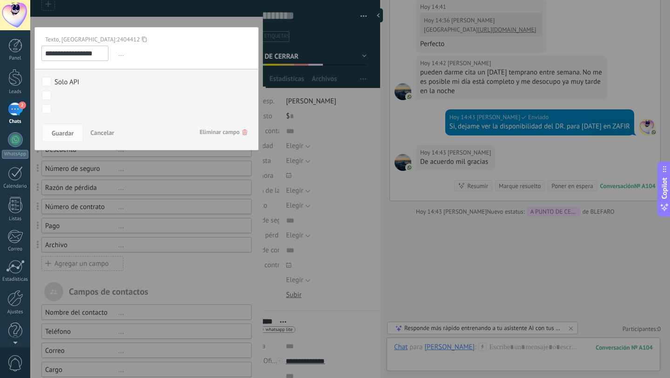
click at [212, 134] on span "Eliminar campo" at bounding box center [223, 132] width 47 height 17
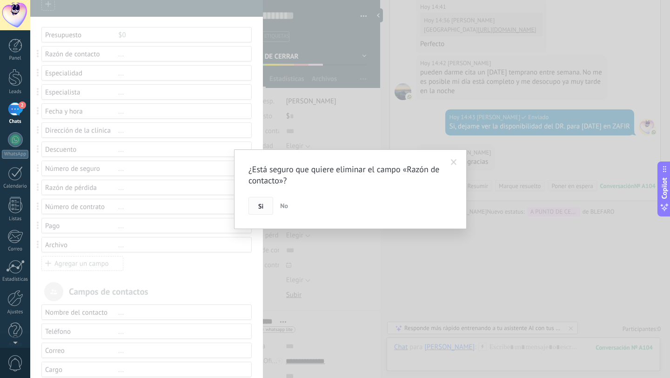
click at [264, 208] on button "Si" at bounding box center [260, 206] width 25 height 18
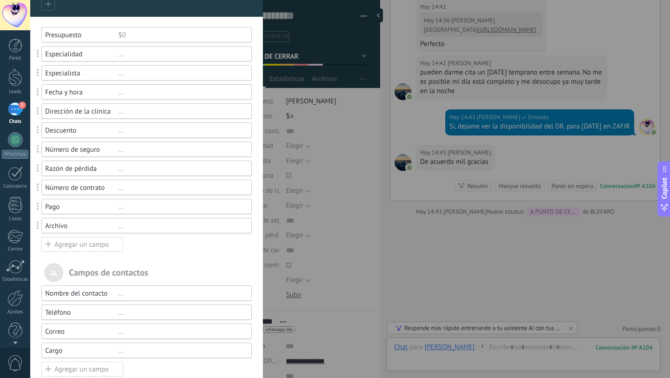
click at [166, 76] on div "..." at bounding box center [180, 73] width 125 height 9
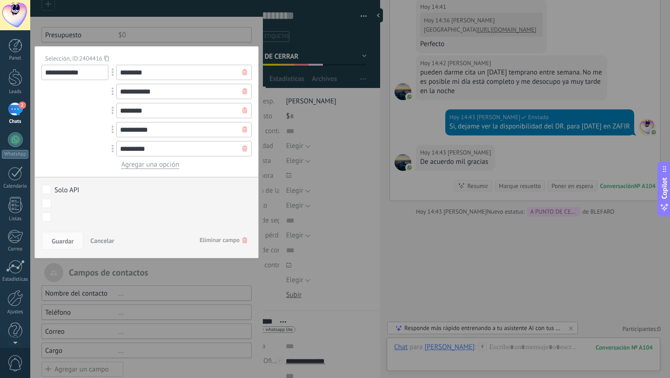
click at [207, 241] on span "Eliminar campo" at bounding box center [223, 240] width 47 height 17
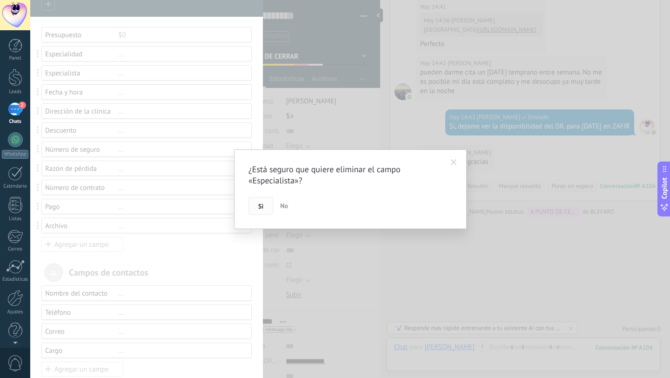
click at [260, 205] on span "Si" at bounding box center [260, 206] width 5 height 7
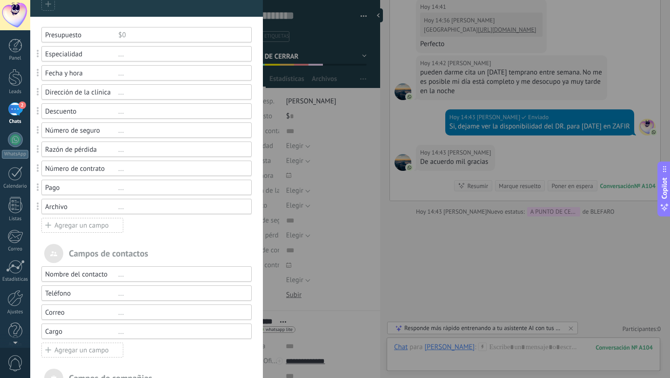
click at [142, 132] on div "..." at bounding box center [180, 130] width 125 height 9
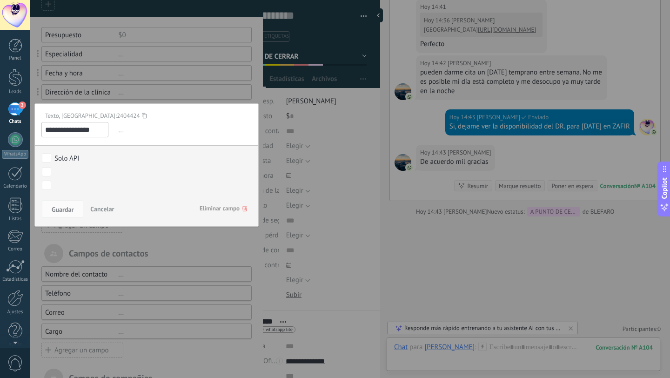
click at [201, 210] on span "Eliminar campo" at bounding box center [223, 208] width 47 height 17
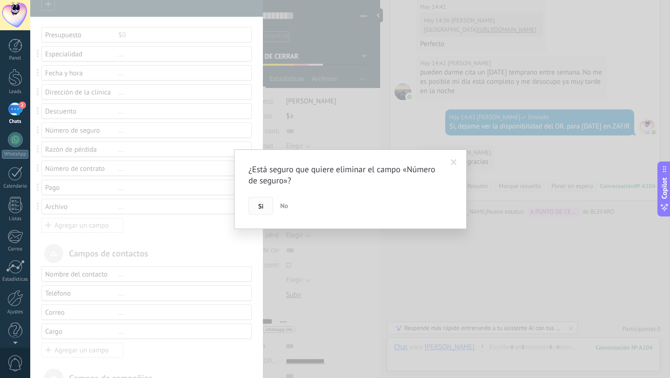
click at [255, 207] on button "Si" at bounding box center [260, 206] width 25 height 18
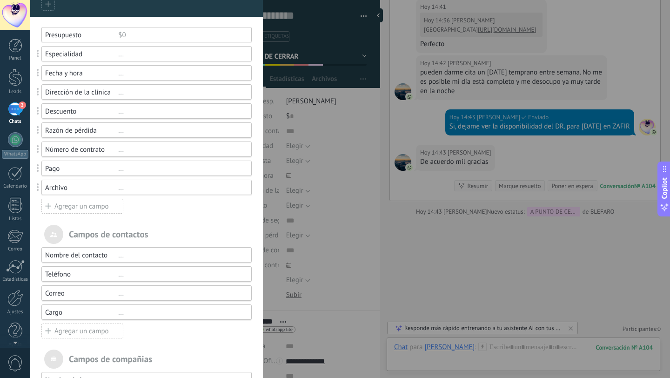
click at [172, 135] on div "Razón de pérdida ..." at bounding box center [146, 129] width 210 height 15
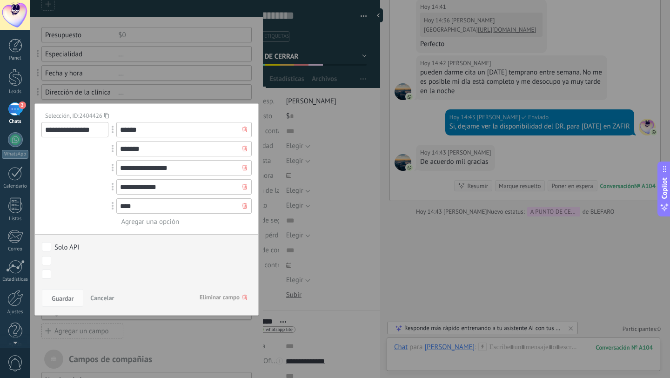
click at [209, 297] on span "Eliminar campo" at bounding box center [223, 297] width 47 height 17
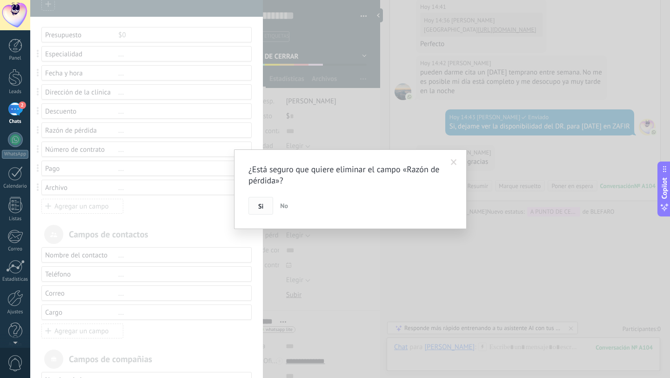
click at [257, 205] on button "Si" at bounding box center [260, 206] width 25 height 18
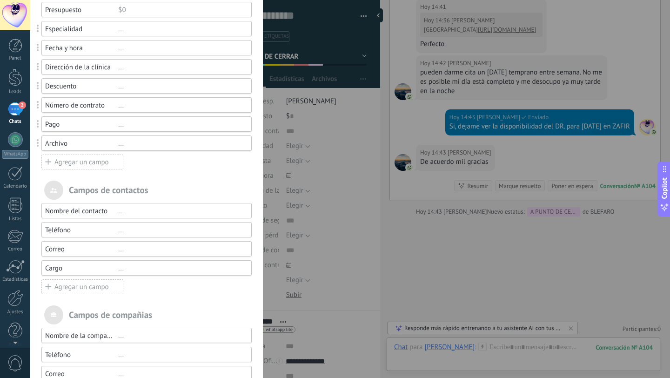
scroll to position [0, 0]
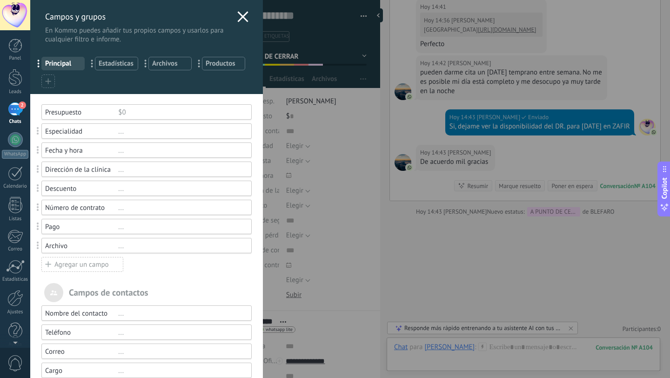
click at [241, 18] on use at bounding box center [242, 16] width 11 height 11
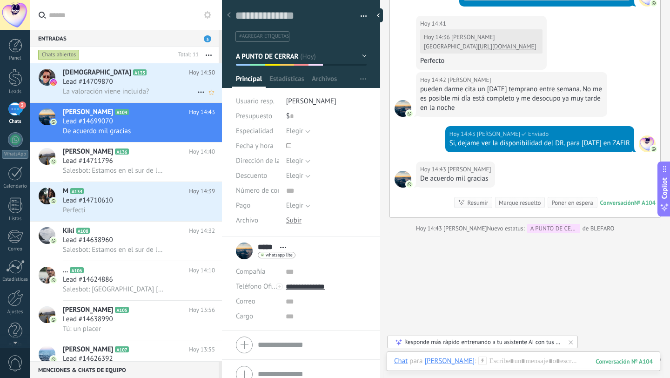
click at [142, 87] on span "La valoración viene incluida?" at bounding box center [106, 91] width 86 height 9
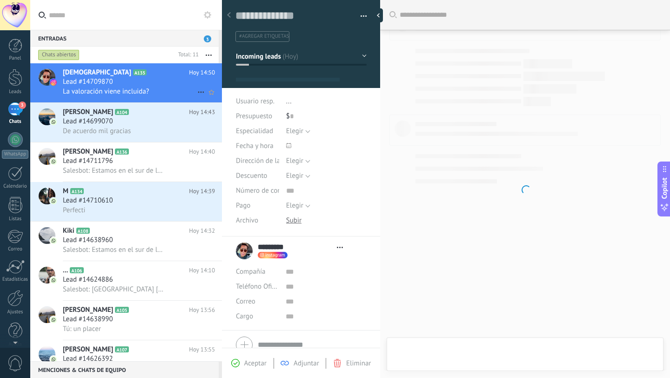
type textarea "**********"
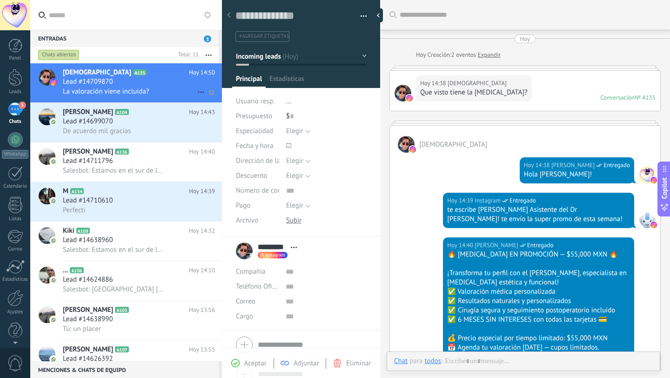
scroll to position [14, 0]
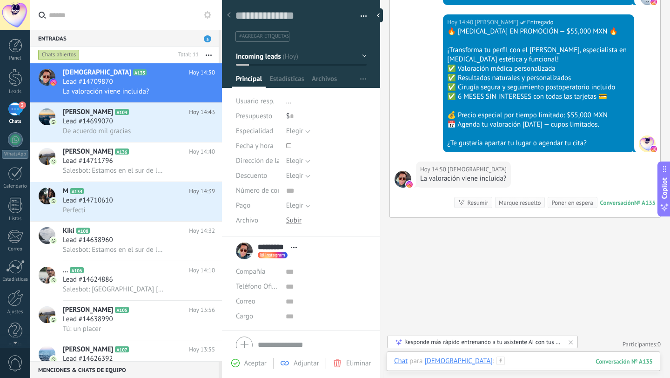
click at [476, 360] on div at bounding box center [523, 370] width 259 height 28
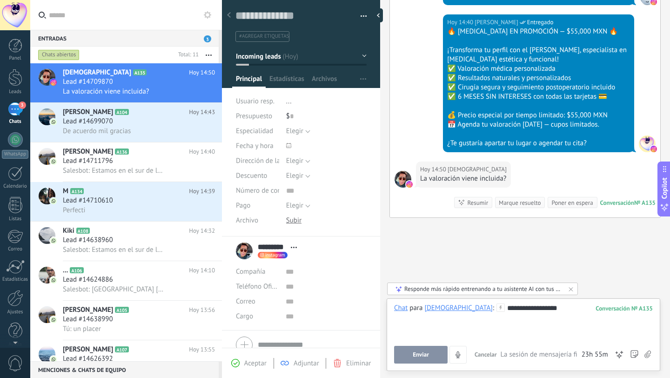
click at [423, 354] on span "Enviar" at bounding box center [421, 354] width 16 height 7
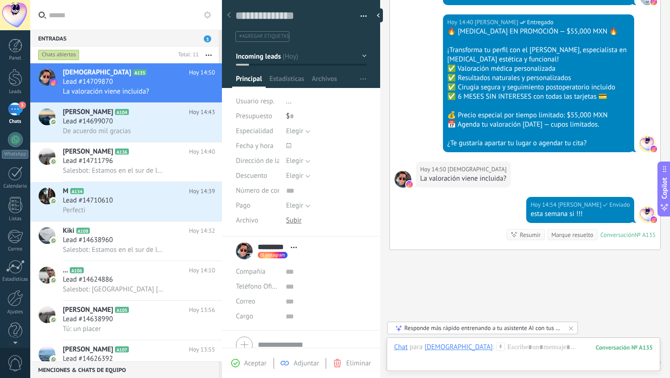
scroll to position [257, 0]
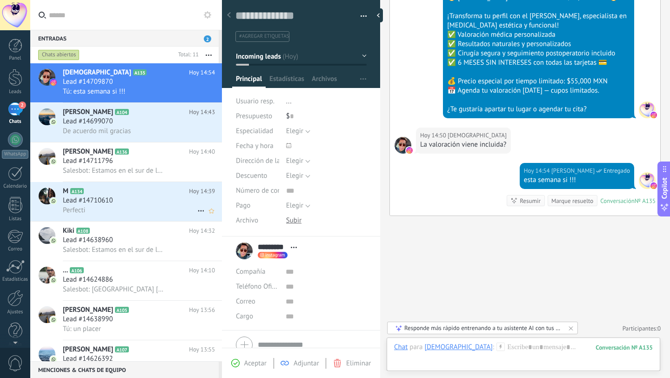
click at [145, 202] on div "Lead #14710610" at bounding box center [139, 200] width 152 height 9
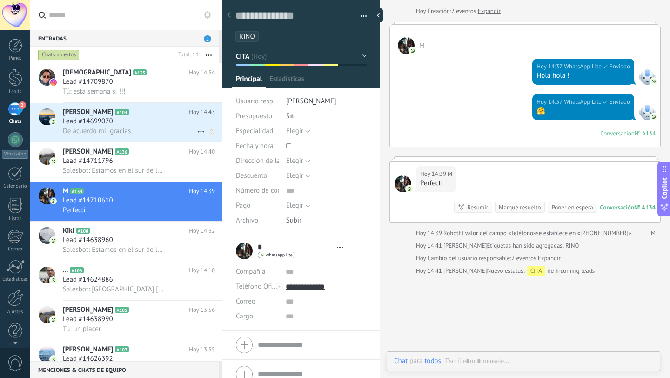
scroll to position [14, 0]
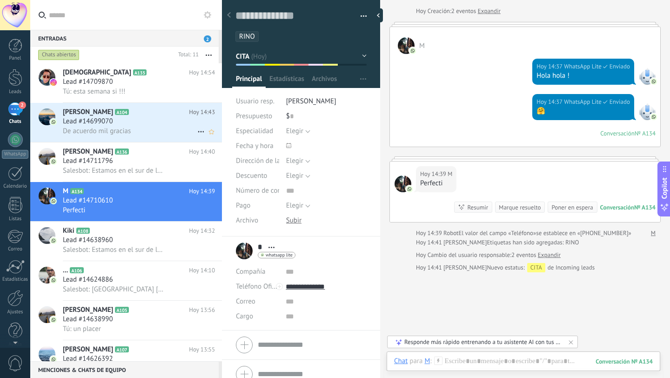
click at [152, 126] on div "Lead #14699070" at bounding box center [139, 121] width 152 height 9
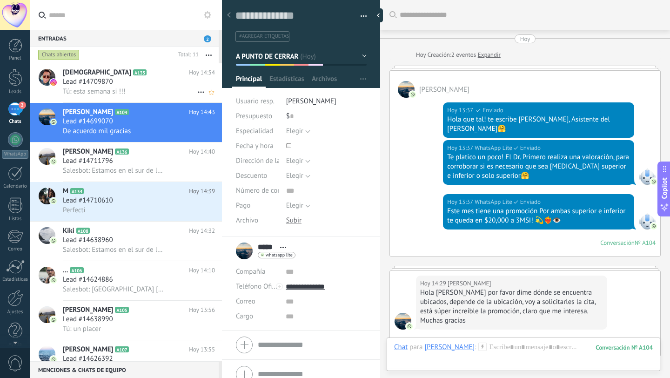
scroll to position [914, 0]
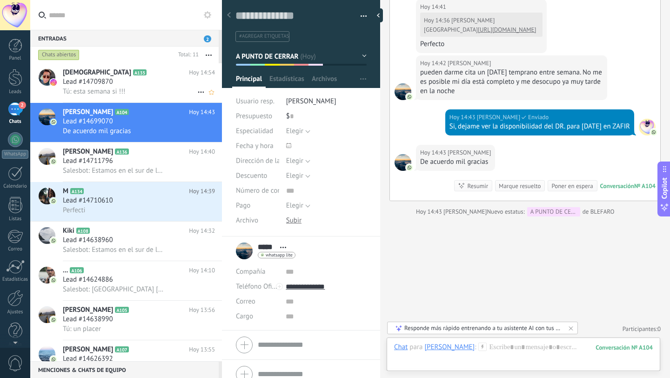
click at [155, 85] on div "Lead #14709870" at bounding box center [139, 81] width 152 height 9
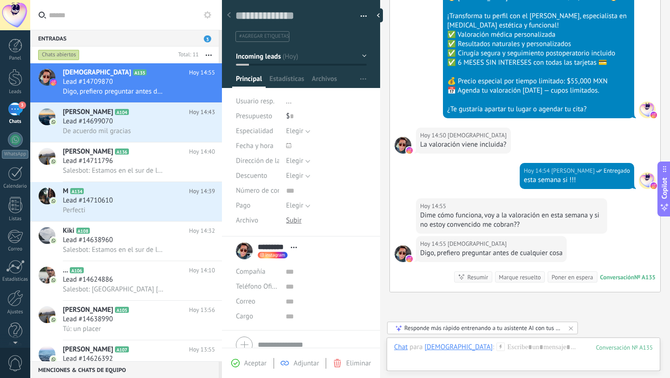
scroll to position [333, 0]
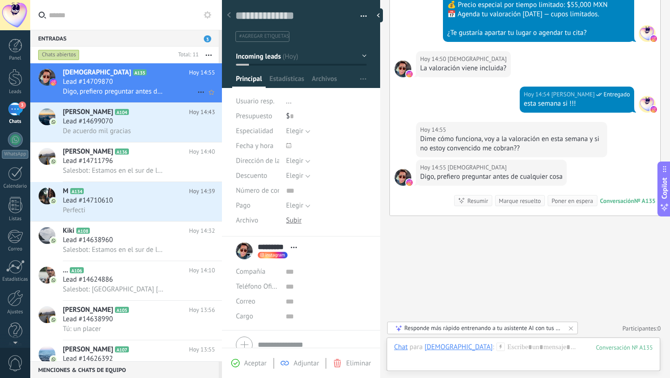
click at [142, 86] on div "Lead #14709870" at bounding box center [139, 81] width 152 height 9
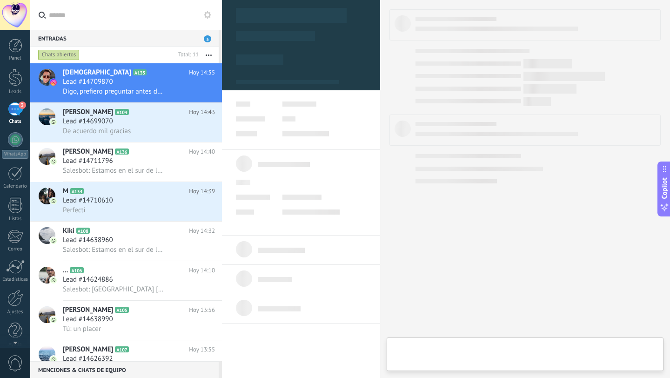
type textarea "**********"
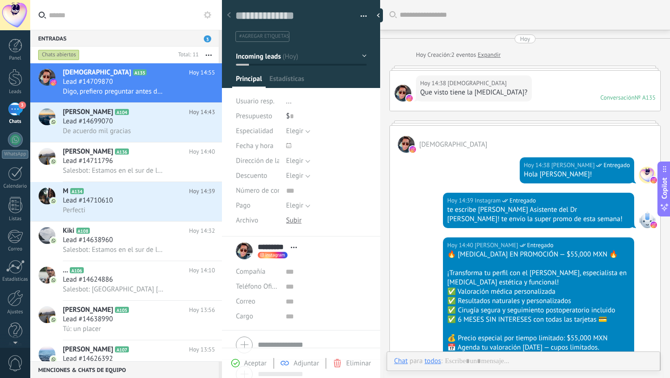
scroll to position [331, 0]
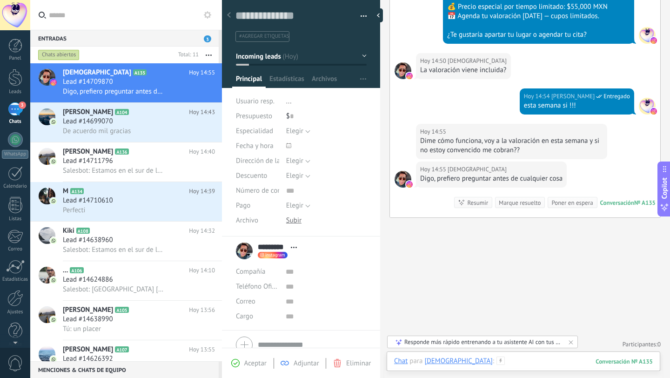
click at [500, 366] on div at bounding box center [523, 370] width 259 height 28
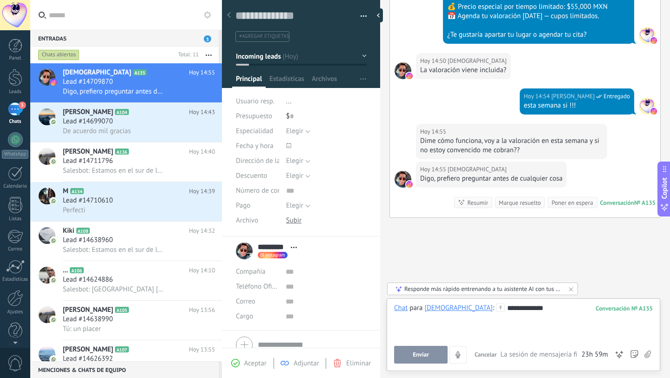
click at [529, 310] on div "**********" at bounding box center [523, 320] width 259 height 35
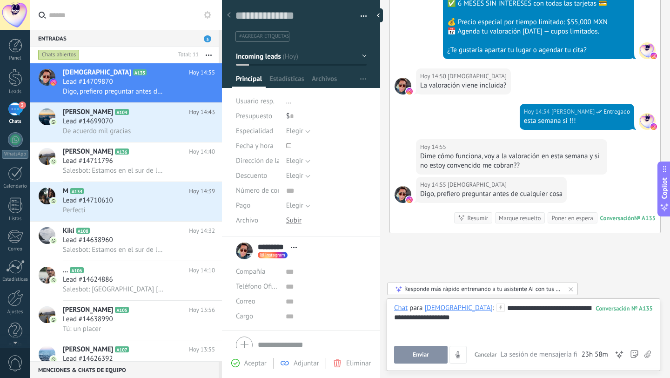
scroll to position [311, 0]
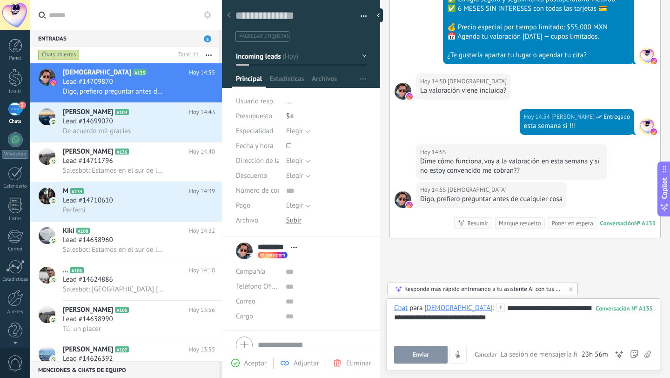
click at [420, 354] on span "Enviar" at bounding box center [421, 354] width 16 height 7
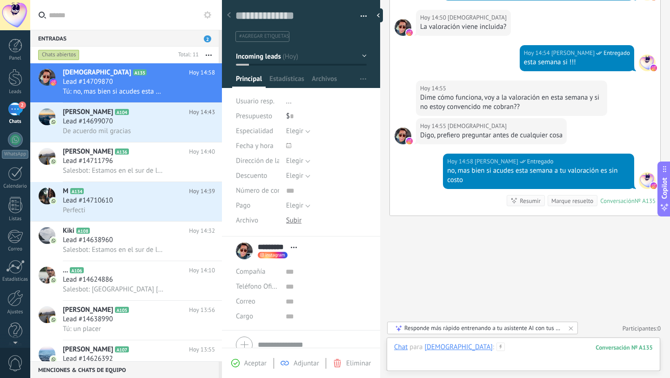
click at [490, 345] on div at bounding box center [523, 356] width 259 height 28
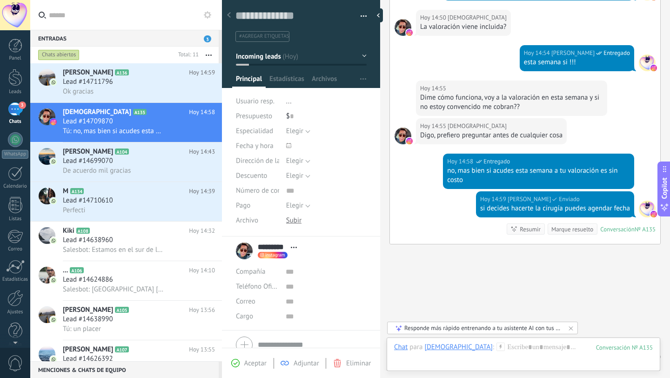
scroll to position [403, 0]
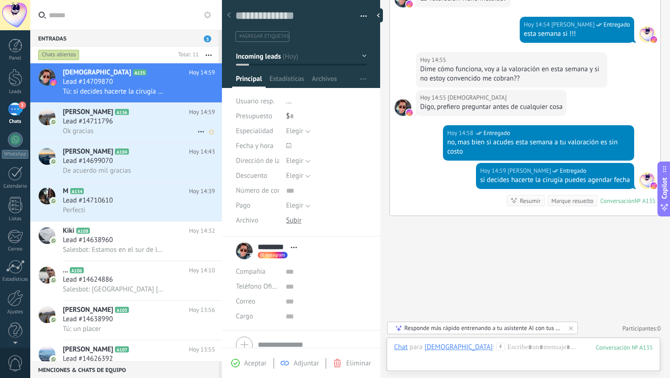
click at [147, 131] on div "Ok gracias" at bounding box center [139, 131] width 152 height 10
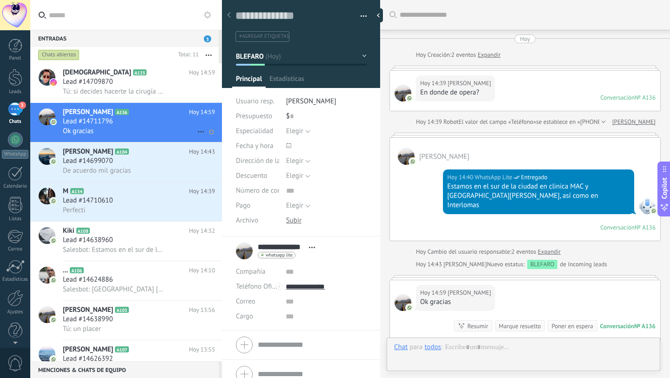
scroll to position [116, 0]
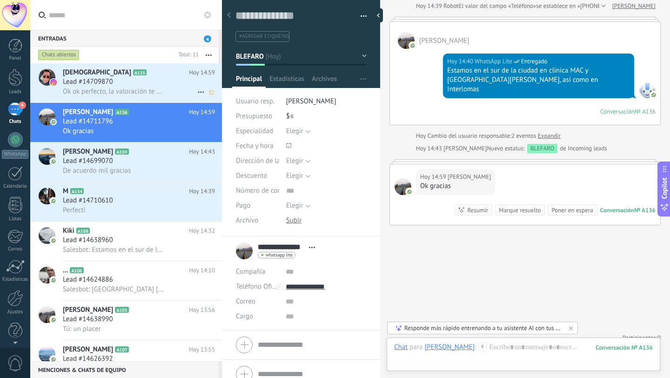
click at [119, 92] on span "Ok ok perfecto, la valoración te hacen alguna proyección digital?" at bounding box center [113, 91] width 101 height 9
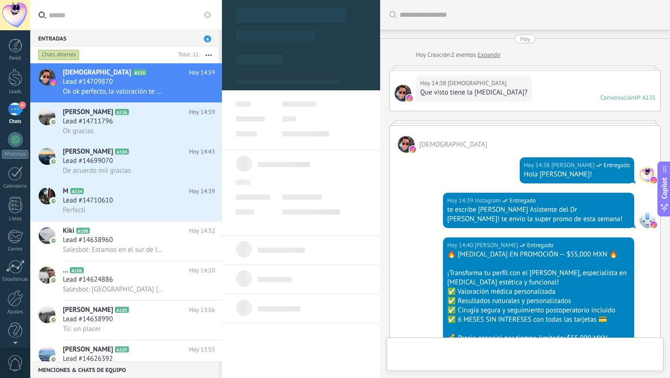
type textarea "**********"
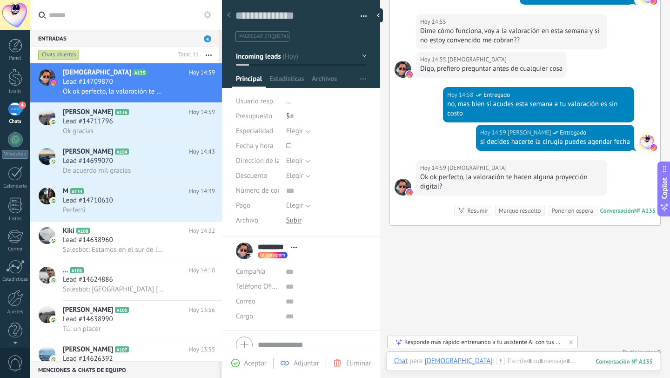
scroll to position [451, 0]
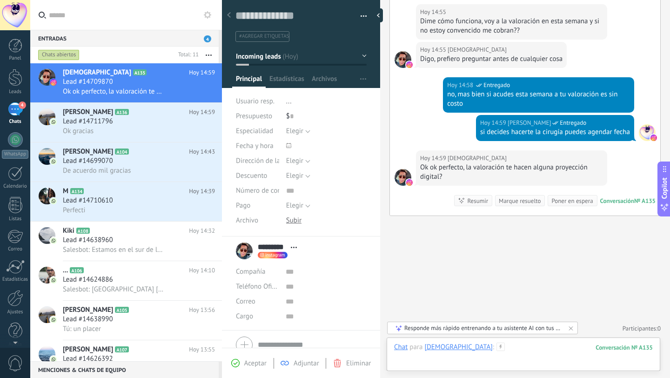
click at [486, 349] on div at bounding box center [523, 356] width 259 height 28
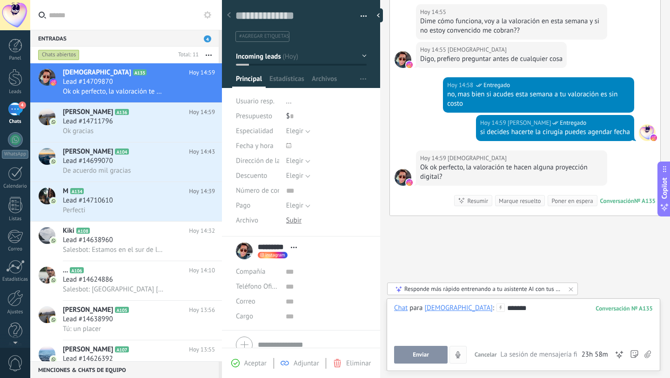
click at [433, 355] on button "Enviar" at bounding box center [420, 355] width 53 height 18
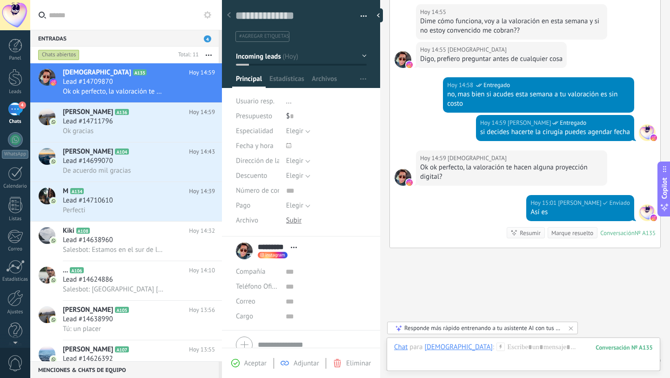
scroll to position [483, 0]
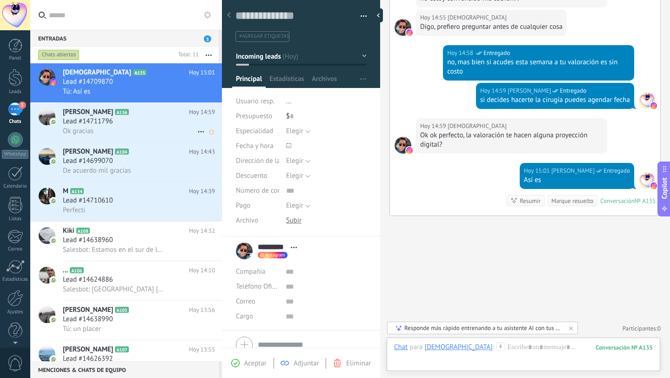
click at [157, 128] on div "Ok gracias" at bounding box center [139, 131] width 152 height 10
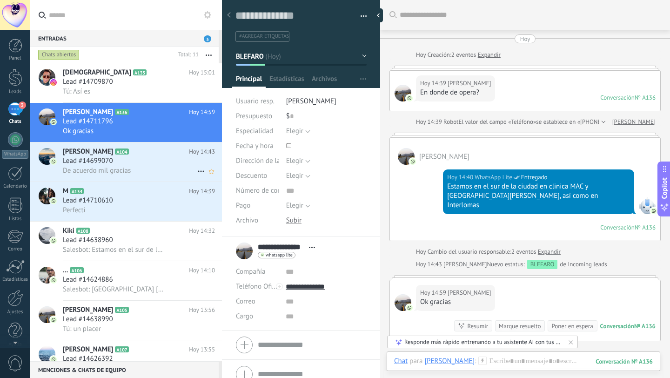
click at [115, 165] on h3 "Lead #14699070" at bounding box center [90, 160] width 55 height 9
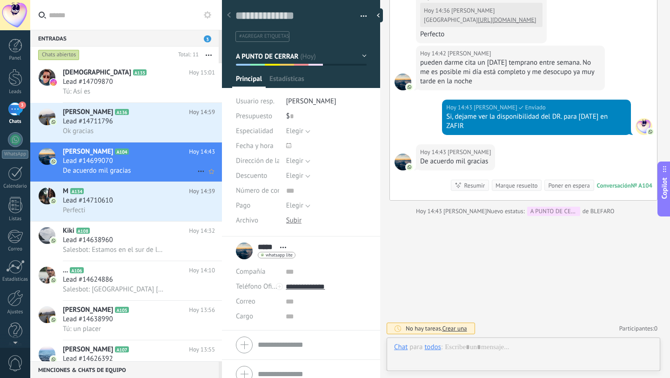
scroll to position [914, 0]
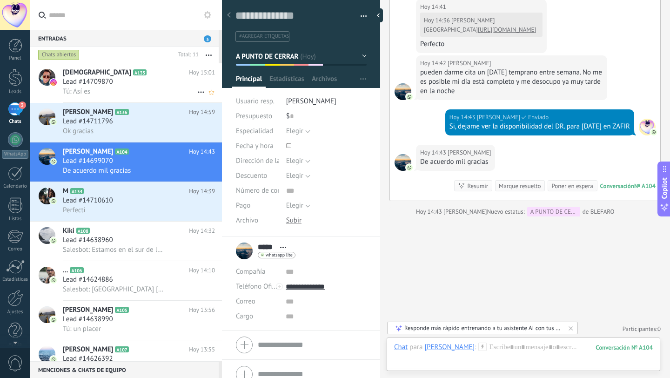
click at [159, 84] on div "Lead #14709870" at bounding box center [139, 81] width 152 height 9
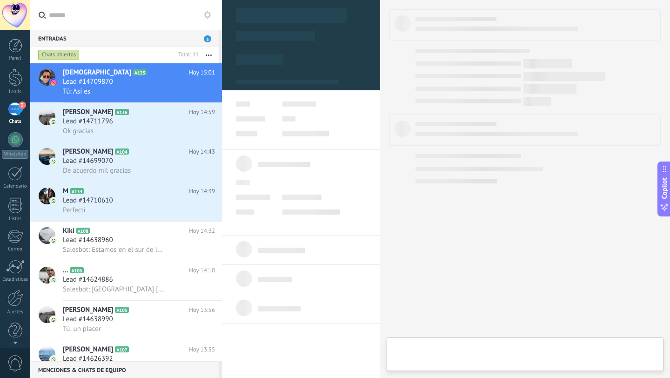
type textarea "**********"
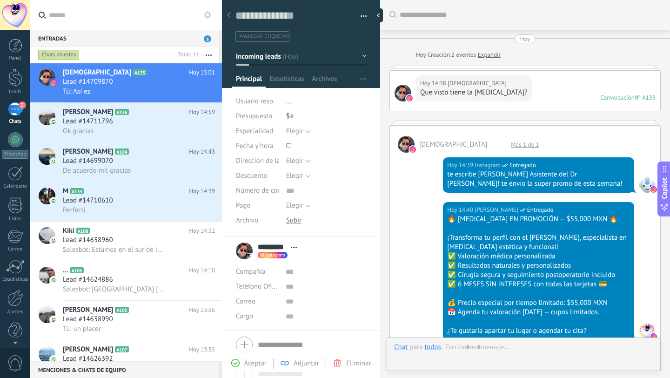
scroll to position [448, 0]
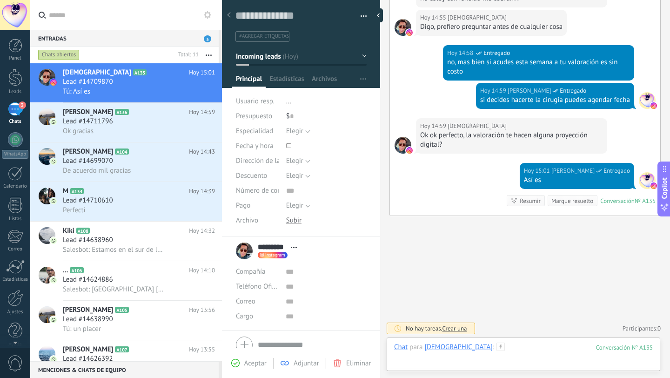
click at [469, 349] on div at bounding box center [523, 356] width 259 height 28
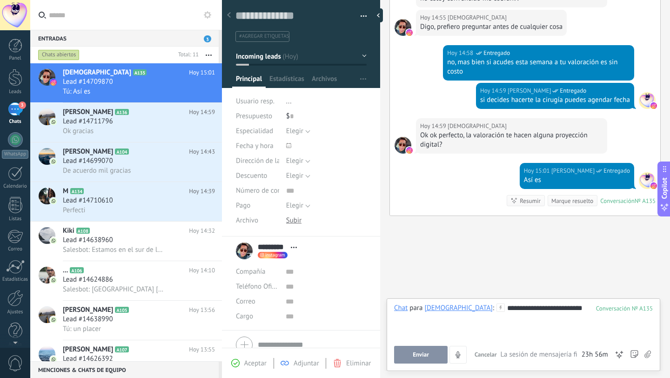
click at [421, 357] on span "Enviar" at bounding box center [421, 354] width 16 height 7
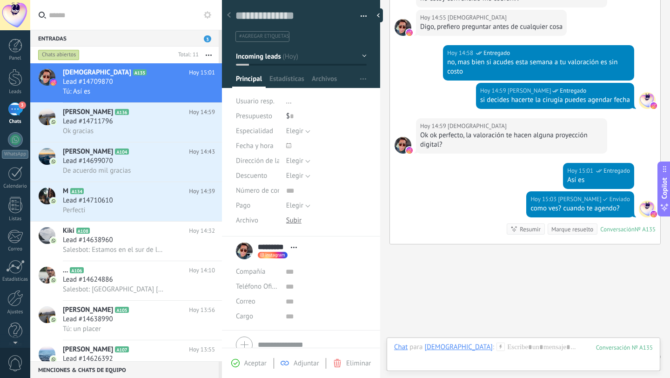
scroll to position [476, 0]
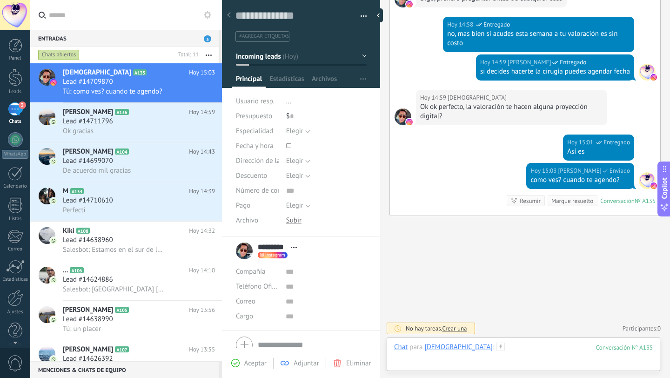
click at [481, 349] on div at bounding box center [523, 356] width 259 height 28
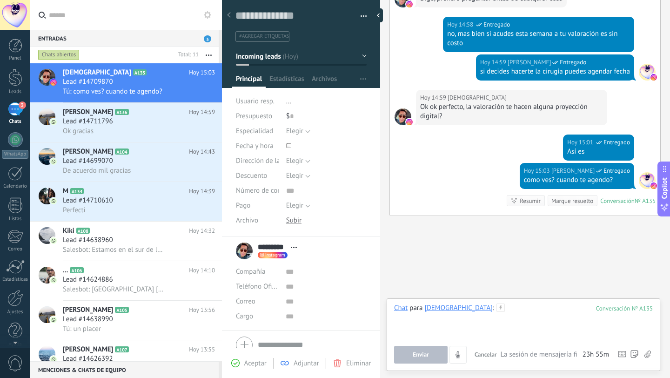
click at [522, 310] on div at bounding box center [523, 320] width 259 height 35
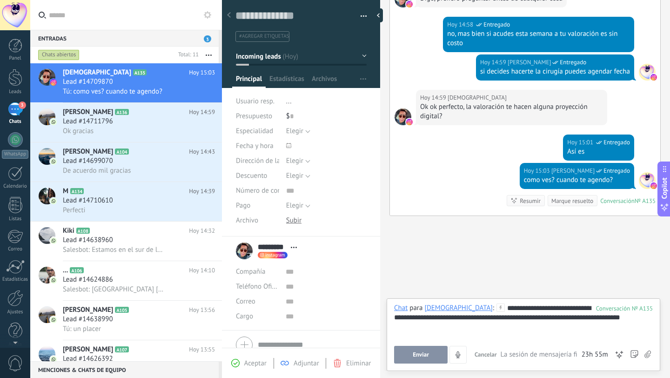
click at [564, 318] on div "**********" at bounding box center [523, 320] width 259 height 35
click at [591, 318] on div "**********" at bounding box center [523, 320] width 259 height 35
click at [429, 349] on button "Enviar" at bounding box center [420, 355] width 53 height 18
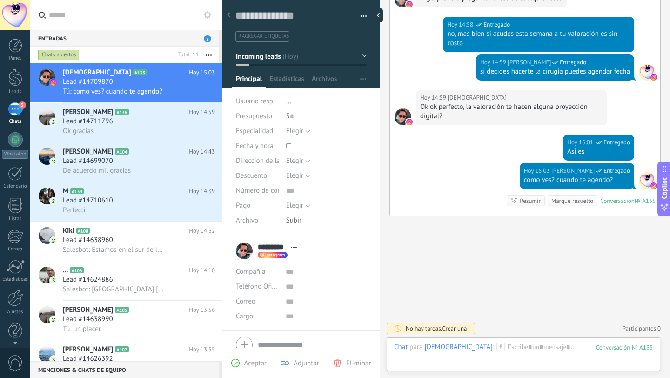
scroll to position [514, 0]
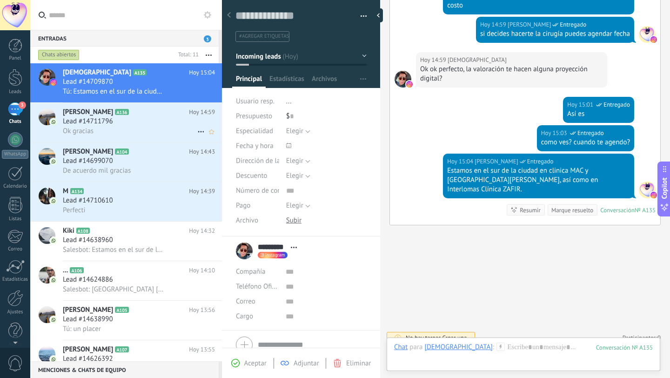
click at [125, 124] on div "Lead #14711796" at bounding box center [139, 121] width 152 height 9
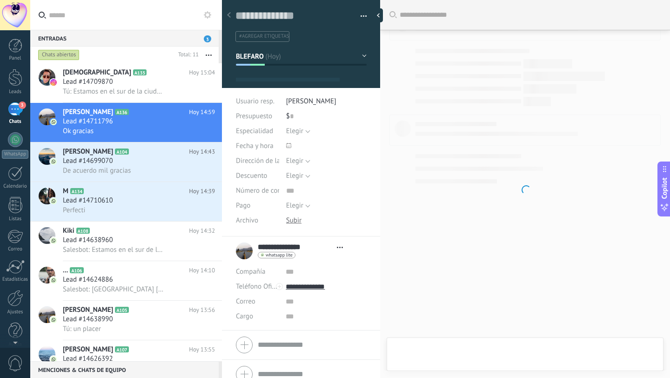
type textarea "**********"
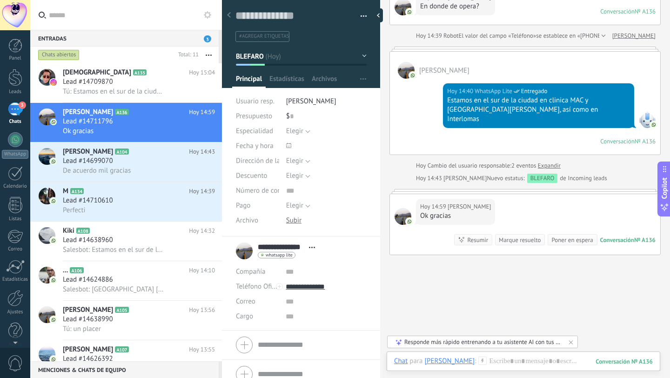
scroll to position [83, 0]
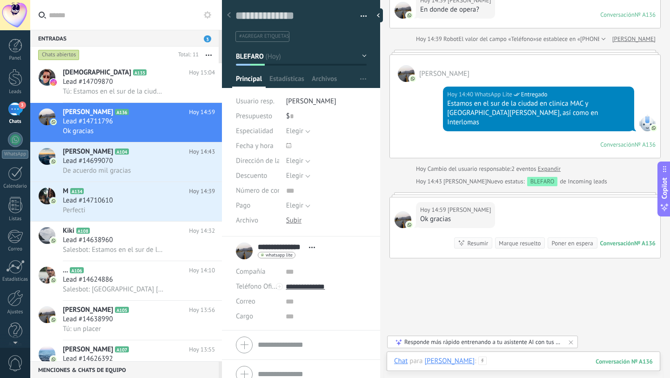
click at [500, 362] on div at bounding box center [523, 370] width 259 height 28
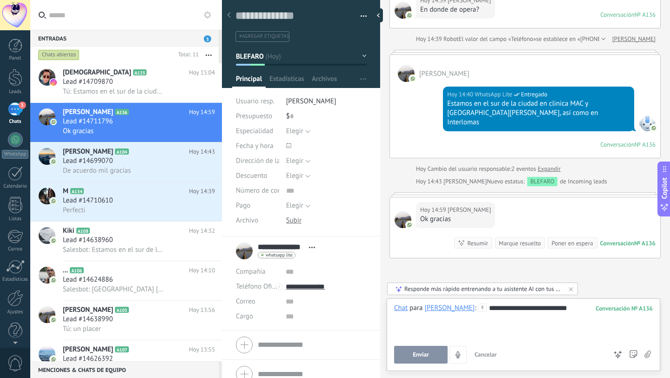
click at [417, 354] on span "Enviar" at bounding box center [421, 354] width 16 height 7
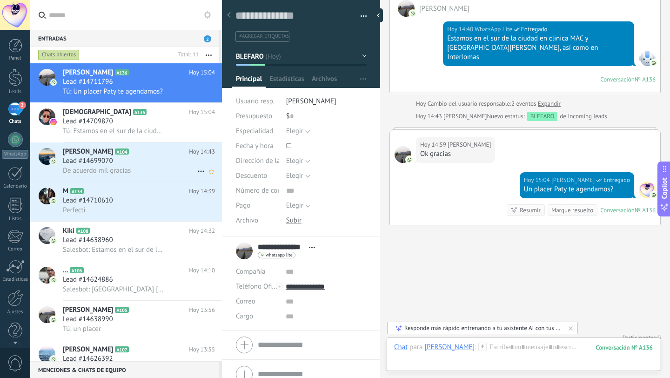
click at [141, 164] on div "Lead #14699070" at bounding box center [139, 160] width 152 height 9
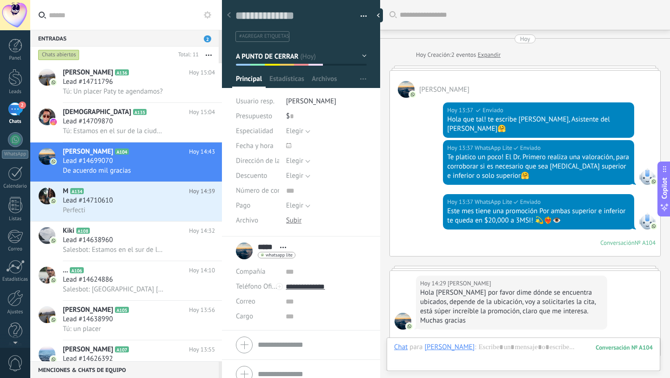
scroll to position [914, 0]
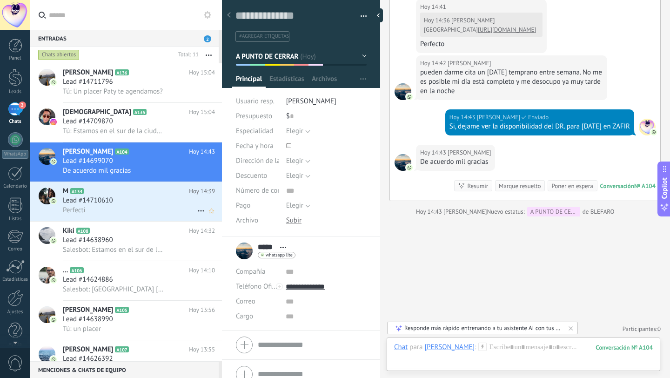
click at [139, 204] on div "Lead #14710610" at bounding box center [139, 200] width 152 height 9
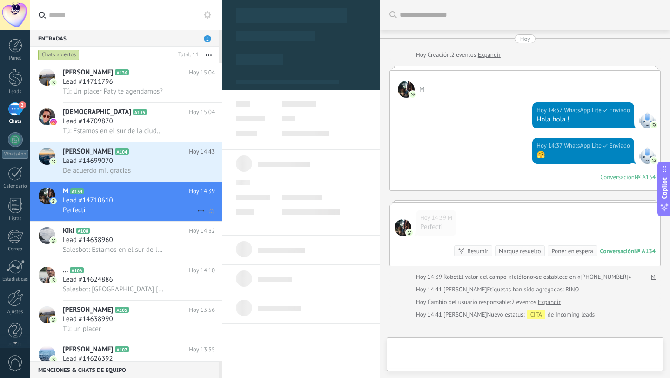
scroll to position [103, 0]
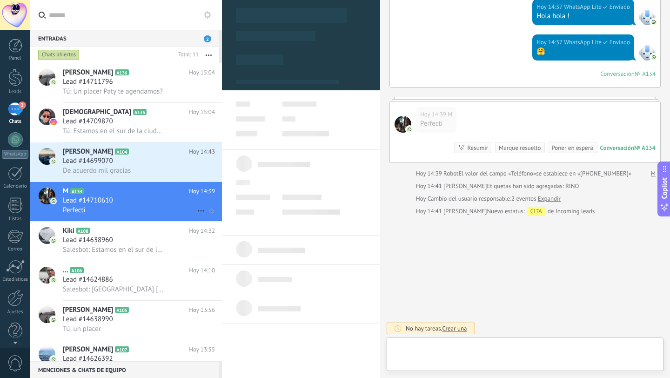
type textarea "**********"
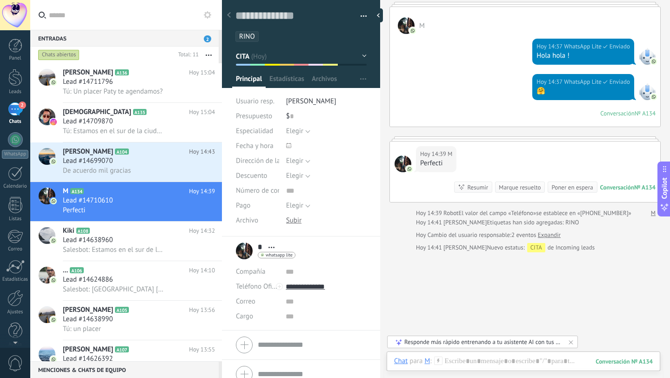
scroll to position [96, 0]
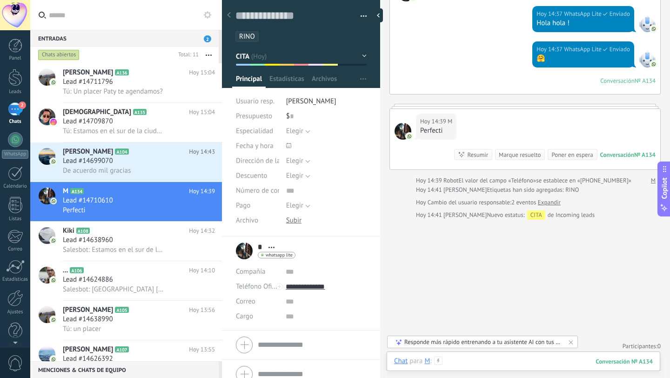
click at [458, 358] on div at bounding box center [523, 370] width 259 height 28
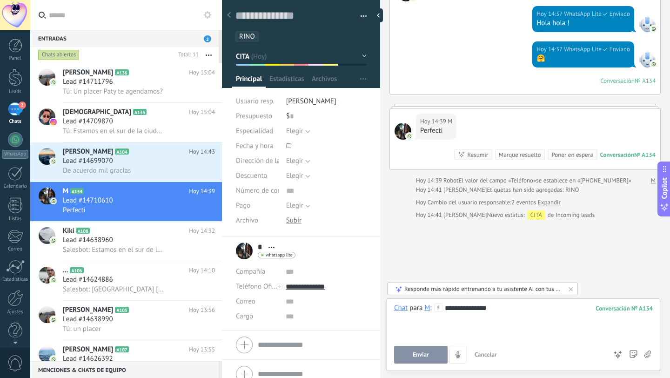
click at [430, 351] on button "Enviar" at bounding box center [420, 355] width 53 height 18
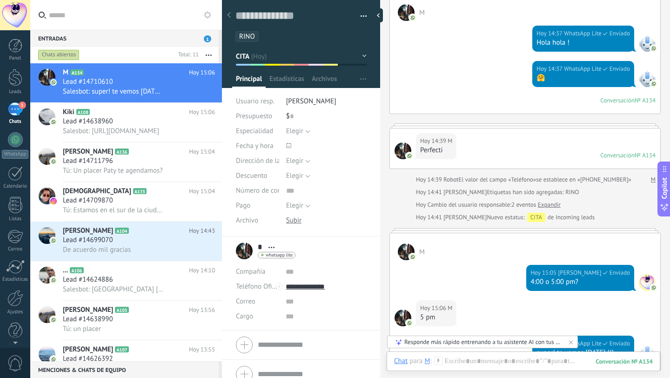
scroll to position [172, 0]
